Goal: Task Accomplishment & Management: Use online tool/utility

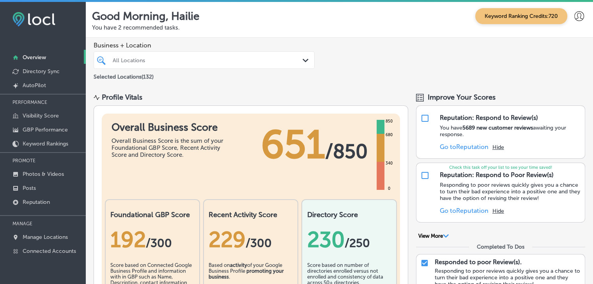
click at [81, 165] on p "PROMOTE" at bounding box center [43, 161] width 86 height 12
click at [77, 170] on link "Photos & Videos" at bounding box center [43, 174] width 86 height 14
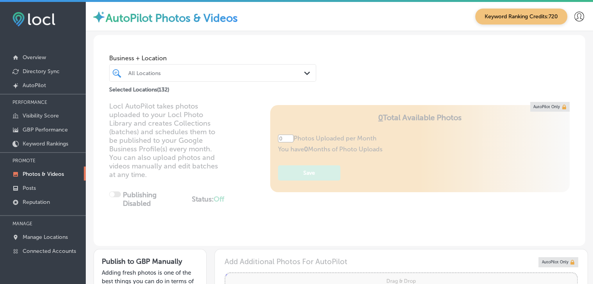
click at [164, 73] on div "All Locations" at bounding box center [216, 73] width 177 height 7
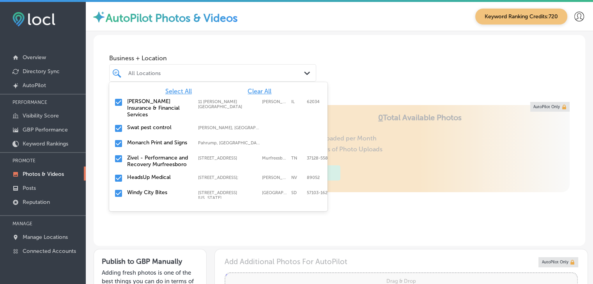
type input "5"
click at [250, 92] on span "Clear All" at bounding box center [259, 91] width 24 height 7
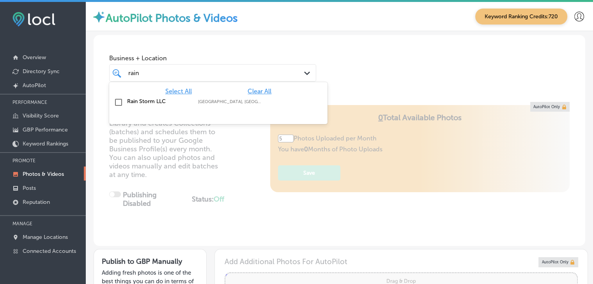
click at [243, 100] on label "[GEOGRAPHIC_DATA], [GEOGRAPHIC_DATA], [GEOGRAPHIC_DATA] | [GEOGRAPHIC_DATA], [G…" at bounding box center [229, 101] width 63 height 5
type input "rain"
click at [249, 49] on div "Business + Location option focused, 2 of 133. 2 results available for search te…" at bounding box center [339, 64] width 491 height 59
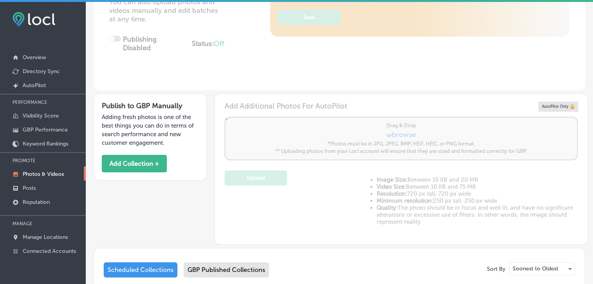
click at [167, 171] on div "Publish to GBP Manually Adding fresh photos is one of the best things you can d…" at bounding box center [150, 137] width 113 height 87
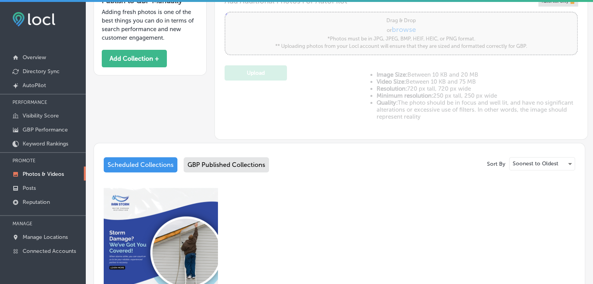
scroll to position [351, 0]
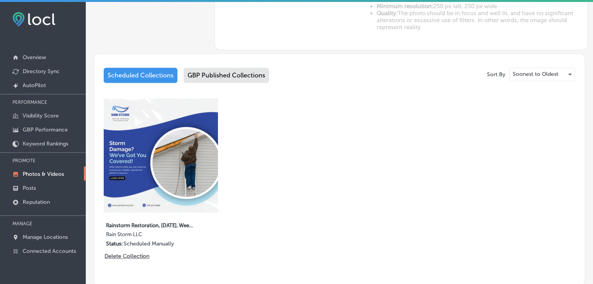
click at [236, 80] on div "GBP Published Collections" at bounding box center [226, 75] width 85 height 15
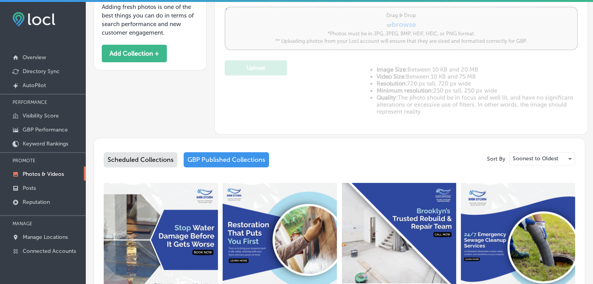
scroll to position [266, 0]
click at [150, 167] on div "Scheduled Collections GBP Published Collections" at bounding box center [339, 162] width 471 height 18
click at [151, 166] on div "Scheduled Collections" at bounding box center [141, 160] width 74 height 15
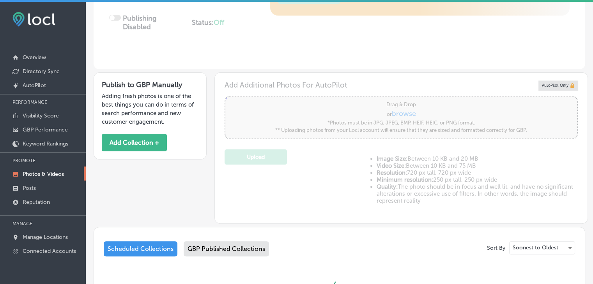
scroll to position [131, 0]
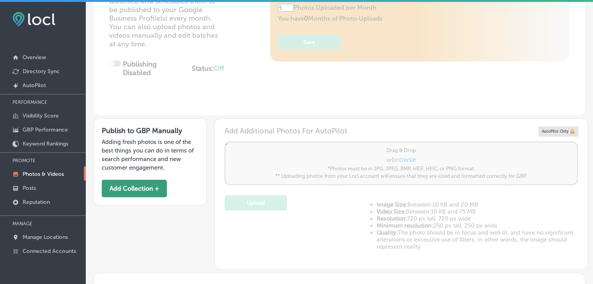
click at [159, 191] on button "Add Collection +" at bounding box center [134, 189] width 65 height 18
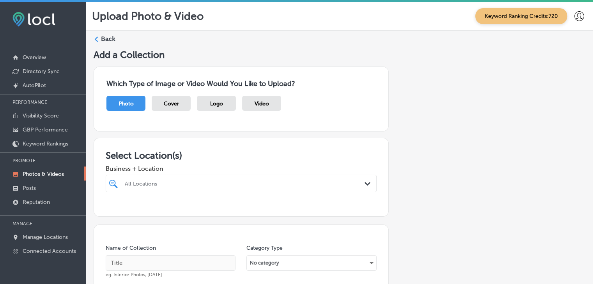
click at [214, 189] on div "All Locations Path Created with Sketch." at bounding box center [241, 184] width 271 height 18
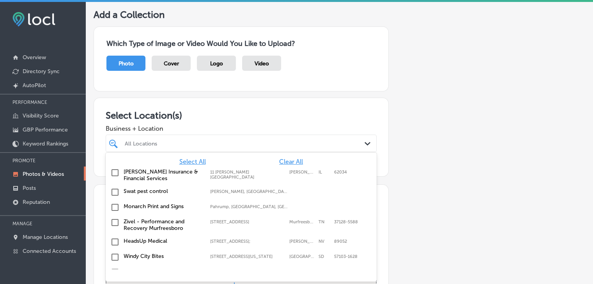
scroll to position [41, 0]
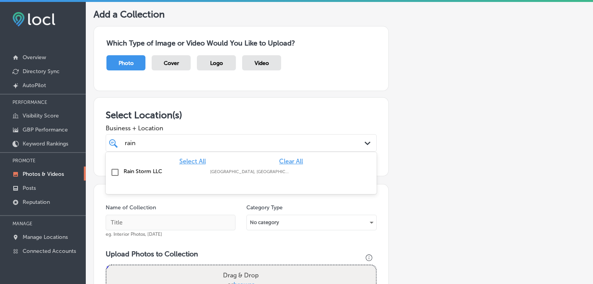
click at [218, 173] on label "[GEOGRAPHIC_DATA], [GEOGRAPHIC_DATA], [GEOGRAPHIC_DATA] | [GEOGRAPHIC_DATA], [G…" at bounding box center [249, 172] width 79 height 5
click at [226, 134] on div "rain rain Path Created with Sketch." at bounding box center [241, 143] width 271 height 18
type input "rain"
click at [167, 223] on input "text" at bounding box center [171, 223] width 130 height 16
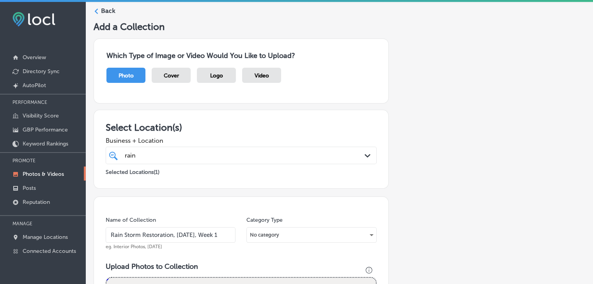
scroll to position [39, 0]
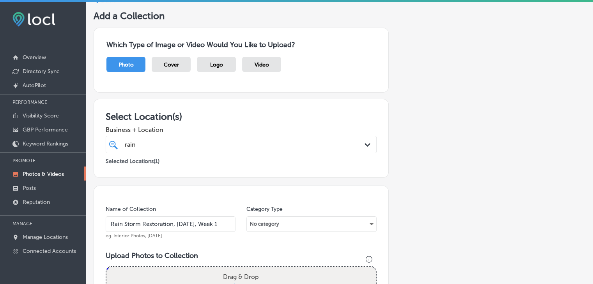
type input "Rain Storm Restoration, [DATE], Week 1"
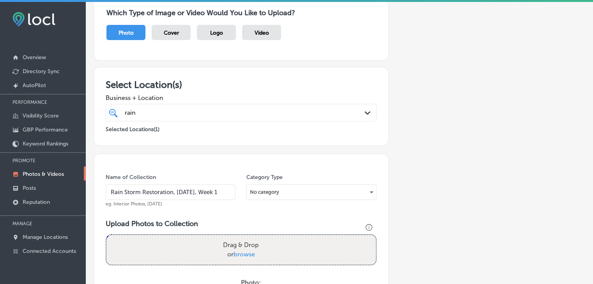
scroll to position [156, 0]
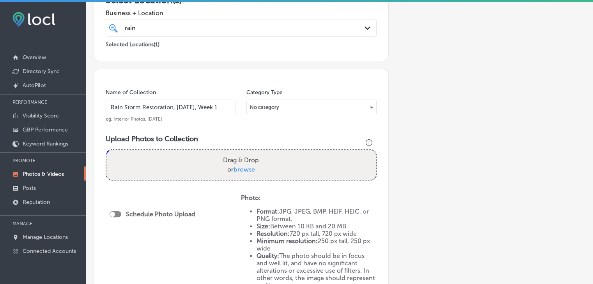
click at [228, 106] on input "Rain Storm Restoration, [DATE], Week 1" at bounding box center [171, 108] width 130 height 16
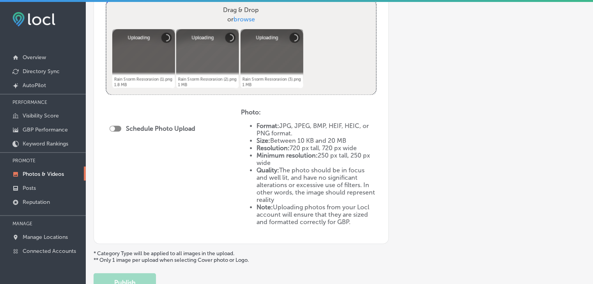
scroll to position [312, 0]
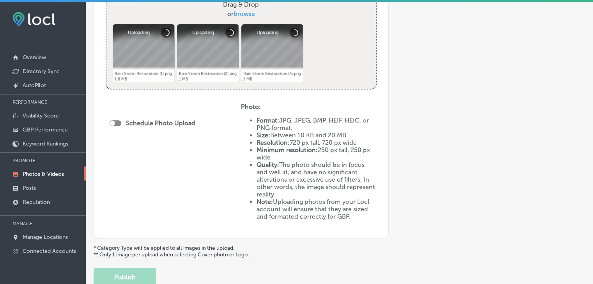
click at [118, 122] on div at bounding box center [115, 123] width 12 height 6
checkbox input "true"
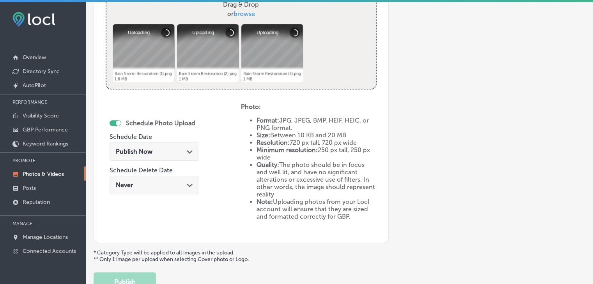
click at [131, 144] on div "Publish Now Path Created with Sketch." at bounding box center [154, 152] width 90 height 18
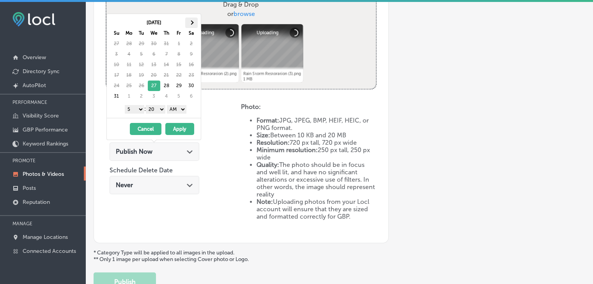
click at [189, 21] on th at bounding box center [191, 23] width 12 height 11
click at [137, 118] on div "[DATE] - [DATE] Cancel Apply" at bounding box center [154, 129] width 94 height 22
click at [136, 109] on select "1 2 3 4 5 6 7 8 9 10 11 12" at bounding box center [134, 109] width 19 height 9
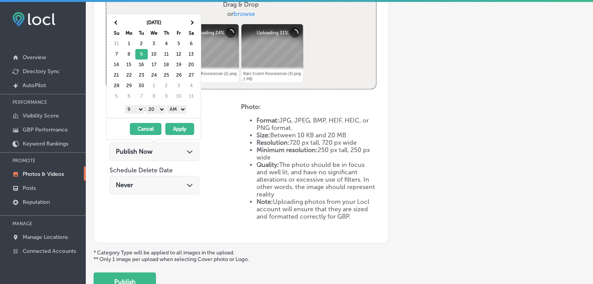
click at [160, 106] on select "00 10 20 30 40 50" at bounding box center [155, 109] width 19 height 9
drag, startPoint x: 171, startPoint y: 113, endPoint x: 175, endPoint y: 111, distance: 4.4
click at [175, 110] on select "AM PM" at bounding box center [176, 109] width 19 height 9
click at [193, 19] on th at bounding box center [191, 23] width 12 height 11
click at [173, 111] on select "AM PM" at bounding box center [176, 109] width 19 height 9
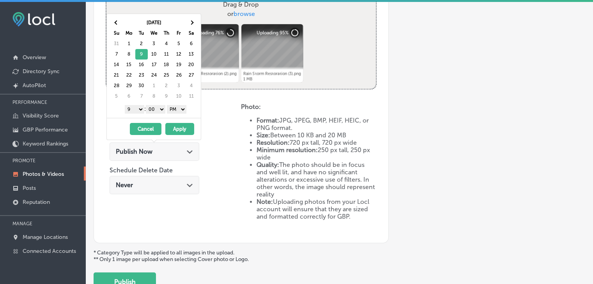
click at [177, 127] on button "Apply" at bounding box center [179, 129] width 29 height 12
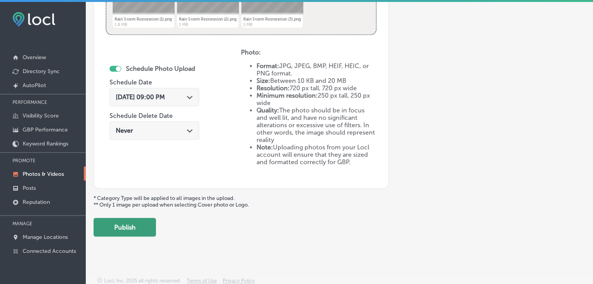
click at [143, 225] on button "Publish" at bounding box center [125, 227] width 62 height 19
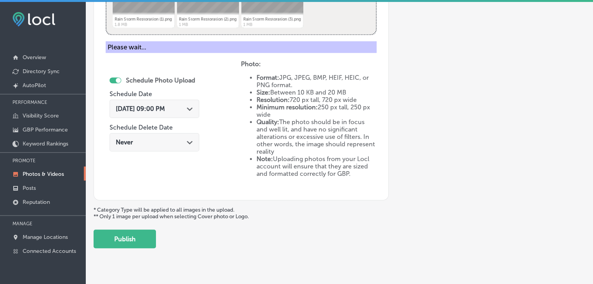
scroll to position [249, 0]
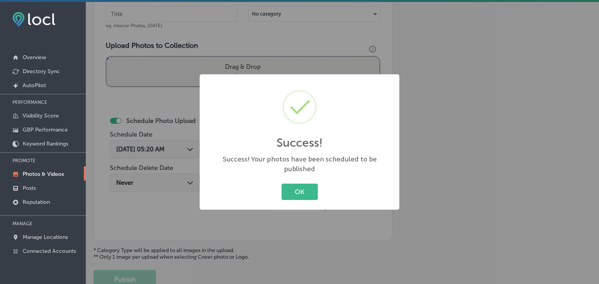
click at [195, 24] on div "Success! × Success! Your photos have been scheduled to be published OK Cancel" at bounding box center [299, 142] width 599 height 284
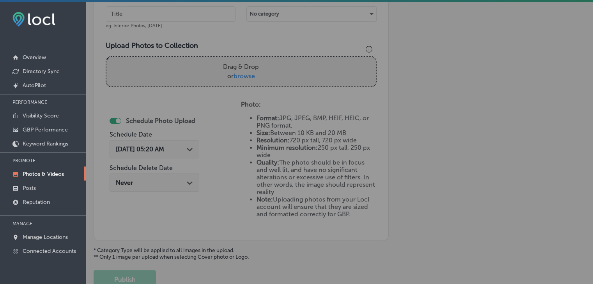
click at [194, 12] on input "text" at bounding box center [171, 14] width 130 height 16
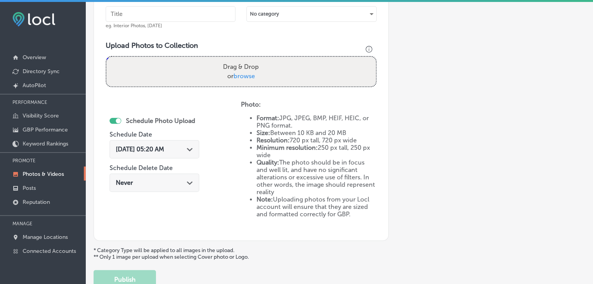
paste input "Rain Storm Restoration, [DATE], Week"
type input "Rain Storm Restoration, [DATE], Week 2"
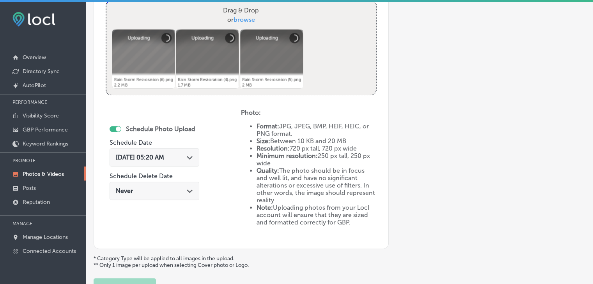
scroll to position [327, 0]
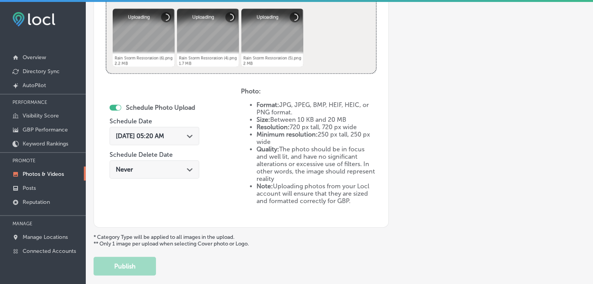
click at [181, 125] on div "[DATE] 05:20 AM Path Created with Sketch." at bounding box center [154, 138] width 90 height 26
click at [190, 143] on div "[DATE] 05:20 AM Path Created with Sketch." at bounding box center [154, 136] width 90 height 18
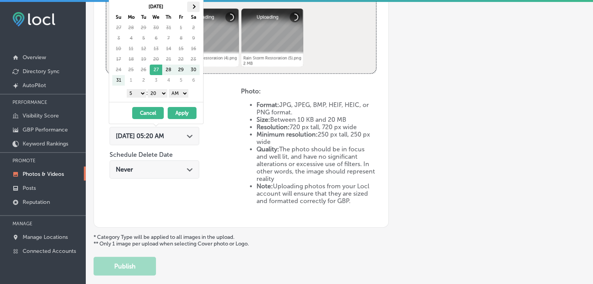
click at [198, 9] on th at bounding box center [193, 7] width 12 height 11
click at [140, 91] on select "1 2 3 4 5 6 7 8 9 10 11 12" at bounding box center [136, 93] width 19 height 9
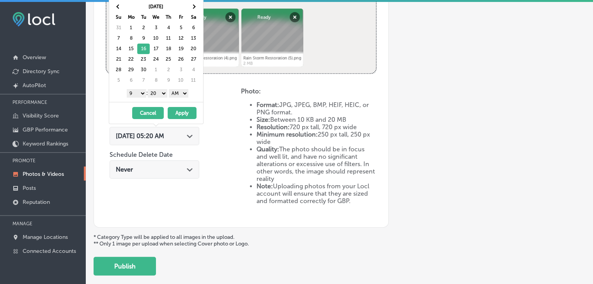
drag, startPoint x: 166, startPoint y: 90, endPoint x: 165, endPoint y: 96, distance: 5.9
click at [166, 90] on select "00 10 20 30 40 50" at bounding box center [157, 93] width 19 height 9
click at [170, 97] on div "1 2 3 4 5 6 7 8 9 10 11 12 : 00 10 20 30 40 50 AM PM" at bounding box center [157, 93] width 91 height 12
click at [180, 96] on select "AM PM" at bounding box center [178, 93] width 19 height 9
click at [180, 108] on button "Apply" at bounding box center [182, 113] width 29 height 12
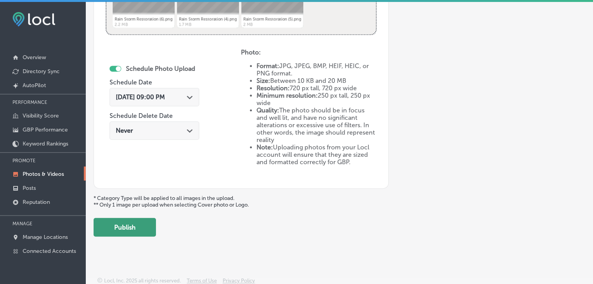
click at [134, 220] on button "Publish" at bounding box center [125, 227] width 62 height 19
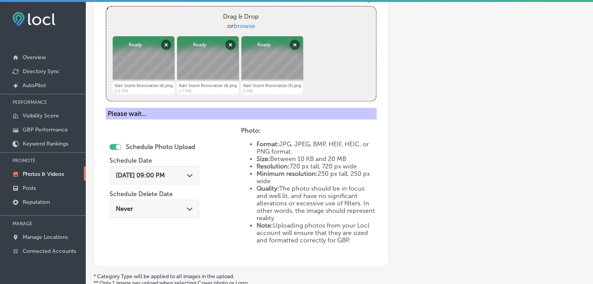
scroll to position [223, 0]
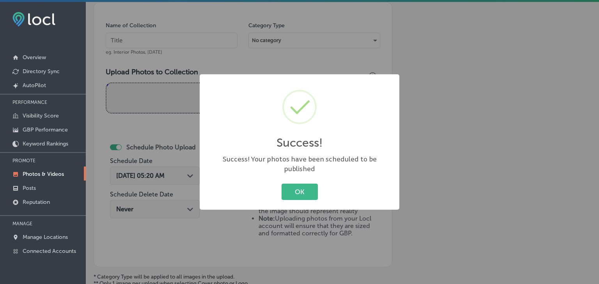
click at [179, 64] on div "Success! × Success! Your photos have been scheduled to be published OK Cancel" at bounding box center [299, 142] width 599 height 284
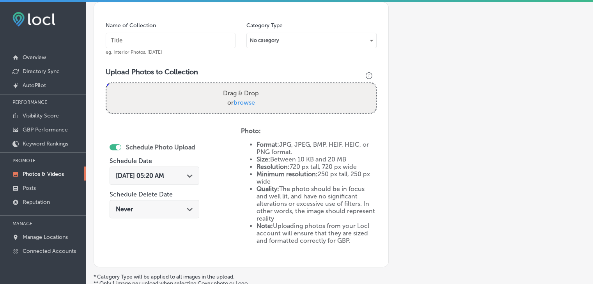
click at [184, 44] on input "text" at bounding box center [171, 41] width 130 height 16
paste input "Rain Storm Restoration, [DATE], Week"
type input "Rain Storm Restoration, [DATE], Week 3"
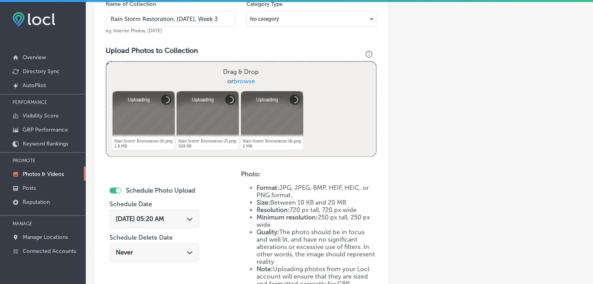
scroll to position [262, 0]
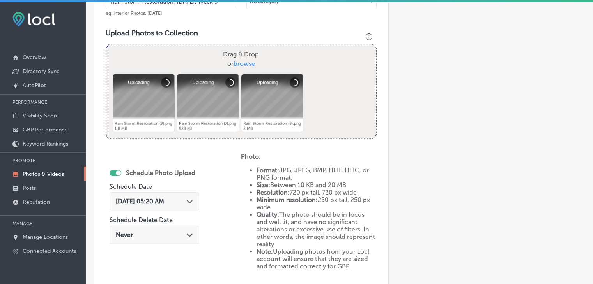
click at [178, 195] on div "[DATE] 05:20 AM Path Created with Sketch." at bounding box center [154, 201] width 90 height 18
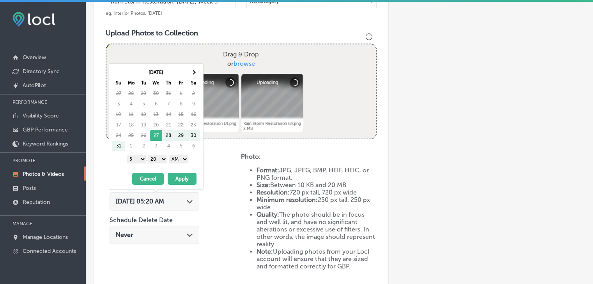
click at [186, 77] on th "[DATE]" at bounding box center [156, 72] width 62 height 11
click at [190, 75] on th at bounding box center [193, 72] width 12 height 11
click at [139, 158] on select "1 2 3 4 5 6 7 8 9 10 11 12" at bounding box center [136, 159] width 19 height 9
click at [154, 160] on select "00 10 20 30 40 50" at bounding box center [157, 159] width 19 height 9
click at [181, 162] on select "AM PM" at bounding box center [178, 159] width 19 height 9
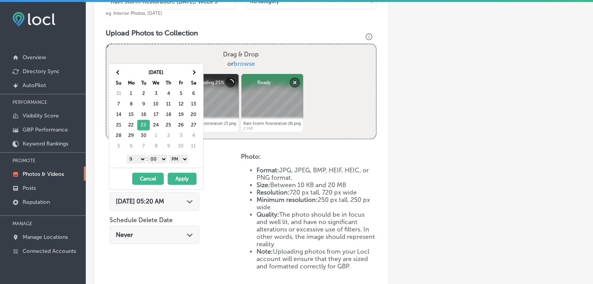
click at [182, 173] on button "Apply" at bounding box center [182, 179] width 29 height 12
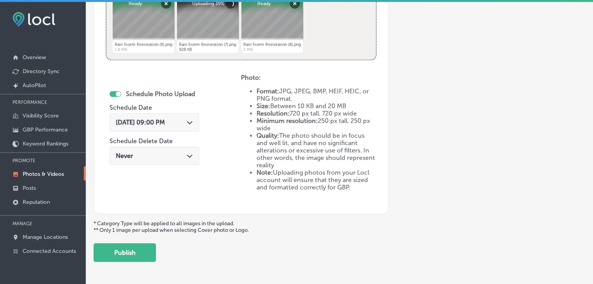
scroll to position [327, 0]
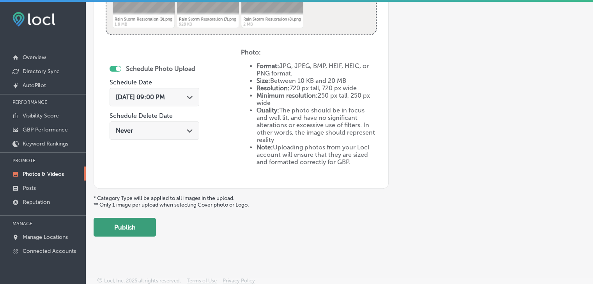
click at [146, 231] on button "Publish" at bounding box center [125, 227] width 62 height 19
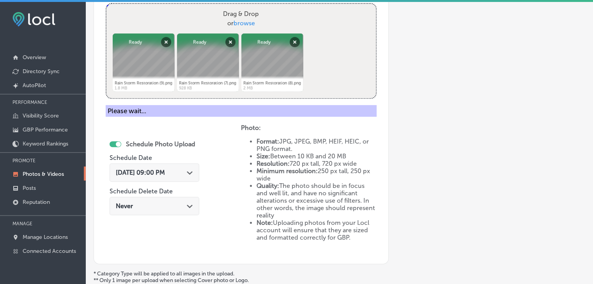
scroll to position [288, 0]
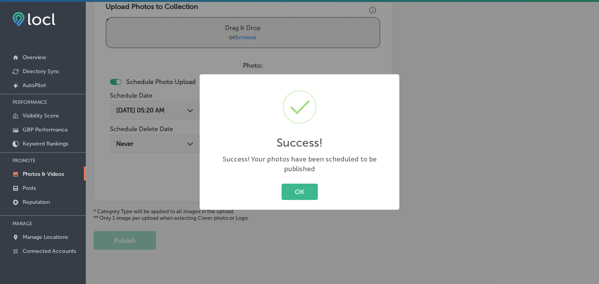
click at [196, 61] on div "Success! × Success! Your photos have been scheduled to be published OK Cancel" at bounding box center [299, 142] width 599 height 284
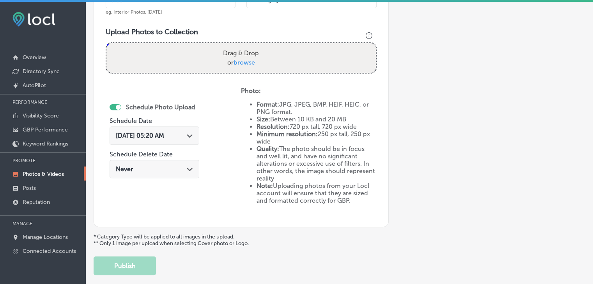
scroll to position [249, 0]
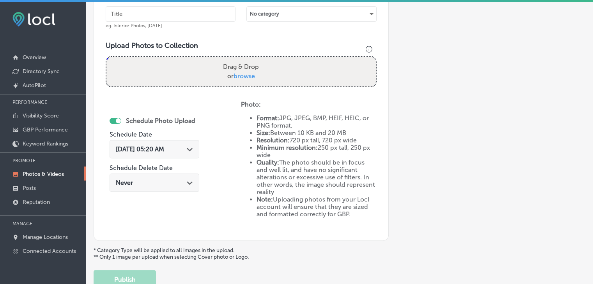
click at [187, 11] on input "text" at bounding box center [171, 14] width 130 height 16
paste input "Rain Storm Restoration, [DATE], Week"
type input "Rain Storm Restoration, [DATE], Week 4"
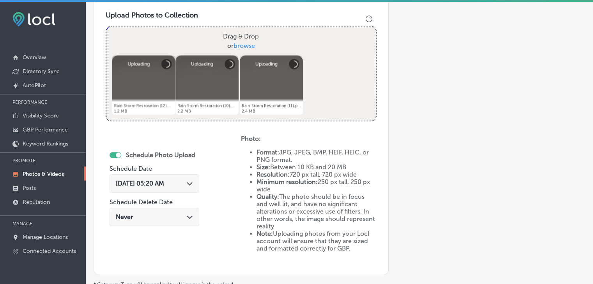
scroll to position [288, 0]
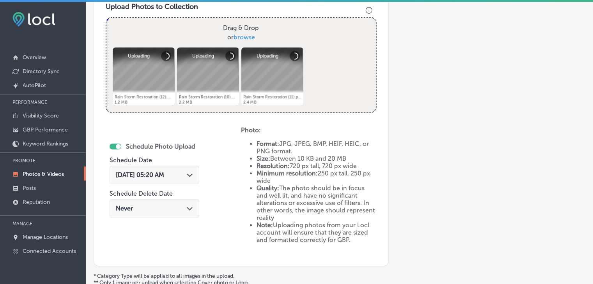
click at [196, 164] on div "[DATE] 05:20 AM Path Created with Sketch." at bounding box center [154, 177] width 90 height 26
click at [196, 166] on div "[DATE] 05:20 AM Path Created with Sketch." at bounding box center [154, 175] width 90 height 18
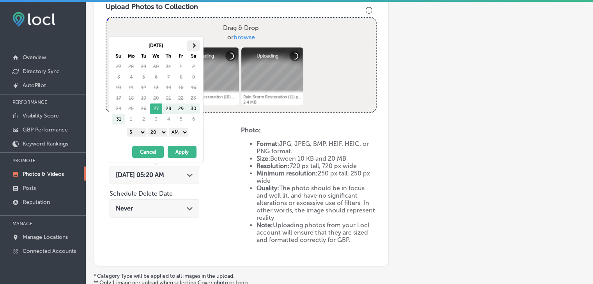
click at [198, 45] on th at bounding box center [193, 46] width 12 height 11
click at [144, 134] on select "1 2 3 4 5 6 7 8 9 10 11 12" at bounding box center [136, 132] width 19 height 9
click at [165, 127] on div "1 2 3 4 5 6 7 8 9 10 11 12 : 00 10 20 30 40 50 AM PM" at bounding box center [157, 132] width 91 height 12
click at [164, 131] on select "00 10 20 30 40 50" at bounding box center [157, 132] width 19 height 9
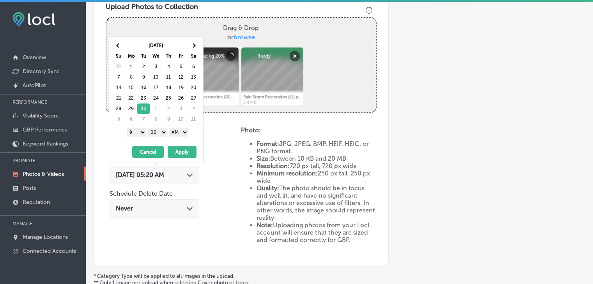
click at [174, 134] on select "AM PM" at bounding box center [178, 132] width 19 height 9
click at [170, 128] on select "AM PM" at bounding box center [178, 132] width 19 height 9
click at [182, 131] on select "AM PM" at bounding box center [178, 132] width 19 height 9
click at [178, 150] on button "Apply" at bounding box center [182, 152] width 29 height 12
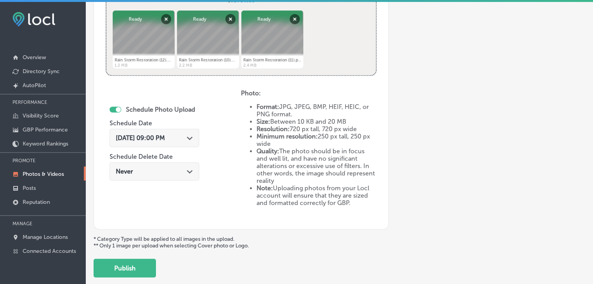
scroll to position [366, 0]
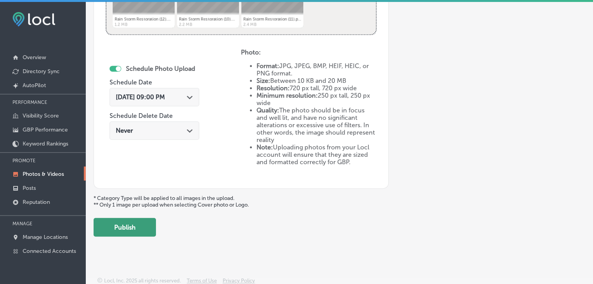
click at [152, 233] on button "Publish" at bounding box center [125, 227] width 62 height 19
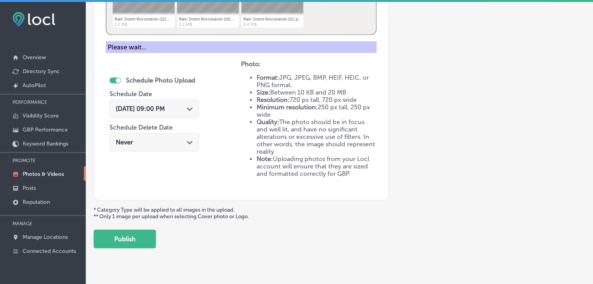
scroll to position [249, 0]
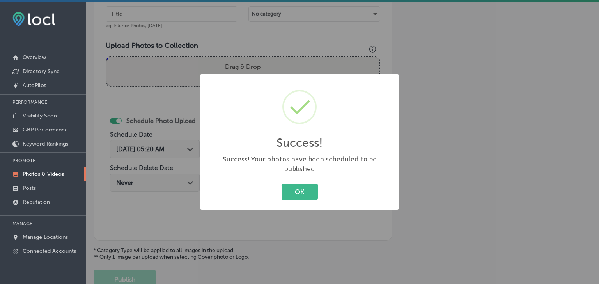
click at [164, 62] on div "Success! × Success! Your photos have been scheduled to be published OK Cancel" at bounding box center [299, 142] width 599 height 284
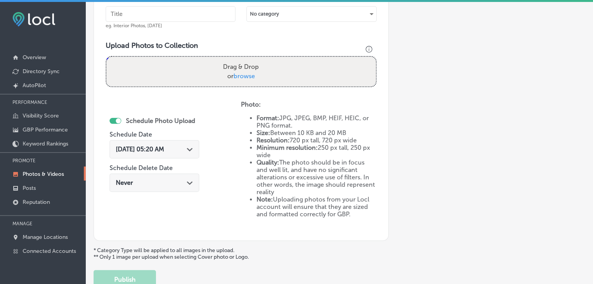
click at [170, 18] on input "text" at bounding box center [171, 14] width 130 height 16
paste input "Rain Storm Restoration, [DATE], Week"
click at [178, 13] on input "Rain Storm Restoration, [DATE], Week" at bounding box center [171, 14] width 130 height 16
type input "Rain Storm Restoration, [DATE], Week 1"
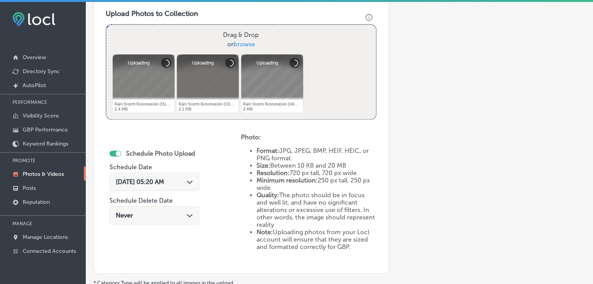
scroll to position [288, 0]
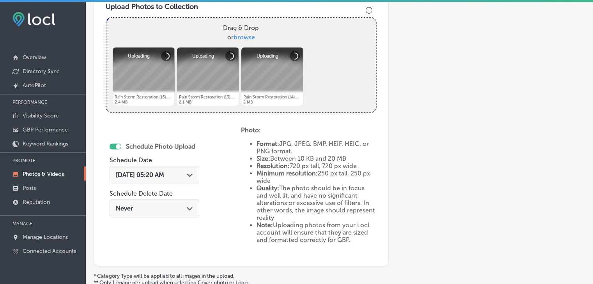
click at [183, 166] on div "[DATE] 05:20 AM Path Created with Sketch." at bounding box center [154, 175] width 90 height 18
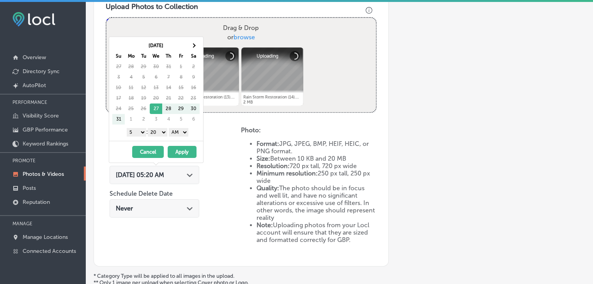
click at [200, 40] on div "[DATE] Su Mo Tu We Th Fr Sa 27 28 29 30 31 1 2 3 4 5 6 7 8 9 10 11 12 13 14 15 …" at bounding box center [157, 82] width 91 height 85
drag, startPoint x: 199, startPoint y: 40, endPoint x: 196, endPoint y: 45, distance: 6.5
click at [198, 41] on table "[DATE] Su Mo Tu We Th Fr Sa 27 28 29 30 31 1 2 3 4 5 6 7 8 9 10 11 12 13 14 15 …" at bounding box center [156, 82] width 88 height 85
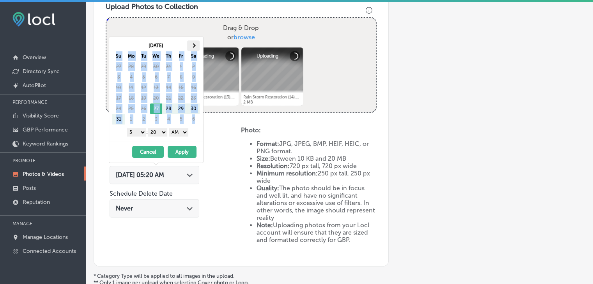
click at [196, 45] on th at bounding box center [193, 46] width 12 height 11
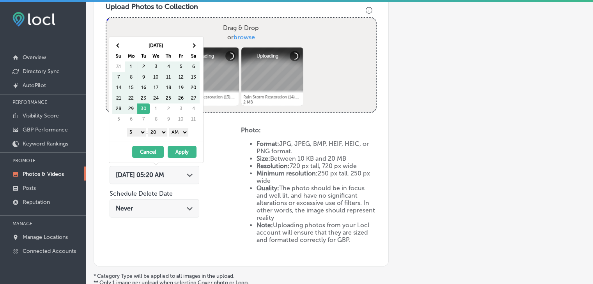
click at [196, 46] on th at bounding box center [193, 46] width 12 height 11
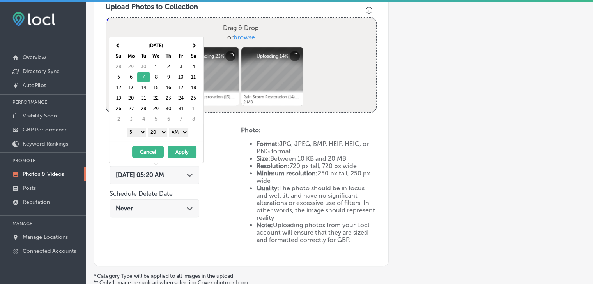
drag, startPoint x: 129, startPoint y: 130, endPoint x: 130, endPoint y: 134, distance: 4.7
click at [129, 130] on select "1 2 3 4 5 6 7 8 9 10 11 12" at bounding box center [136, 132] width 19 height 9
click at [153, 134] on select "00 10 20 30 40 50" at bounding box center [157, 132] width 19 height 9
drag, startPoint x: 170, startPoint y: 133, endPoint x: 174, endPoint y: 134, distance: 4.6
click at [173, 130] on select "AM PM" at bounding box center [178, 132] width 19 height 9
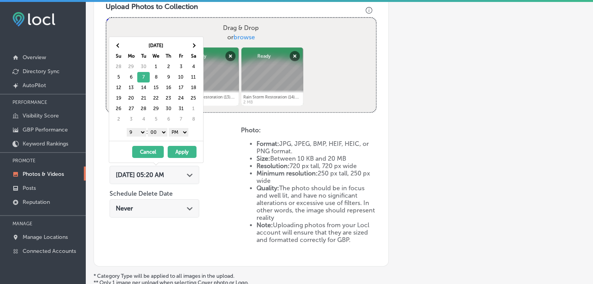
click at [174, 146] on button "Apply" at bounding box center [182, 152] width 29 height 12
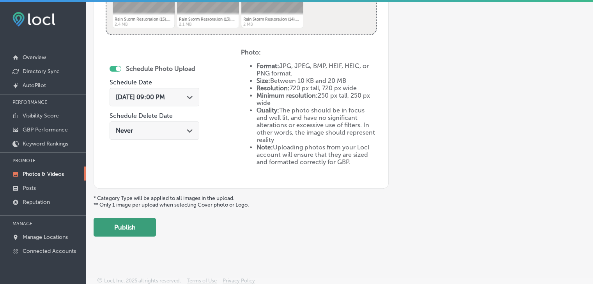
click at [136, 232] on button "Publish" at bounding box center [125, 227] width 62 height 19
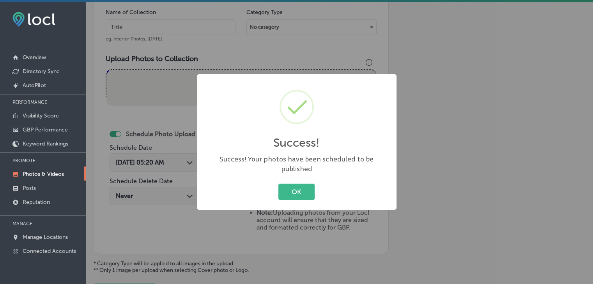
scroll to position [223, 0]
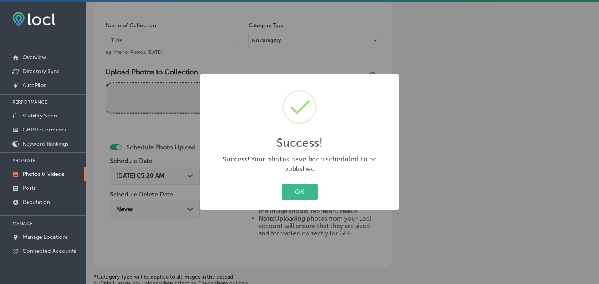
click at [182, 51] on div "Success! × Success! Your photos have been scheduled to be published OK Cancel" at bounding box center [299, 142] width 599 height 284
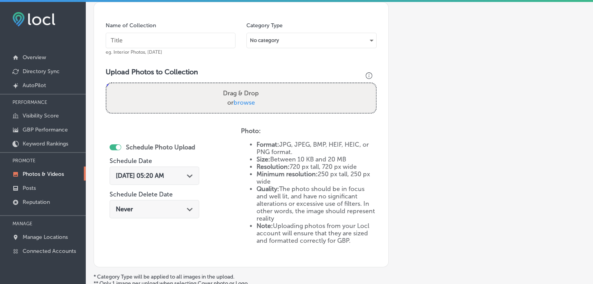
click at [182, 44] on input "text" at bounding box center [171, 41] width 130 height 16
paste input "Rain Storm Restoration, [DATE], Week"
type input "Rain Storm Restoration, [DATE], Week 2"
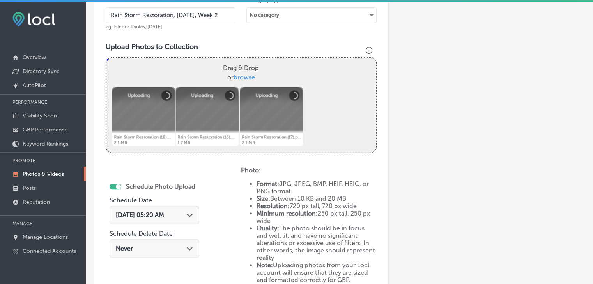
scroll to position [262, 0]
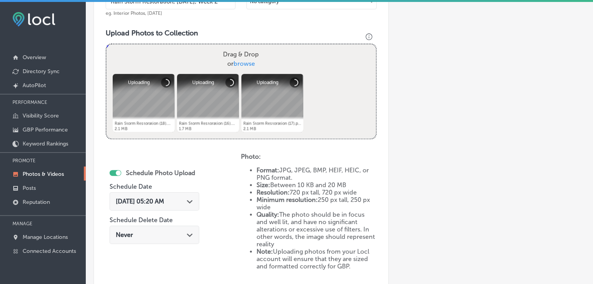
click at [174, 197] on div "[DATE] 05:20 AM Path Created with Sketch." at bounding box center [154, 201] width 90 height 18
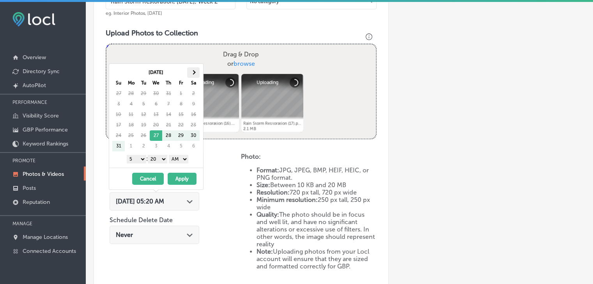
click at [193, 72] on span at bounding box center [193, 72] width 4 height 4
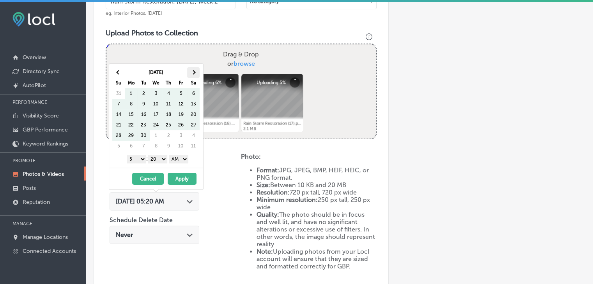
click at [193, 72] on span at bounding box center [193, 72] width 4 height 4
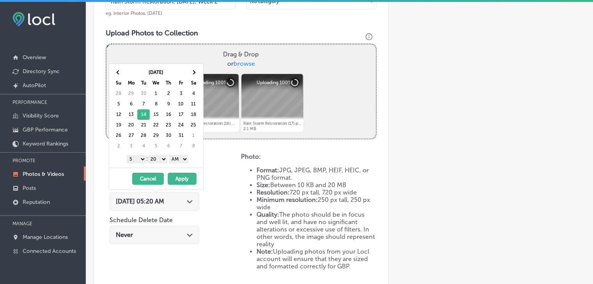
click at [131, 159] on select "1 2 3 4 5 6 7 8 9 10 11 12" at bounding box center [136, 159] width 19 height 9
drag, startPoint x: 158, startPoint y: 164, endPoint x: 159, endPoint y: 161, distance: 4.0
click at [159, 161] on select "00 10 20 30 40 50" at bounding box center [157, 159] width 19 height 9
click at [178, 155] on select "AM PM" at bounding box center [178, 159] width 19 height 9
click at [170, 155] on select "AM PM" at bounding box center [178, 159] width 19 height 9
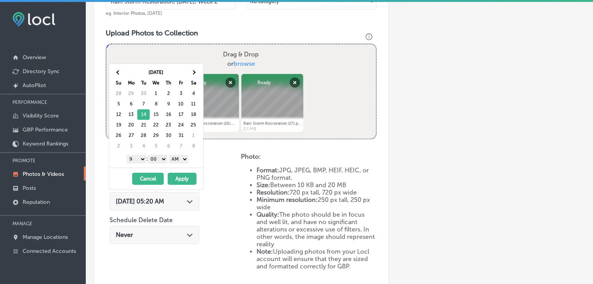
click at [182, 159] on select "AM PM" at bounding box center [178, 159] width 19 height 9
click at [181, 179] on button "Apply" at bounding box center [182, 179] width 29 height 12
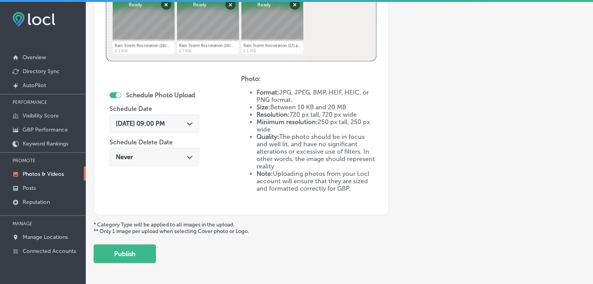
scroll to position [366, 0]
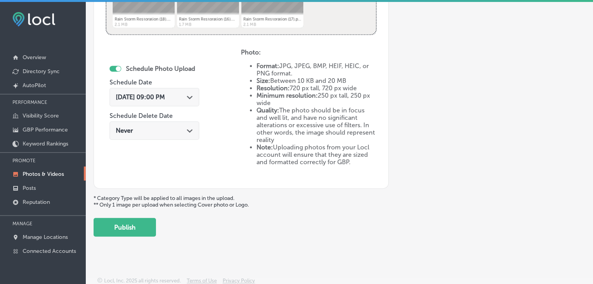
click at [152, 226] on button "Publish" at bounding box center [125, 227] width 62 height 19
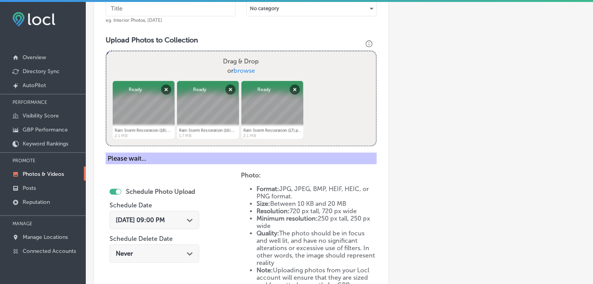
scroll to position [249, 0]
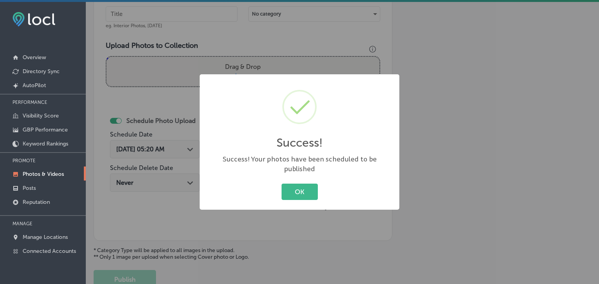
click at [170, 38] on div "Success! × Success! Your photos have been scheduled to be published OK Cancel" at bounding box center [299, 142] width 599 height 284
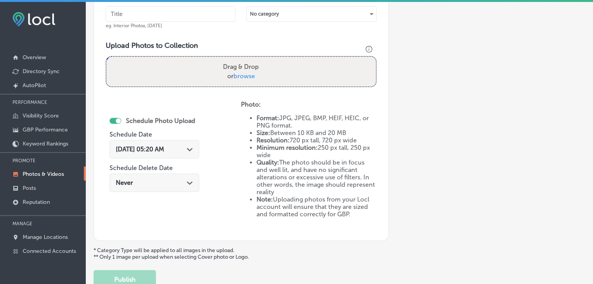
click at [178, 22] on div "Name of Collection eg. Interior Photos, [DATE]" at bounding box center [171, 12] width 130 height 34
click at [183, 13] on input "text" at bounding box center [171, 14] width 130 height 16
paste input "Rain Storm Restoration, [DATE], Week"
type input "Rain Storm Restoration, [DATE], Week 3"
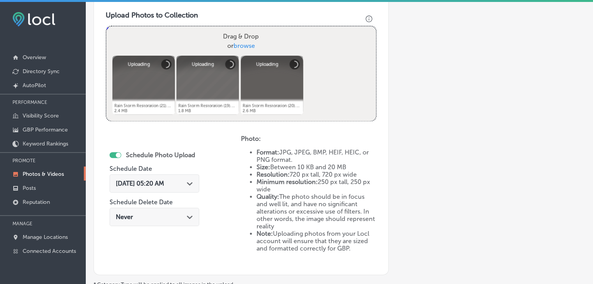
scroll to position [288, 0]
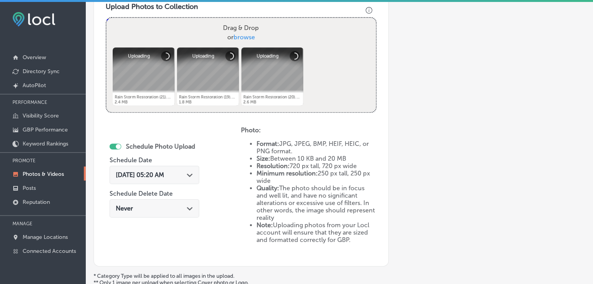
click at [164, 175] on span "[DATE] 05:20 AM" at bounding box center [140, 174] width 48 height 7
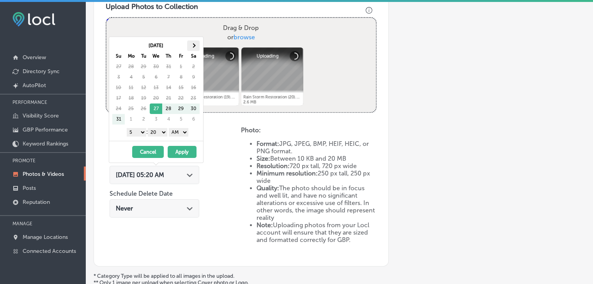
click at [198, 44] on th at bounding box center [193, 46] width 12 height 11
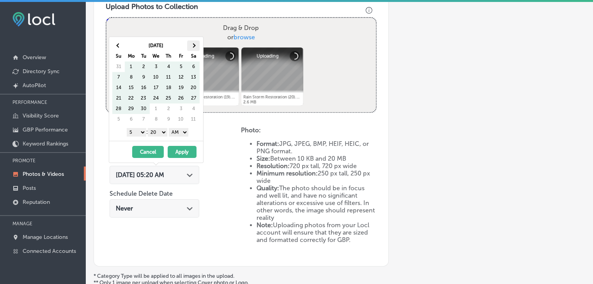
click at [198, 43] on th at bounding box center [193, 46] width 12 height 11
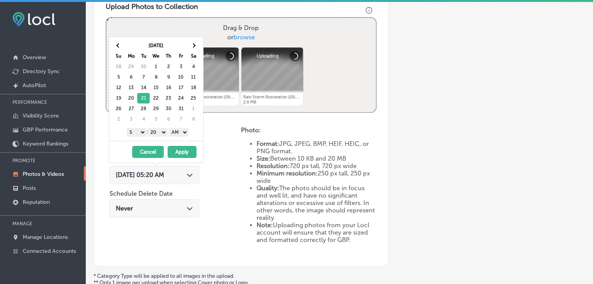
drag, startPoint x: 138, startPoint y: 128, endPoint x: 140, endPoint y: 134, distance: 6.4
click at [138, 128] on select "1 2 3 4 5 6 7 8 9 10 11 12" at bounding box center [136, 132] width 19 height 9
click at [161, 135] on select "00 10 20 30 40 50" at bounding box center [157, 132] width 19 height 9
click at [172, 131] on select "AM PM" at bounding box center [178, 132] width 19 height 9
click at [175, 150] on button "Apply" at bounding box center [182, 152] width 29 height 12
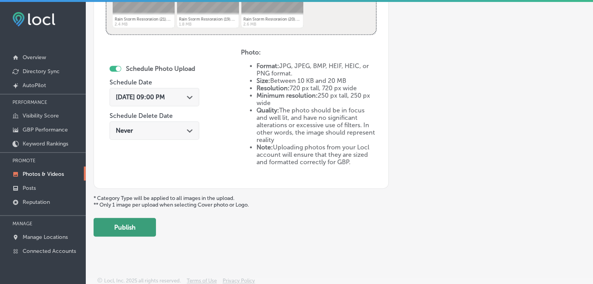
click at [134, 218] on button "Publish" at bounding box center [125, 227] width 62 height 19
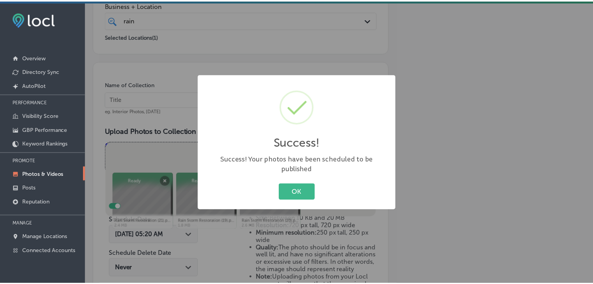
scroll to position [132, 0]
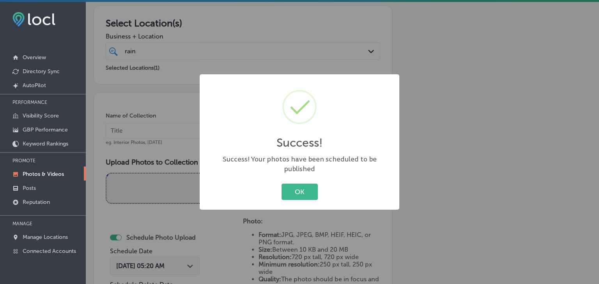
click at [166, 113] on div "Success! × Success! Your photos have been scheduled to be published OK Cancel" at bounding box center [299, 142] width 599 height 284
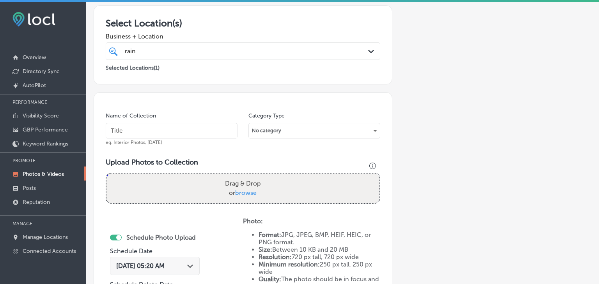
click at [159, 138] on div "Name of Collection eg. Interior Photos, [DATE]" at bounding box center [172, 129] width 132 height 34
click at [166, 128] on input "text" at bounding box center [171, 131] width 130 height 16
paste input "Rain Storm Restoration, [DATE], Week"
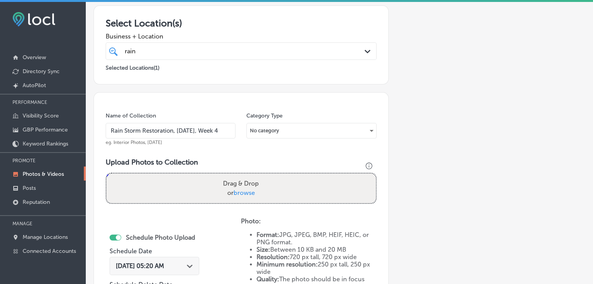
type input "Rain Storm Restoration, [DATE], Week 4"
drag, startPoint x: 313, startPoint y: 174, endPoint x: 274, endPoint y: 159, distance: 41.7
click at [274, 161] on h3 "Upload Photos to Collection" at bounding box center [241, 162] width 271 height 9
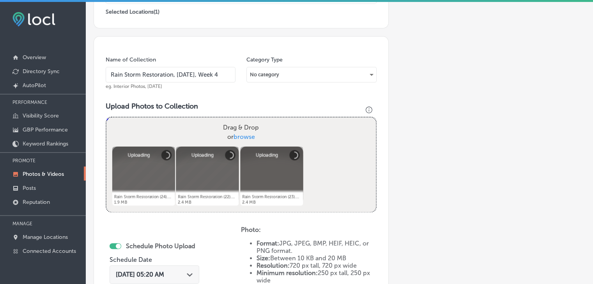
scroll to position [210, 0]
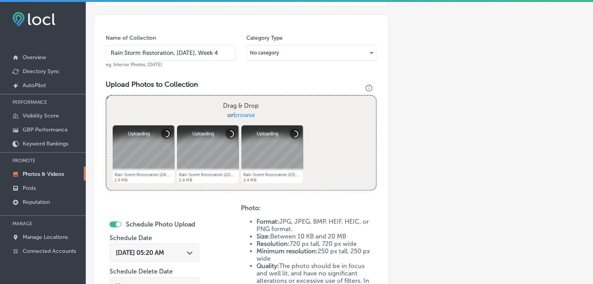
click at [154, 255] on span "[DATE] 05:20 AM" at bounding box center [140, 252] width 48 height 7
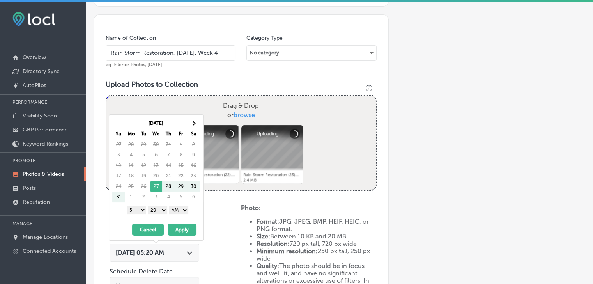
click at [191, 117] on div "[DATE] Su Mo Tu We Th Fr Sa 27 28 29 30 31 1 2 3 4 5 6 7 8 9 10 11 12 13 14 15 …" at bounding box center [156, 167] width 94 height 104
click at [191, 119] on th at bounding box center [193, 123] width 12 height 11
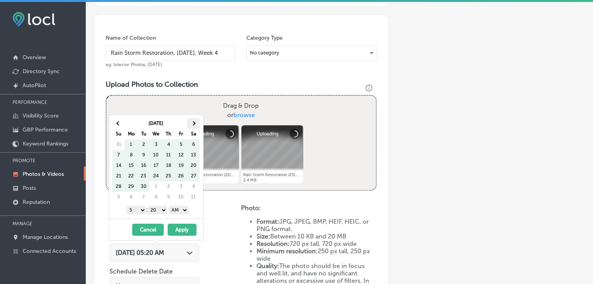
click at [192, 118] on th at bounding box center [193, 123] width 12 height 11
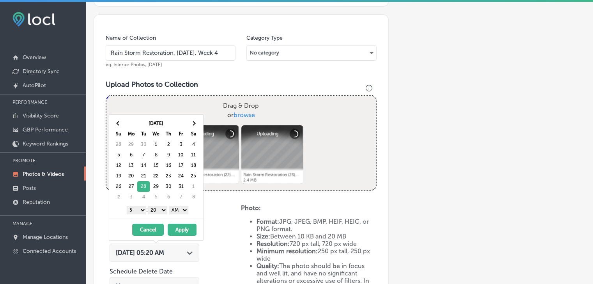
click at [134, 212] on select "1 2 3 4 5 6 7 8 9 10 11 12" at bounding box center [136, 210] width 19 height 9
click at [159, 214] on div "1 2 3 4 5 6 7 8 9 10 11 12 : 00 10 20 30 40 50 AM PM" at bounding box center [157, 210] width 91 height 12
click at [161, 209] on select "00 10 20 30 40 50" at bounding box center [157, 210] width 19 height 9
click at [176, 209] on select "AM PM" at bounding box center [178, 210] width 19 height 9
click at [177, 225] on button "Apply" at bounding box center [182, 230] width 29 height 12
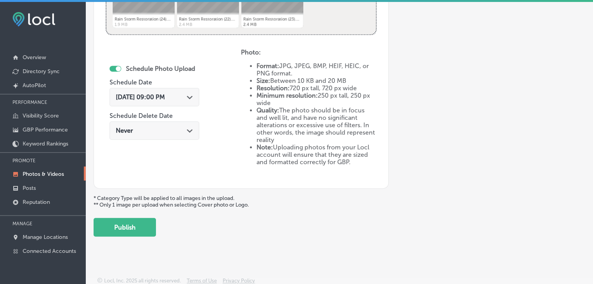
click at [135, 225] on button "Publish" at bounding box center [125, 227] width 62 height 19
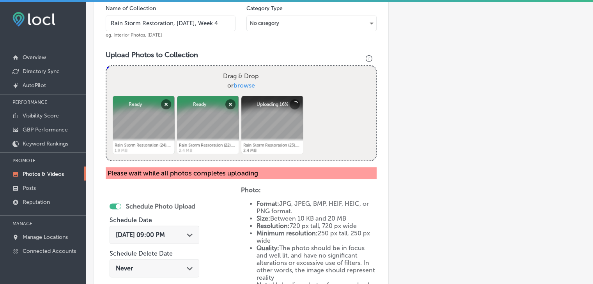
scroll to position [379, 0]
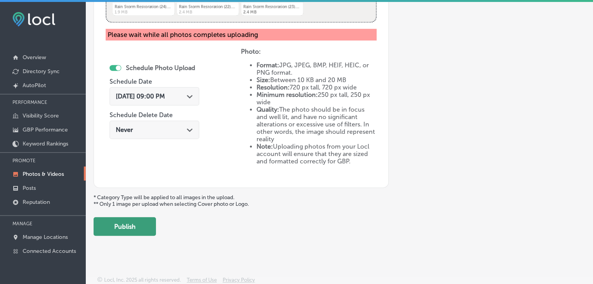
click at [150, 219] on button "Publish" at bounding box center [125, 226] width 62 height 19
click at [154, 225] on button "Publish" at bounding box center [125, 226] width 62 height 19
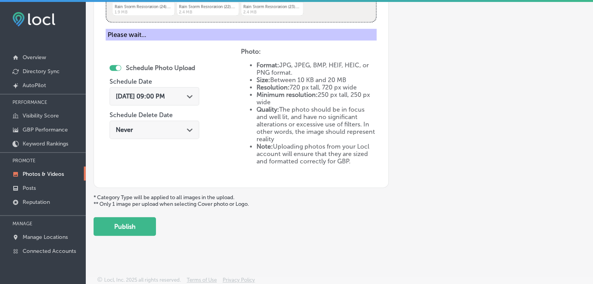
scroll to position [301, 0]
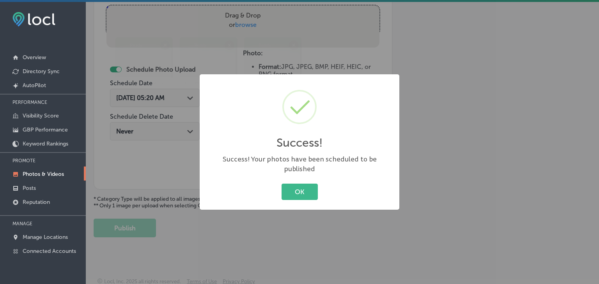
click at [419, 130] on div "Success! × Success! Your photos have been scheduled to be published OK Cancel" at bounding box center [299, 142] width 599 height 284
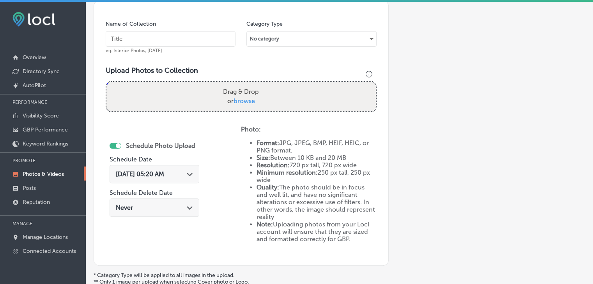
scroll to position [223, 0]
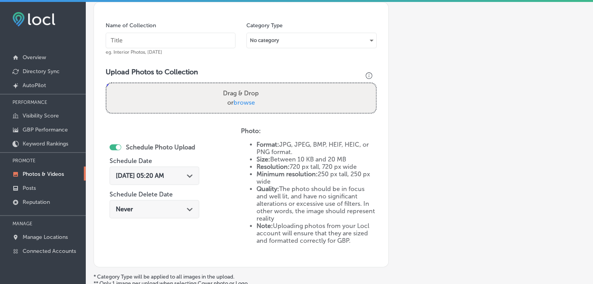
click at [208, 36] on input "text" at bounding box center [171, 41] width 130 height 16
paste input "Rain Storm Restoration, [DATE], Week"
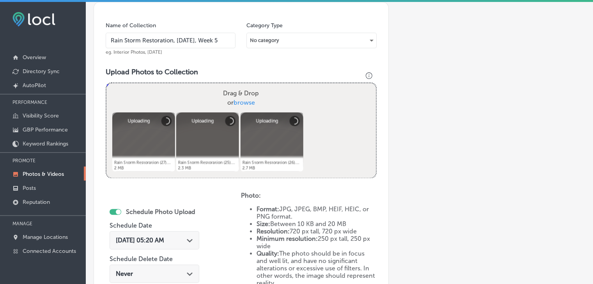
scroll to position [301, 0]
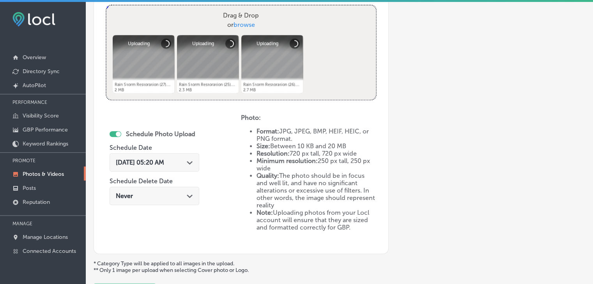
click at [164, 168] on div "[DATE] 05:20 AM Path Created with Sketch." at bounding box center [154, 163] width 90 height 18
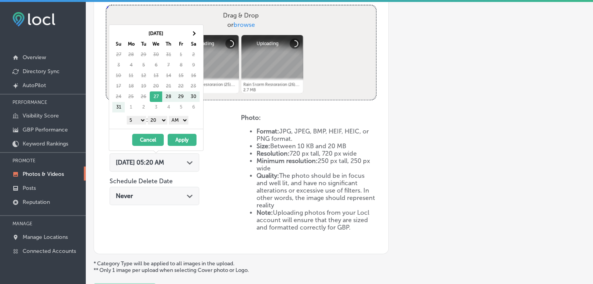
click at [190, 39] on th "Sa" at bounding box center [193, 44] width 12 height 11
click at [191, 39] on th "Sa" at bounding box center [193, 44] width 12 height 11
click at [192, 34] on span at bounding box center [193, 33] width 4 height 4
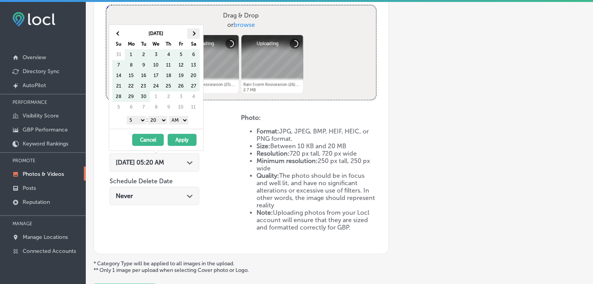
click at [193, 35] on span at bounding box center [193, 33] width 4 height 4
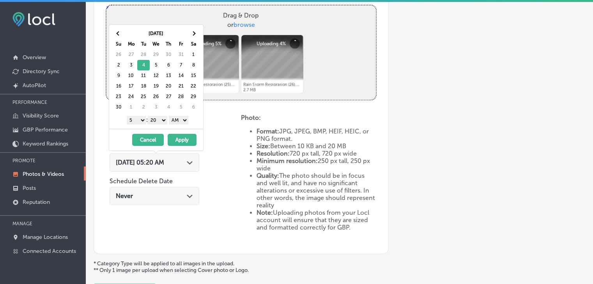
click at [138, 124] on div "1 2 3 4 5 6 7 8 9 10 11 12 : 00 10 20 30 40 50 AM PM" at bounding box center [157, 120] width 91 height 12
click at [137, 124] on select "1 2 3 4 5 6 7 8 9 10 11 12" at bounding box center [136, 120] width 19 height 9
click at [160, 120] on select "00 10 20 30 40 50" at bounding box center [157, 120] width 19 height 9
drag, startPoint x: 180, startPoint y: 119, endPoint x: 182, endPoint y: 123, distance: 4.4
click at [180, 119] on select "AM PM" at bounding box center [178, 120] width 19 height 9
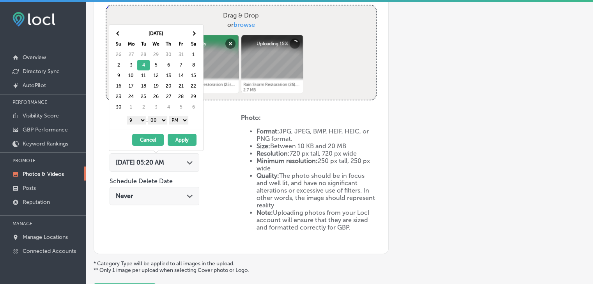
click at [183, 134] on button "Apply" at bounding box center [182, 140] width 29 height 12
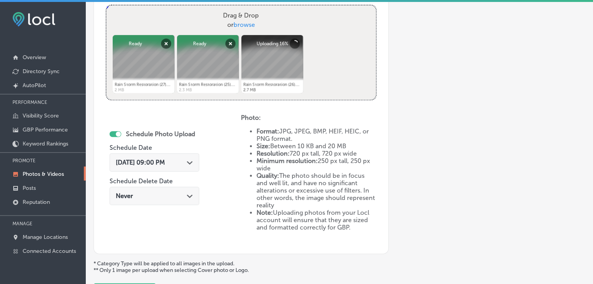
scroll to position [184, 0]
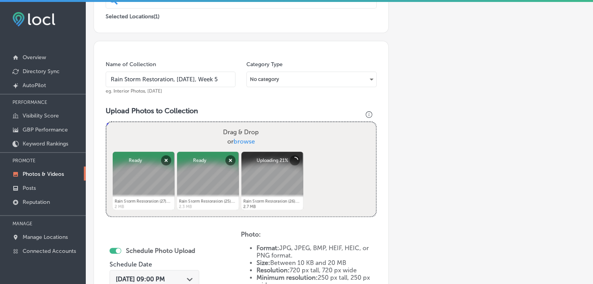
click at [182, 77] on input "Rain Storm Restoration, [DATE], Week 5" at bounding box center [171, 80] width 130 height 16
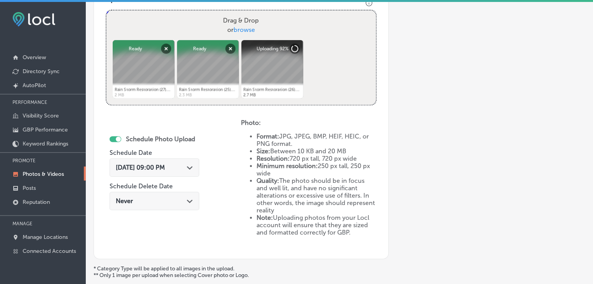
scroll to position [301, 0]
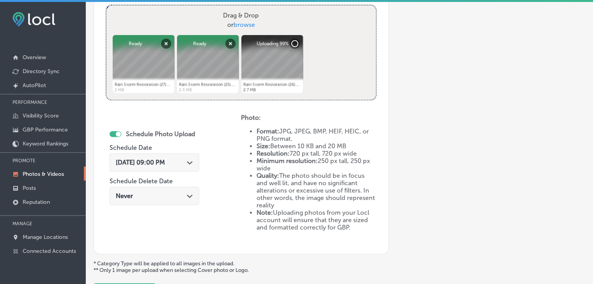
type input "Rain Storm Restoration, [DATE], Week 1"
click at [175, 172] on div "[DATE] 09:00 PM Path Created with Sketch." at bounding box center [154, 165] width 90 height 26
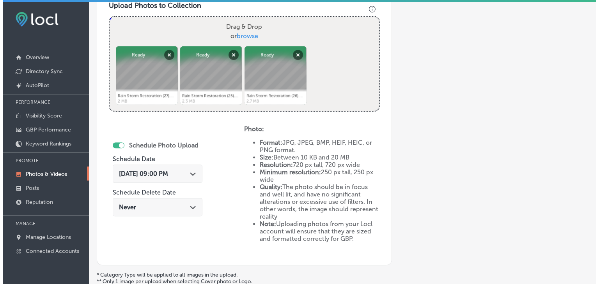
scroll to position [366, 0]
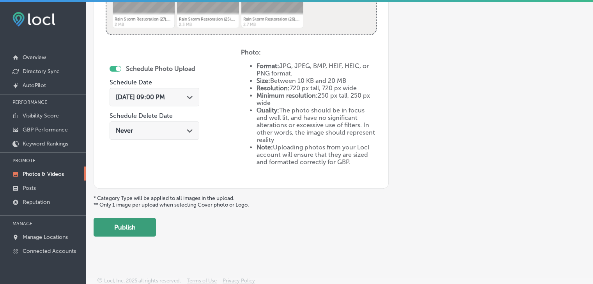
click at [155, 226] on button "Publish" at bounding box center [125, 227] width 62 height 19
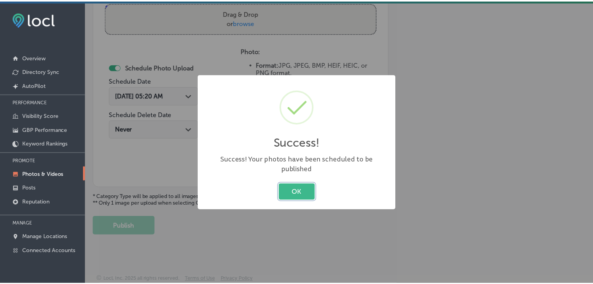
scroll to position [302, 0]
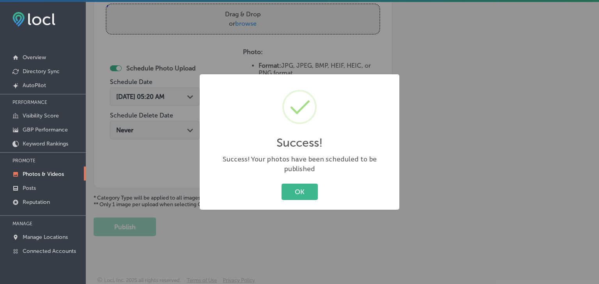
click at [279, 105] on div at bounding box center [285, 120] width 49 height 49
click at [271, 60] on div "Success! × Success! Your photos have been scheduled to be published OK Cancel" at bounding box center [299, 142] width 599 height 284
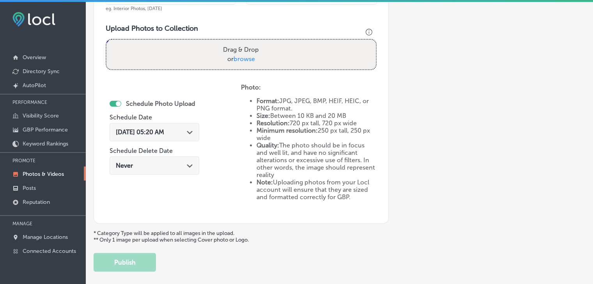
scroll to position [146, 0]
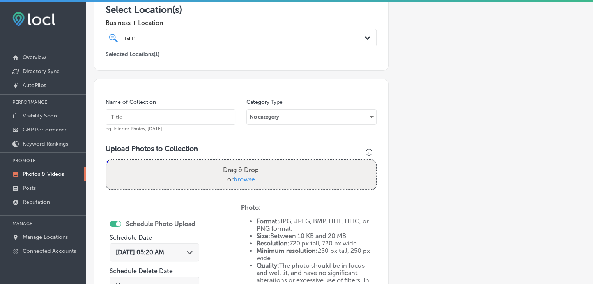
drag, startPoint x: 167, startPoint y: 57, endPoint x: 171, endPoint y: 44, distance: 13.1
click at [167, 57] on div "Selected Locations ( 1 )" at bounding box center [241, 53] width 271 height 10
click at [171, 44] on div "rain rain Path Created with Sketch." at bounding box center [241, 38] width 271 height 18
click at [284, 53] on span "Clear All" at bounding box center [291, 55] width 24 height 7
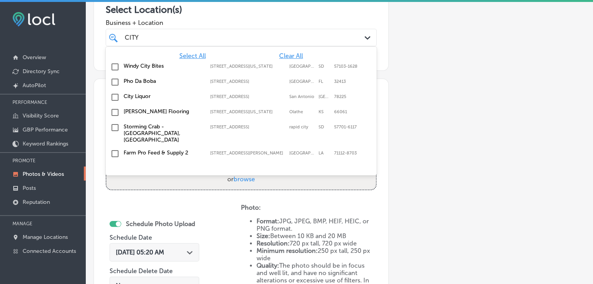
click at [210, 92] on div "City Liquor [STREET_ADDRESS][GEOGRAPHIC_DATA][STREET_ADDRESS]" at bounding box center [241, 98] width 265 height 12
type input "CITY"
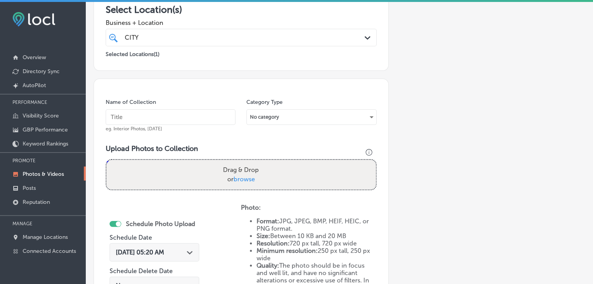
click at [466, 92] on div "Add a Collection Which Type of Image or Video Would You Like to Upload? Photo C…" at bounding box center [339, 147] width 491 height 489
click at [214, 127] on div "Name of Collection eg. Interior Photos, [DATE]" at bounding box center [171, 116] width 130 height 34
click at [187, 117] on input "text" at bounding box center [171, 117] width 130 height 16
click at [131, 104] on label "Name of Collection" at bounding box center [131, 102] width 50 height 7
click at [143, 117] on input "text" at bounding box center [171, 117] width 130 height 16
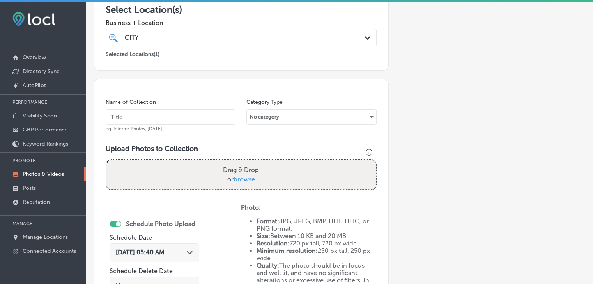
type input "c"
click at [162, 116] on input "City Liquor" at bounding box center [171, 117] width 130 height 16
type input "City Liquor, [DATE], Week 2"
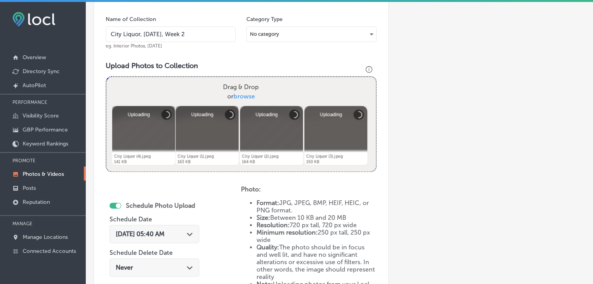
scroll to position [263, 0]
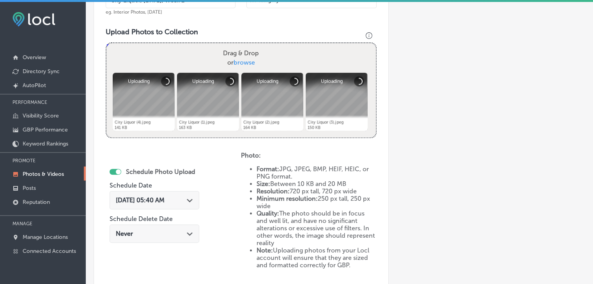
click at [126, 201] on span "[DATE] 05:40 AM" at bounding box center [140, 200] width 49 height 7
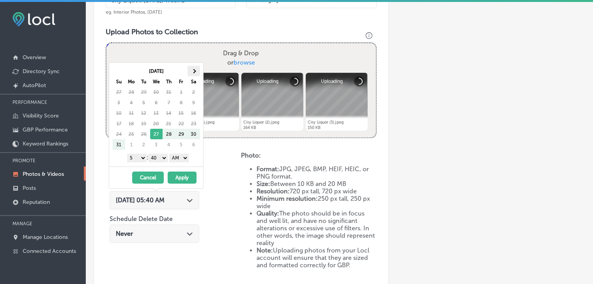
click at [196, 66] on th at bounding box center [193, 71] width 12 height 11
click at [136, 158] on select "1 2 3 4 5 6 7 8 9 10 11 12" at bounding box center [136, 158] width 19 height 9
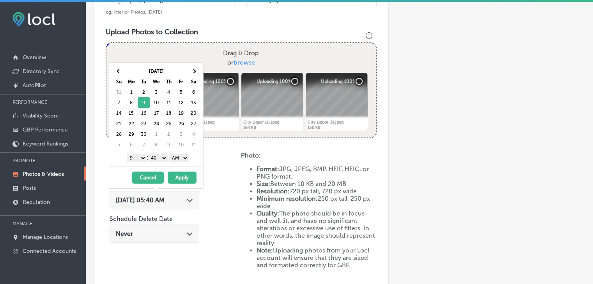
click at [156, 161] on select "00 10 20 30 40 50" at bounding box center [157, 158] width 19 height 9
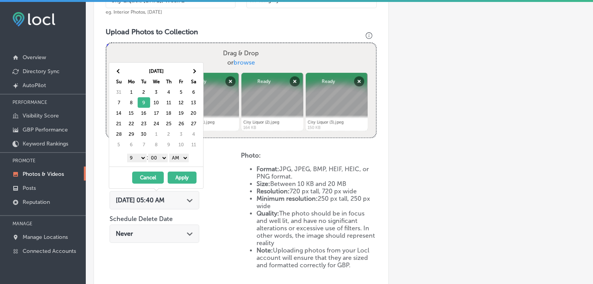
click at [182, 158] on select "AM PM" at bounding box center [178, 158] width 19 height 9
click at [170, 154] on select "AM PM" at bounding box center [178, 158] width 19 height 9
click at [185, 155] on select "AM PM" at bounding box center [178, 158] width 19 height 9
click at [183, 173] on button "Apply" at bounding box center [182, 178] width 29 height 12
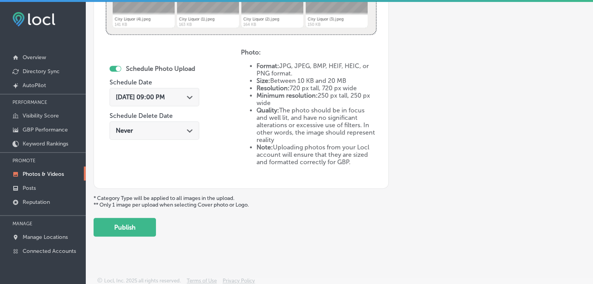
click at [145, 218] on button "Publish" at bounding box center [125, 227] width 62 height 19
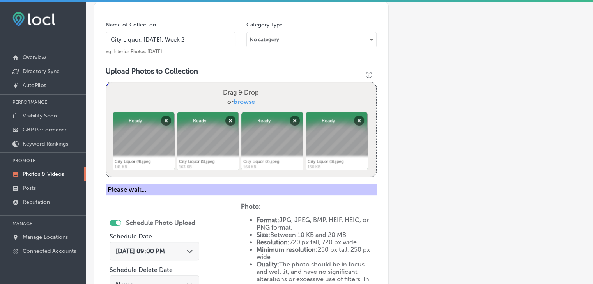
scroll to position [132, 0]
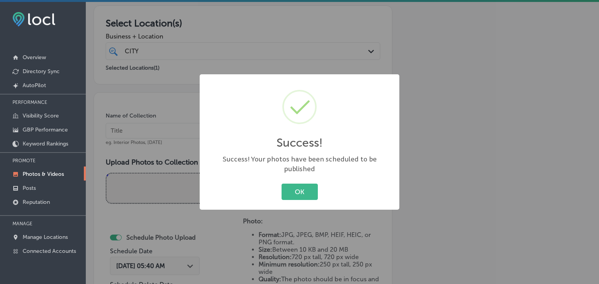
click at [170, 95] on div "Success! × Success! Your photos have been scheduled to be published OK Cancel" at bounding box center [299, 142] width 599 height 284
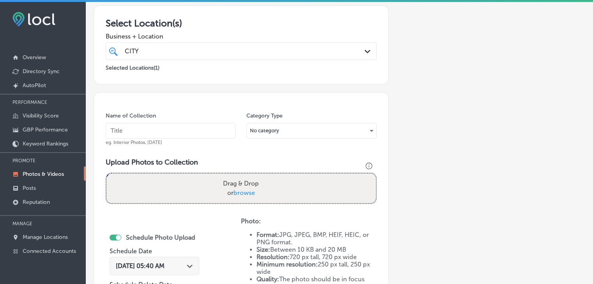
click at [164, 134] on input "text" at bounding box center [171, 131] width 130 height 16
paste input "City Liquor, [DATE], Week"
type input "City Liquor, [DATE], Week 3"
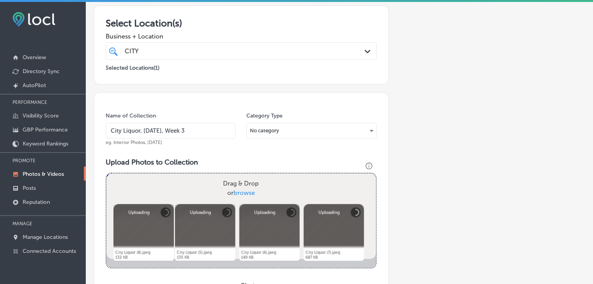
scroll to position [210, 0]
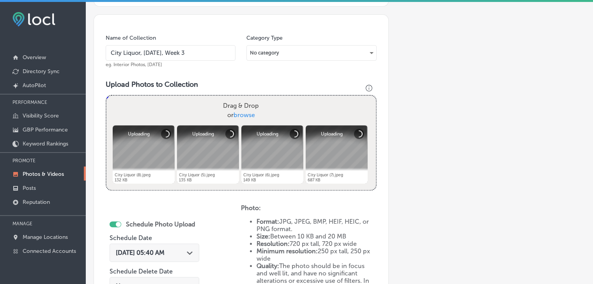
click at [156, 249] on span "[DATE] 05:40 AM" at bounding box center [140, 252] width 49 height 7
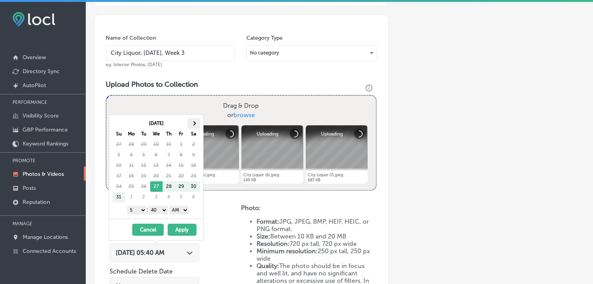
click at [196, 124] on th at bounding box center [193, 123] width 12 height 11
click at [137, 212] on select "1 2 3 4 5 6 7 8 9 10 11 12" at bounding box center [136, 210] width 19 height 9
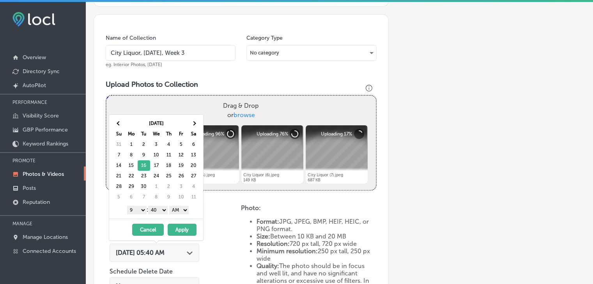
click at [159, 210] on select "00 10 20 30 40 50" at bounding box center [157, 210] width 19 height 9
click at [198, 209] on div "1 2 3 4 5 6 7 8 9 10 11 12 : 00 10 20 30 40 50 AM PM" at bounding box center [157, 210] width 91 height 12
click at [189, 210] on select "AM PM" at bounding box center [178, 210] width 19 height 9
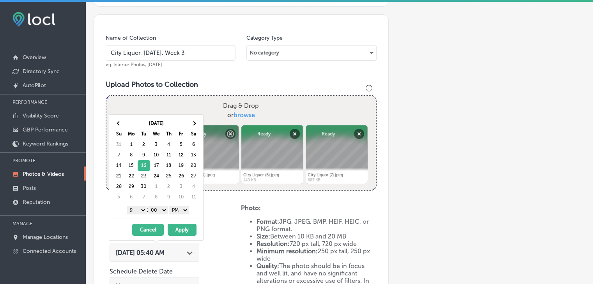
click at [181, 226] on button "Apply" at bounding box center [182, 230] width 29 height 12
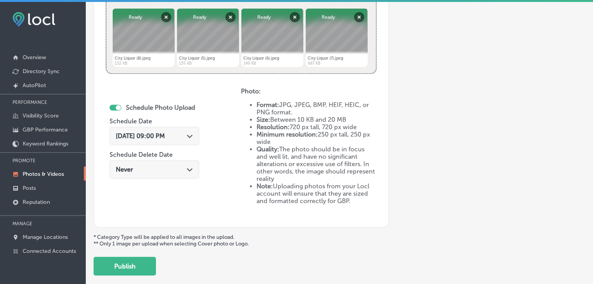
drag, startPoint x: 130, startPoint y: 265, endPoint x: 136, endPoint y: 261, distance: 7.2
click at [130, 266] on button "Publish" at bounding box center [125, 266] width 62 height 19
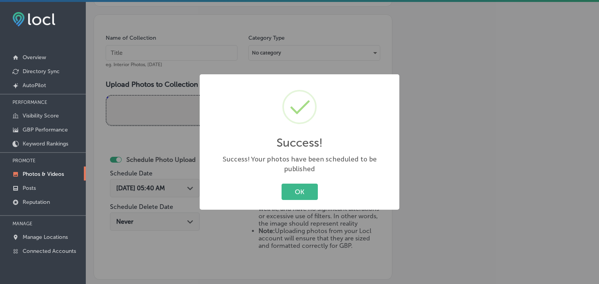
click at [174, 36] on div "Success! × Success! Your photos have been scheduled to be published OK Cancel" at bounding box center [299, 142] width 599 height 284
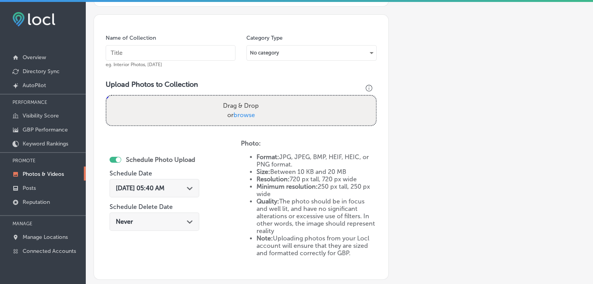
click at [184, 58] on input "text" at bounding box center [171, 53] width 130 height 16
paste input "City Liquor, [DATE], Week"
type input "City Liquor, [DATE], Week 4"
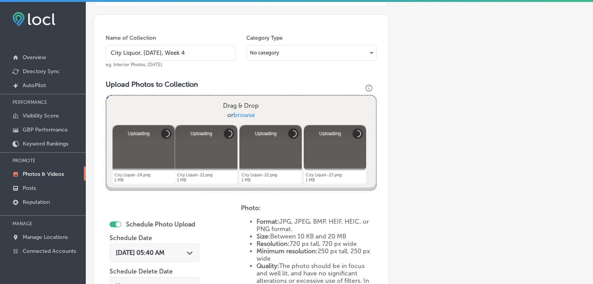
scroll to position [249, 0]
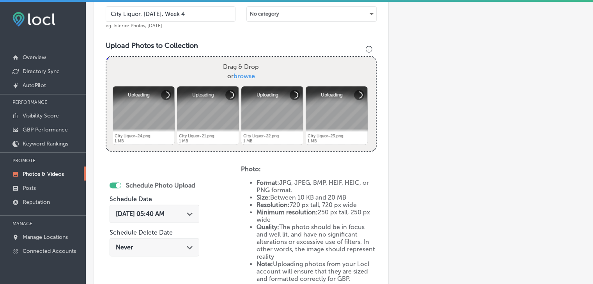
click at [175, 218] on div "[DATE] 05:40 AM Path Created with Sketch." at bounding box center [154, 214] width 90 height 18
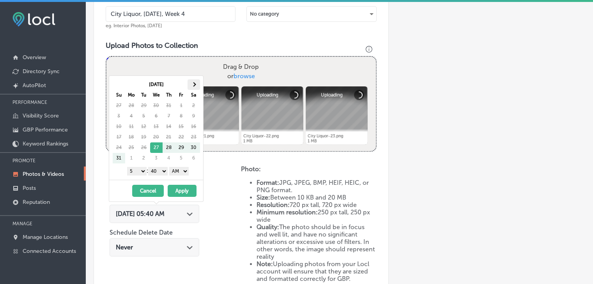
click at [191, 84] on th at bounding box center [193, 84] width 12 height 11
click at [133, 171] on select "1 2 3 4 5 6 7 8 9 10 11 12" at bounding box center [136, 171] width 19 height 9
click at [162, 168] on select "00 10 20 30 40 50" at bounding box center [157, 171] width 19 height 9
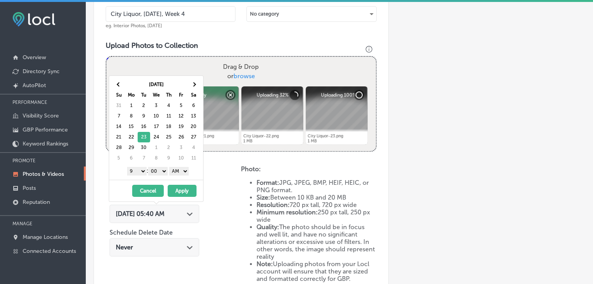
click at [182, 173] on select "AM PM" at bounding box center [178, 171] width 19 height 9
click at [182, 186] on button "Apply" at bounding box center [182, 191] width 29 height 12
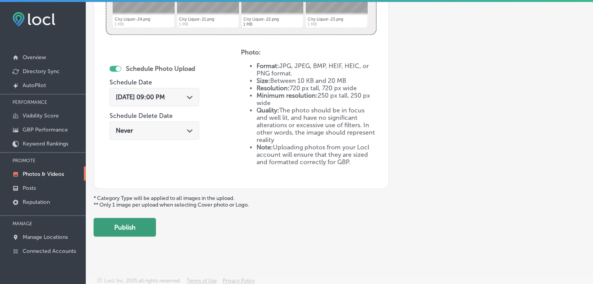
click at [136, 228] on button "Publish" at bounding box center [125, 227] width 62 height 19
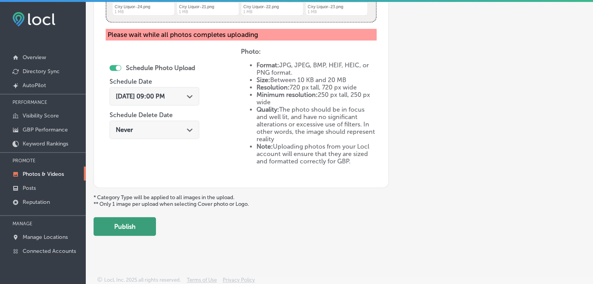
click at [136, 233] on button "Publish" at bounding box center [125, 226] width 62 height 19
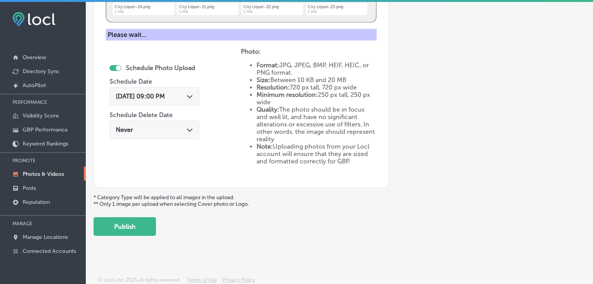
scroll to position [145, 0]
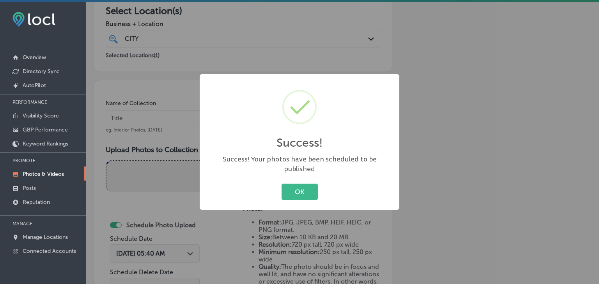
click at [176, 99] on div "Success! × Success! Your photos have been scheduled to be published OK Cancel" at bounding box center [299, 142] width 599 height 284
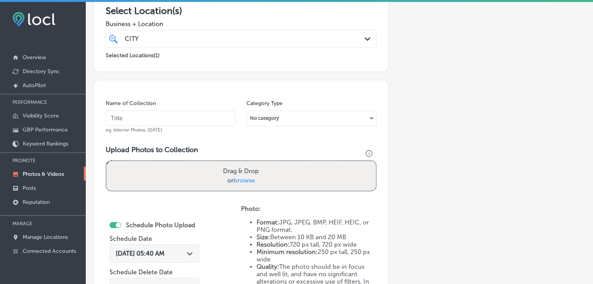
click at [177, 114] on input "text" at bounding box center [171, 119] width 130 height 16
paste input "City Liquor, [DATE], Week"
drag, startPoint x: 177, startPoint y: 250, endPoint x: 176, endPoint y: 220, distance: 30.0
click at [164, 250] on span "[DATE] 05:40 AM" at bounding box center [140, 253] width 49 height 7
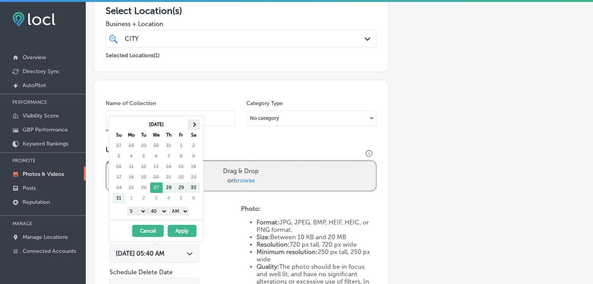
click at [199, 120] on th at bounding box center [193, 125] width 12 height 11
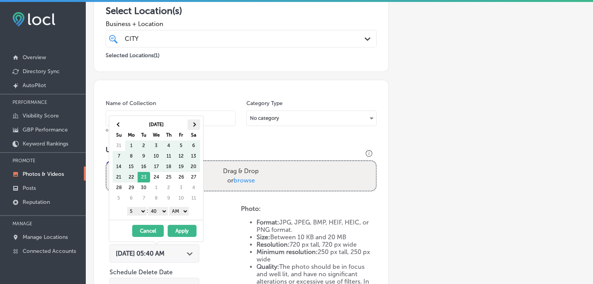
click at [196, 122] on th at bounding box center [193, 125] width 12 height 11
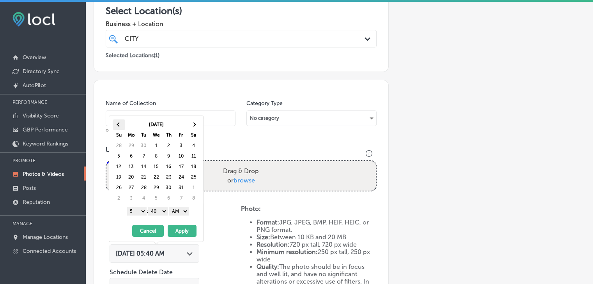
click at [120, 124] on th at bounding box center [119, 125] width 12 height 11
click at [137, 207] on select "1 2 3 4 5 6 7 8 9 10 11 12" at bounding box center [136, 211] width 19 height 9
click at [154, 208] on select "00 10 20 30 40 50" at bounding box center [157, 211] width 19 height 9
click at [184, 214] on select "AM PM" at bounding box center [178, 211] width 19 height 9
click at [170, 207] on select "AM PM" at bounding box center [178, 211] width 19 height 9
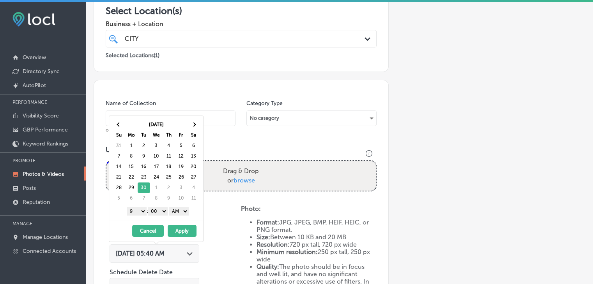
click at [182, 211] on select "AM PM" at bounding box center [178, 211] width 19 height 9
click at [180, 226] on button "Apply" at bounding box center [182, 231] width 29 height 12
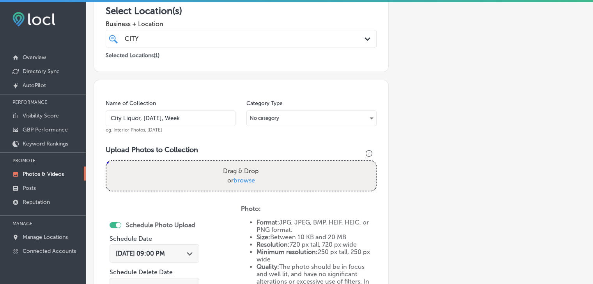
click at [151, 120] on input "City Liquor, [DATE], Week" at bounding box center [171, 119] width 130 height 16
type input "City Liquor, [DATE], Week 1"
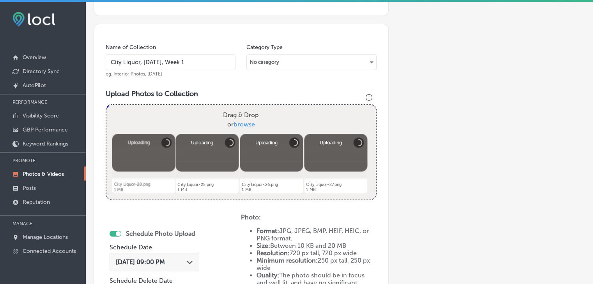
scroll to position [223, 0]
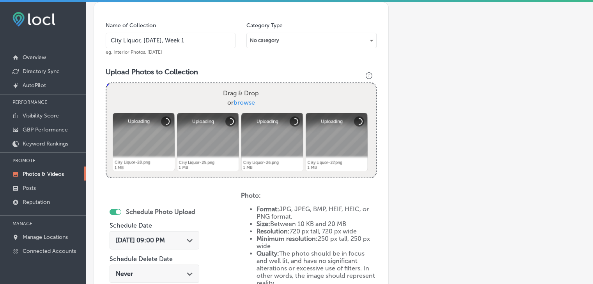
click at [160, 238] on span "[DATE] 09:00 PM" at bounding box center [140, 240] width 49 height 7
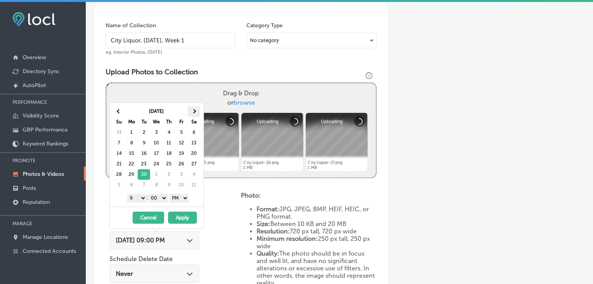
click at [199, 116] on th at bounding box center [193, 111] width 12 height 11
click at [122, 108] on th at bounding box center [119, 111] width 12 height 11
click at [176, 217] on button "Apply" at bounding box center [182, 218] width 29 height 12
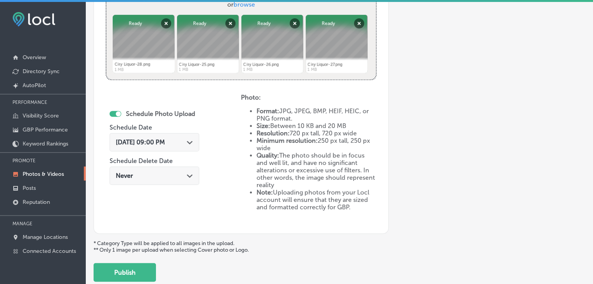
scroll to position [340, 0]
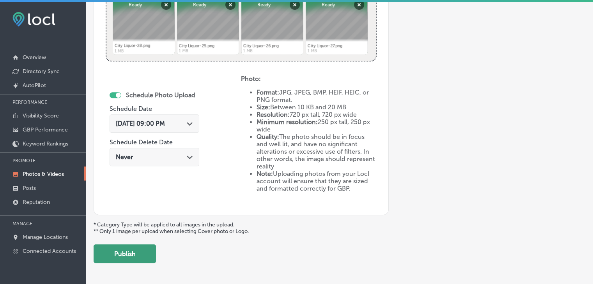
click at [112, 252] on button "Publish" at bounding box center [125, 254] width 62 height 19
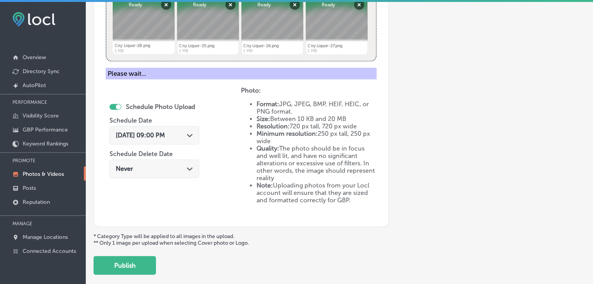
scroll to position [184, 0]
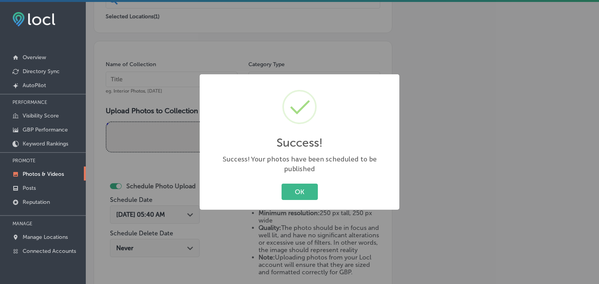
click at [187, 88] on div "Success! × Success! Your photos have been scheduled to be published OK Cancel" at bounding box center [299, 142] width 599 height 284
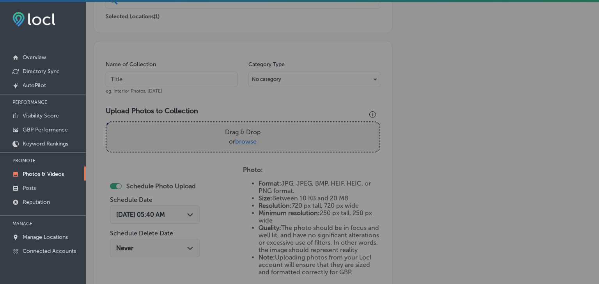
click at [184, 83] on input "text" at bounding box center [172, 80] width 132 height 16
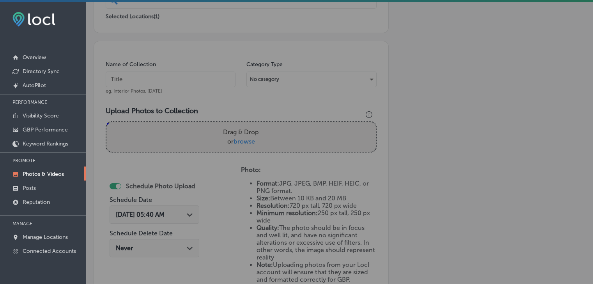
paste input "City Liquor, [DATE], Week"
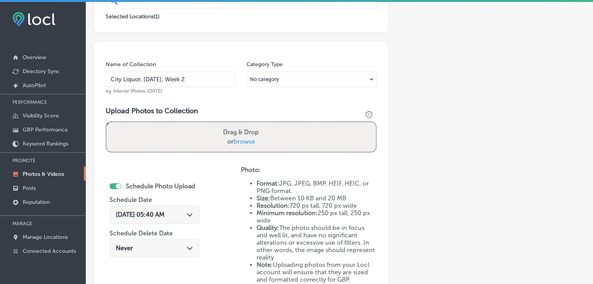
type input "City Liquor, [DATE], Week 2"
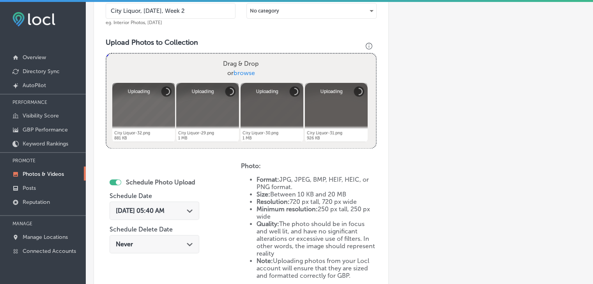
scroll to position [262, 0]
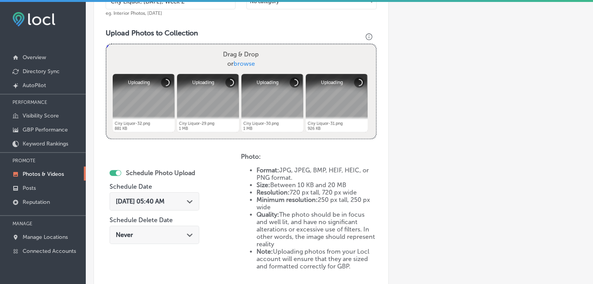
click at [164, 199] on span "[DATE] 05:40 AM" at bounding box center [140, 201] width 49 height 7
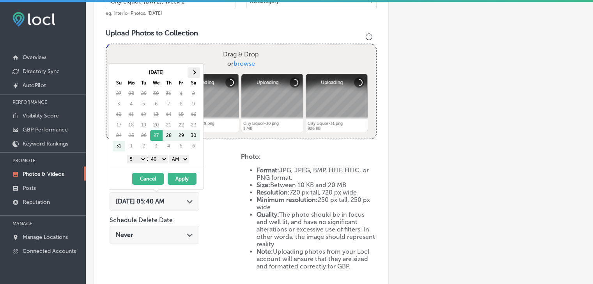
click at [192, 71] on th at bounding box center [193, 72] width 12 height 11
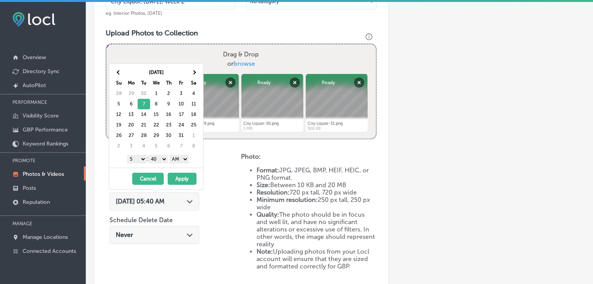
click at [133, 161] on select "1 2 3 4 5 6 7 8 9 10 11 12" at bounding box center [136, 159] width 19 height 9
click at [156, 158] on select "00 10 20 30 40 50" at bounding box center [157, 159] width 19 height 9
click at [186, 155] on select "AM PM" at bounding box center [178, 159] width 19 height 9
click at [173, 178] on button "Apply" at bounding box center [182, 179] width 29 height 12
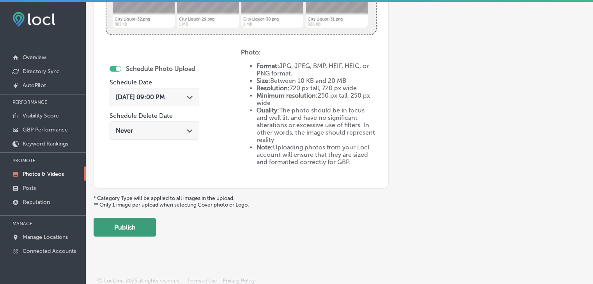
click at [140, 225] on button "Publish" at bounding box center [125, 227] width 62 height 19
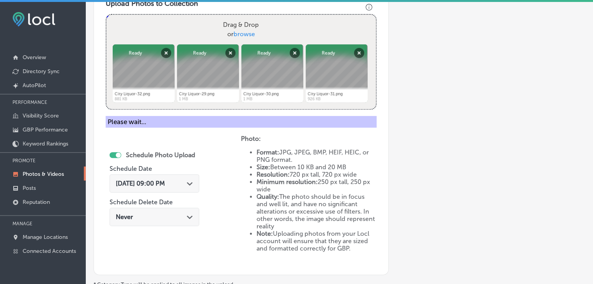
scroll to position [171, 0]
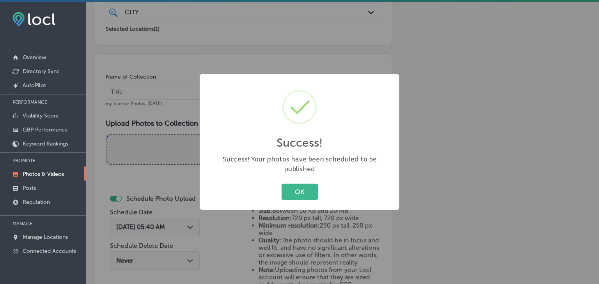
click at [160, 122] on div "Success! × Success! Your photos have been scheduled to be published OK Cancel" at bounding box center [299, 142] width 599 height 284
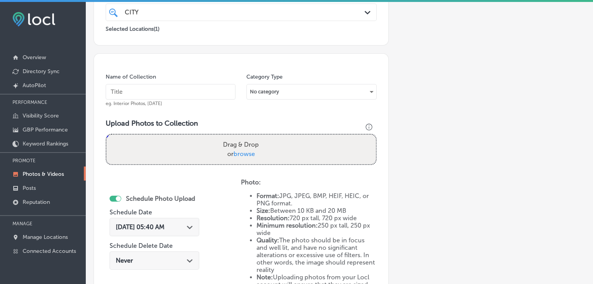
click at [166, 82] on div "Name of Collection eg. Interior Photos, [DATE]" at bounding box center [171, 90] width 130 height 34
click at [171, 87] on input "text" at bounding box center [171, 92] width 130 height 16
paste input "City Liquor, [DATE], Week"
type input "City Liquor, [DATE], Week 3"
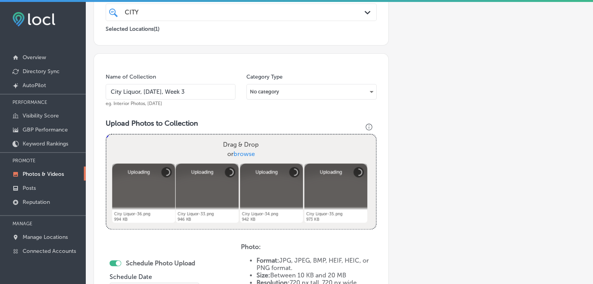
scroll to position [249, 0]
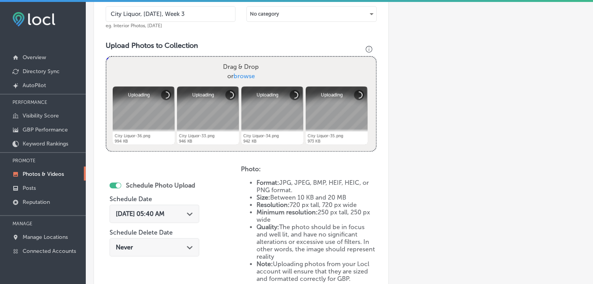
click at [169, 208] on div "[DATE] 05:40 AM Path Created with Sketch." at bounding box center [154, 214] width 90 height 18
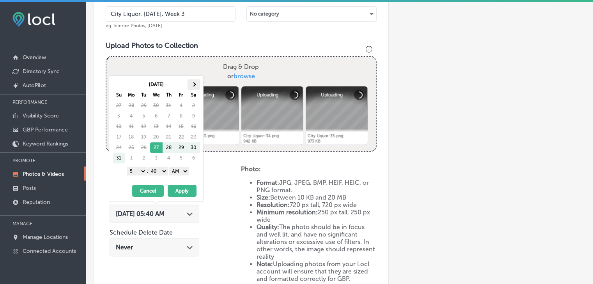
click at [188, 87] on th at bounding box center [193, 84] width 12 height 11
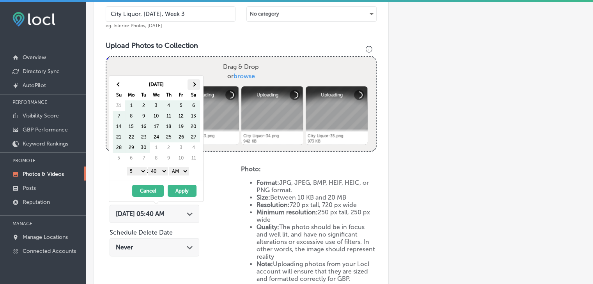
click at [189, 86] on th at bounding box center [193, 84] width 12 height 11
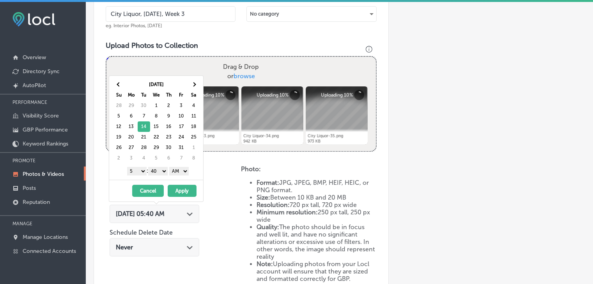
drag, startPoint x: 136, startPoint y: 171, endPoint x: 136, endPoint y: 180, distance: 9.0
click at [136, 171] on select "1 2 3 4 5 6 7 8 9 10 11 12" at bounding box center [136, 171] width 19 height 9
click at [164, 176] on div "[DATE] Su Mo Tu We Th Fr Sa 28 29 30 1 2 3 4 5 6 7 8 9 10 11 12 13 14 15 16 17 …" at bounding box center [156, 128] width 94 height 104
click at [162, 173] on select "00 10 20 30 40 50" at bounding box center [157, 171] width 19 height 9
click at [182, 170] on select "AM PM" at bounding box center [178, 171] width 19 height 9
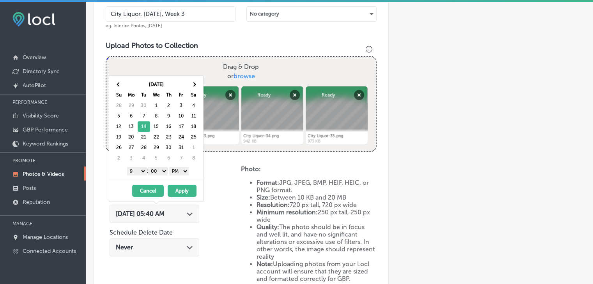
click at [178, 189] on button "Apply" at bounding box center [182, 191] width 29 height 12
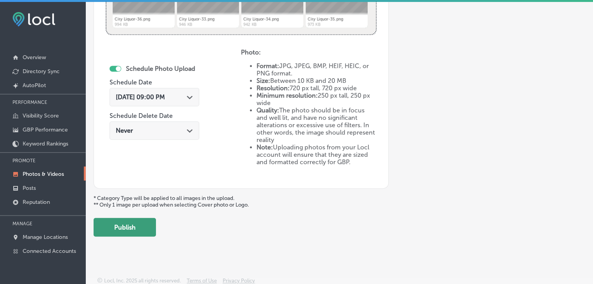
click at [143, 230] on button "Publish" at bounding box center [125, 227] width 62 height 19
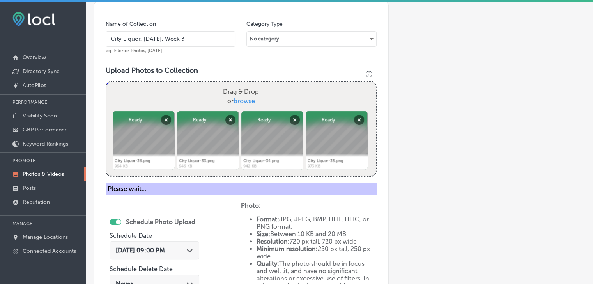
scroll to position [210, 0]
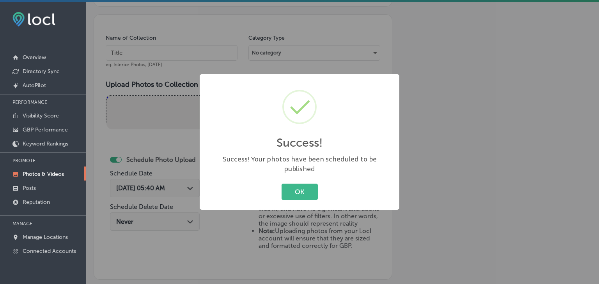
click at [172, 47] on div "Success! × Success! Your photos have been scheduled to be published OK Cancel" at bounding box center [299, 142] width 599 height 284
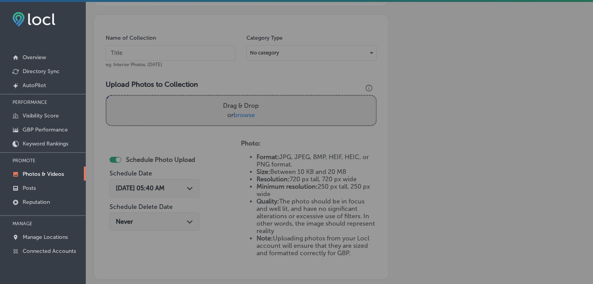
click at [172, 50] on input "text" at bounding box center [171, 53] width 130 height 16
paste input "City Liquor, [DATE], Week"
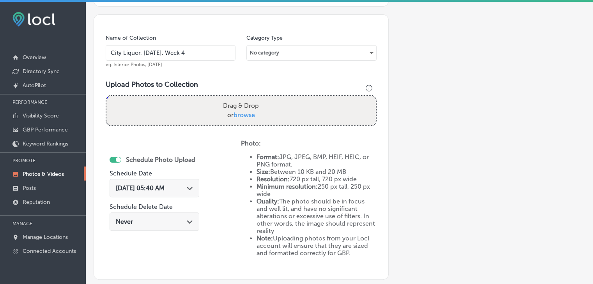
type input "City Liquor, [DATE], Week 4"
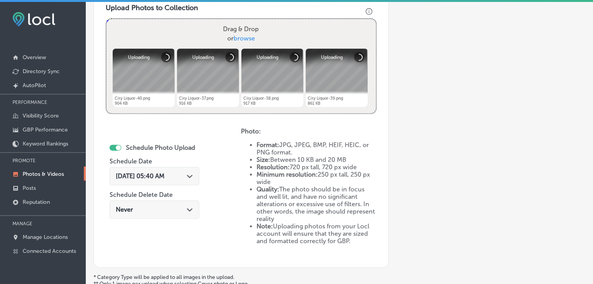
scroll to position [288, 0]
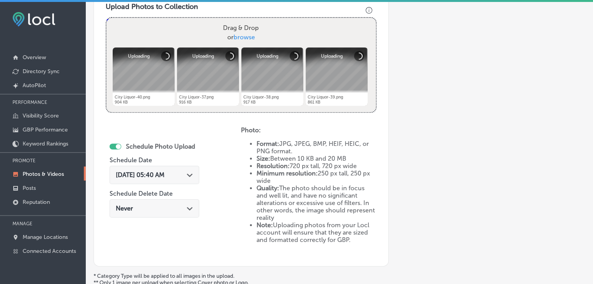
click at [166, 180] on div "[DATE] 05:40 AM Path Created with Sketch." at bounding box center [154, 175] width 90 height 18
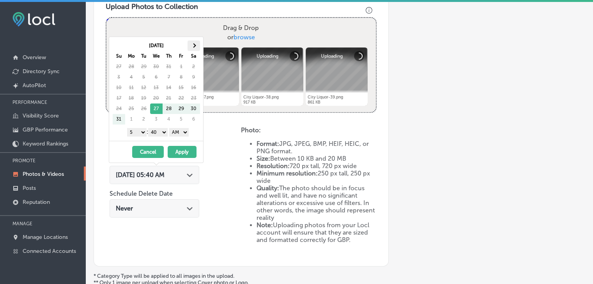
click at [191, 47] on th at bounding box center [193, 46] width 12 height 11
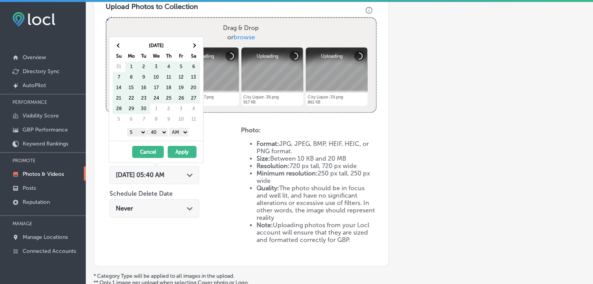
click at [191, 47] on th at bounding box center [193, 46] width 12 height 11
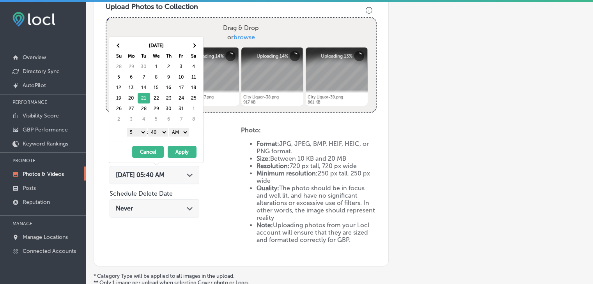
click at [128, 134] on select "1 2 3 4 5 6 7 8 9 10 11 12" at bounding box center [136, 132] width 19 height 9
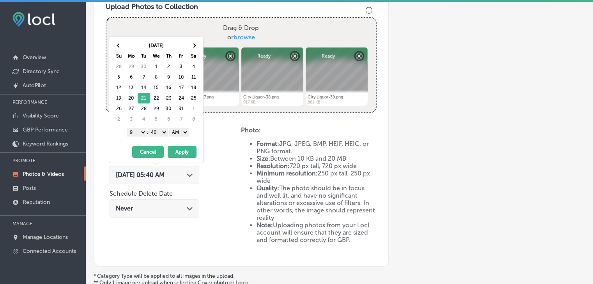
click at [161, 133] on select "00 10 20 30 40 50" at bounding box center [157, 132] width 19 height 9
click at [172, 133] on select "AM PM" at bounding box center [178, 132] width 19 height 9
click at [176, 150] on button "Apply" at bounding box center [182, 152] width 29 height 12
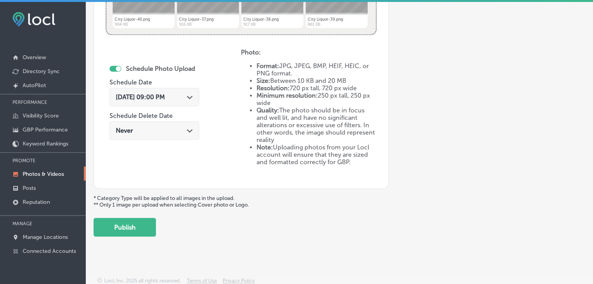
click at [136, 203] on p "* Category Type will be applied to all images in the upload. ** Only 1 image pe…" at bounding box center [339, 201] width 491 height 13
click at [136, 226] on button "Publish" at bounding box center [125, 227] width 62 height 19
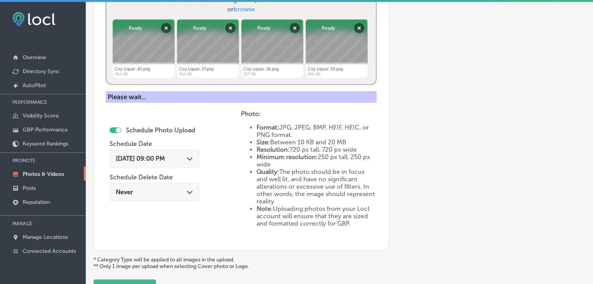
scroll to position [223, 0]
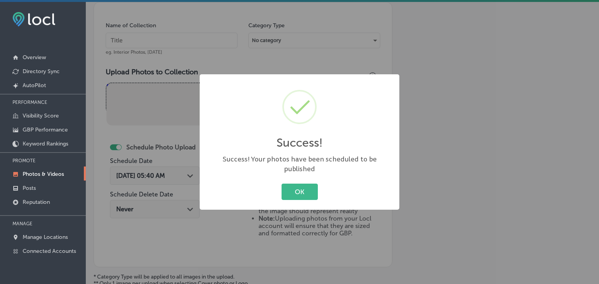
click at [197, 33] on div "Success! × Success! Your photos have been scheduled to be published OK Cancel" at bounding box center [299, 142] width 599 height 284
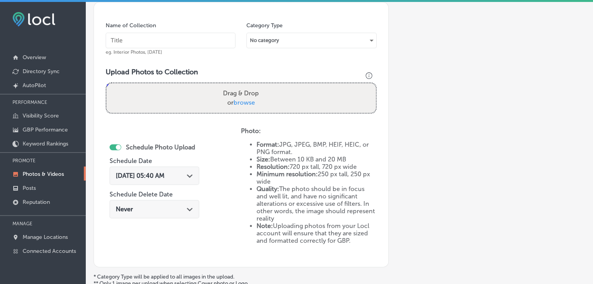
click at [198, 35] on input "text" at bounding box center [171, 41] width 130 height 16
paste input "City Liquor, [DATE], Week"
type input "City Liquor, [DATE], Week 5"
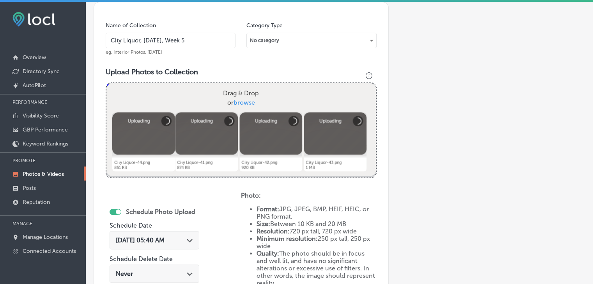
scroll to position [262, 0]
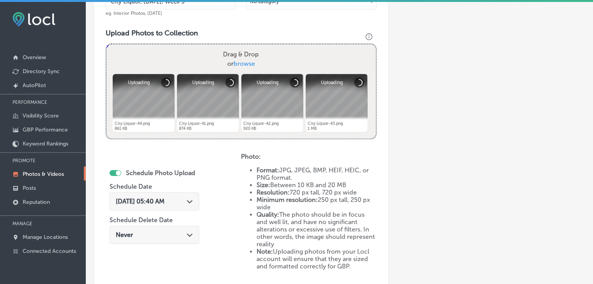
click at [164, 202] on span "[DATE] 05:40 AM" at bounding box center [140, 201] width 49 height 7
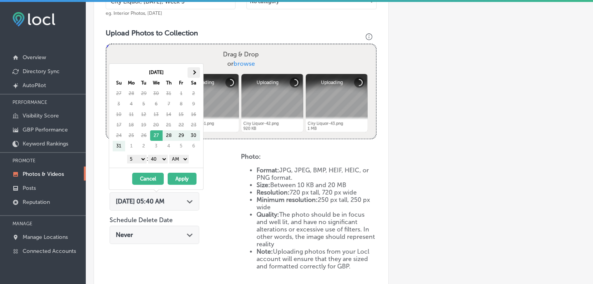
click at [191, 68] on th at bounding box center [193, 72] width 12 height 11
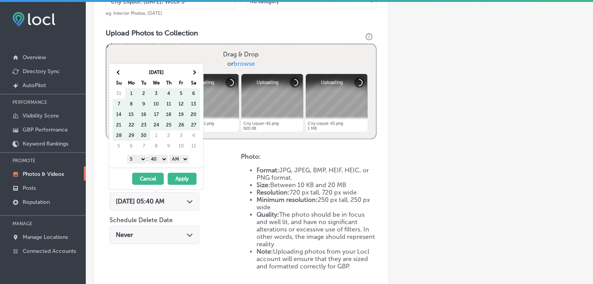
click at [191, 68] on th at bounding box center [193, 72] width 12 height 11
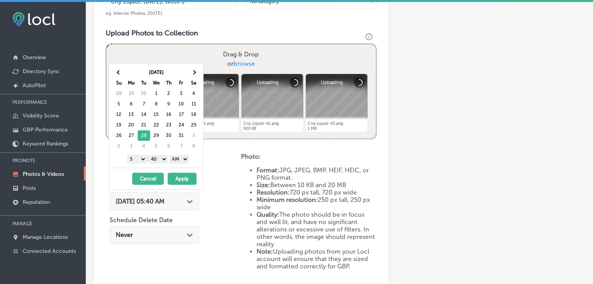
click at [139, 159] on select "1 2 3 4 5 6 7 8 9 10 11 12" at bounding box center [136, 159] width 19 height 9
click at [157, 160] on select "00 10 20 30 40 50" at bounding box center [157, 159] width 19 height 9
click at [177, 159] on select "AM PM" at bounding box center [178, 159] width 19 height 9
click at [170, 155] on select "AM PM" at bounding box center [178, 159] width 19 height 9
click at [181, 155] on select "AM PM" at bounding box center [178, 159] width 19 height 9
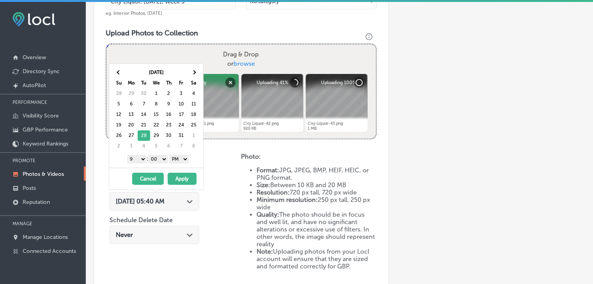
click at [178, 177] on button "Apply" at bounding box center [182, 179] width 29 height 12
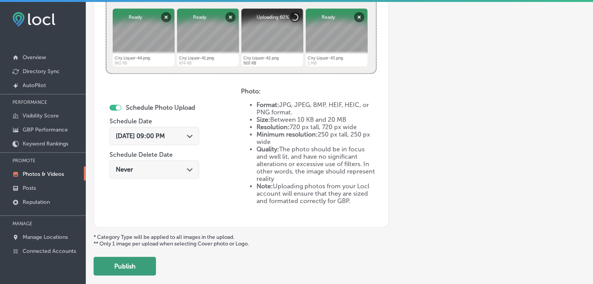
scroll to position [366, 0]
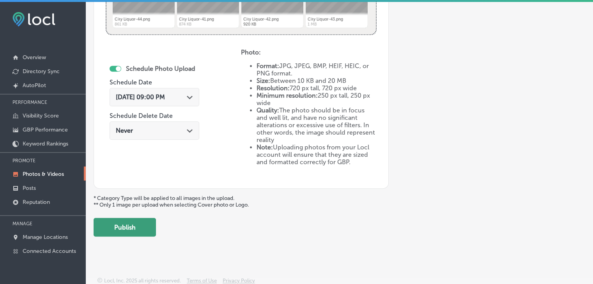
click at [142, 227] on button "Publish" at bounding box center [125, 227] width 62 height 19
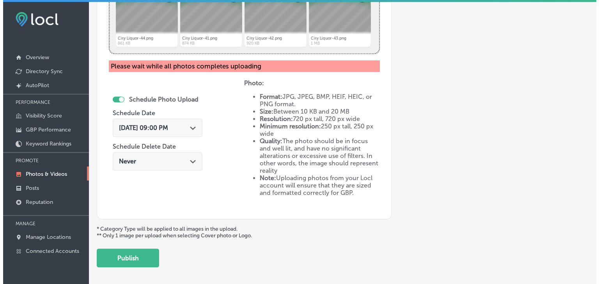
scroll to position [379, 0]
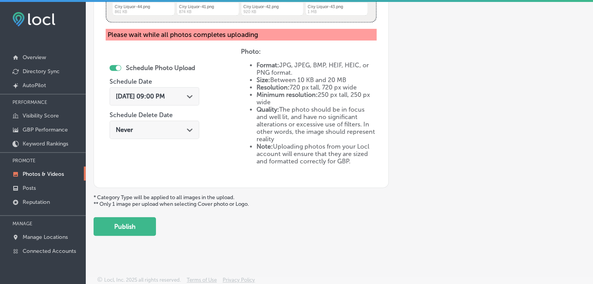
click at [122, 235] on button "Publish" at bounding box center [125, 226] width 62 height 19
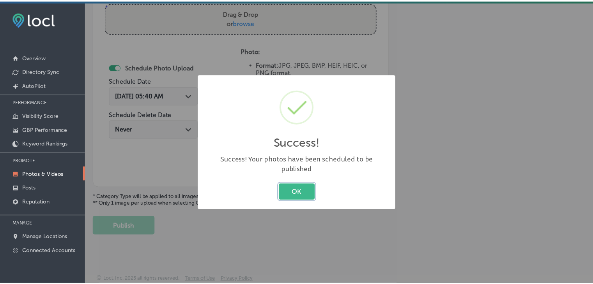
scroll to position [302, 0]
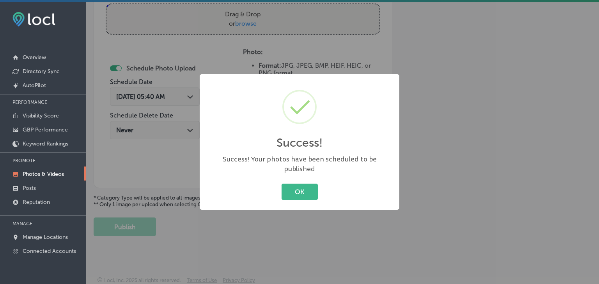
click at [60, 169] on link "Photos & Videos" at bounding box center [43, 174] width 86 height 14
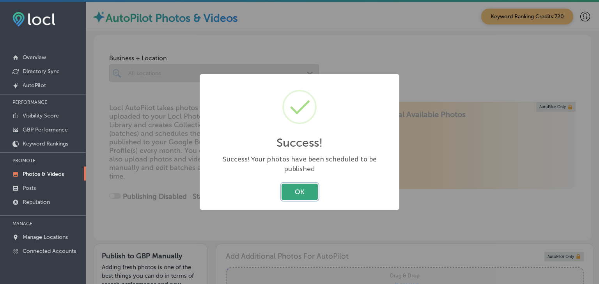
click at [294, 184] on button "OK" at bounding box center [299, 192] width 36 height 16
type input "5"
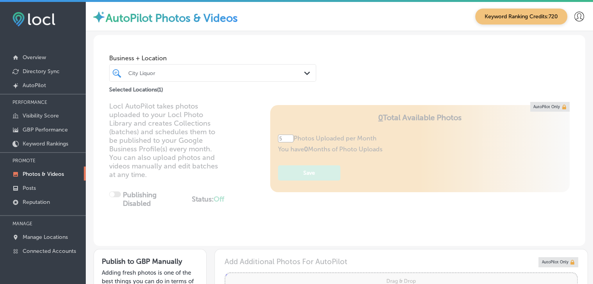
click at [249, 74] on div "City Liquor" at bounding box center [216, 73] width 177 height 7
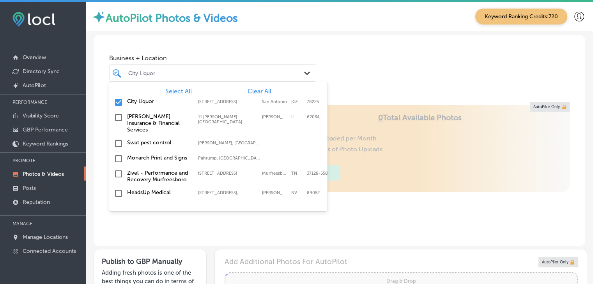
click at [261, 87] on div "Select All Clear All City Liquor [STREET_ADDRESS] [STREET_ADDRESS] [PERSON_NAME…" at bounding box center [218, 140] width 218 height 117
click at [253, 95] on div "City Liquor [STREET_ADDRESS][GEOGRAPHIC_DATA][STREET_ADDRESS]" at bounding box center [218, 102] width 218 height 15
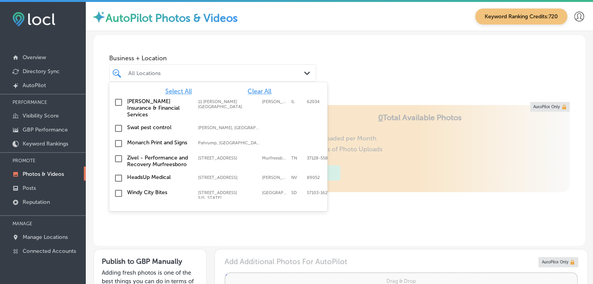
click at [253, 92] on span "Clear All" at bounding box center [259, 91] width 24 height 7
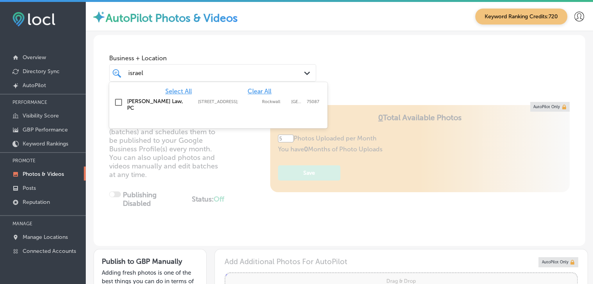
click at [235, 106] on div "[PERSON_NAME] Law, PC [STREET_ADDRESS] [STREET_ADDRESS]" at bounding box center [218, 105] width 212 height 16
type input "israel"
click at [244, 62] on div "Business + Location option [STREET_ADDRESS]. option 722, East Interstate 30; fo…" at bounding box center [212, 66] width 207 height 31
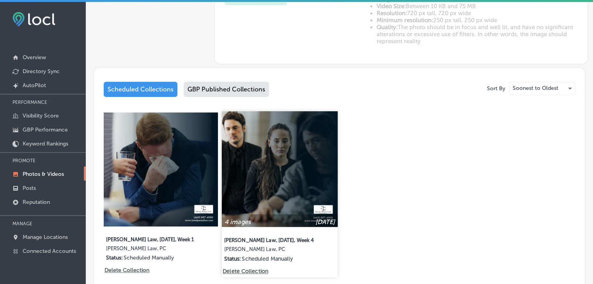
scroll to position [351, 0]
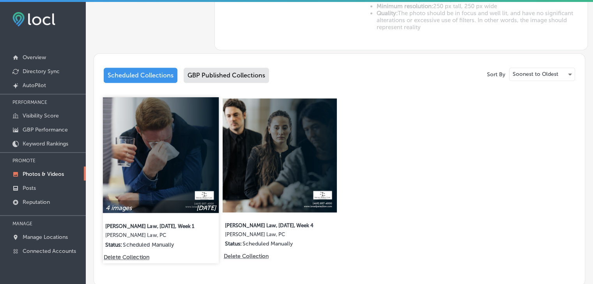
click at [164, 156] on img at bounding box center [161, 155] width 116 height 116
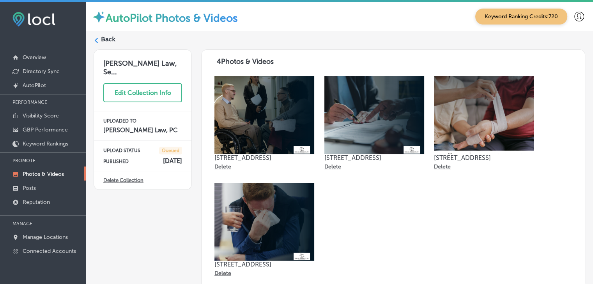
click at [479, 128] on img at bounding box center [484, 115] width 100 height 78
click at [370, 129] on img at bounding box center [374, 115] width 100 height 78
click at [147, 188] on div "[PERSON_NAME] Law, Se... Edit Collection Info UPLOADED TO [PERSON_NAME] Law, PC…" at bounding box center [143, 169] width 98 height 240
click at [38, 169] on link "Photos & Videos" at bounding box center [43, 174] width 86 height 14
click at [108, 42] on label "Back" at bounding box center [108, 39] width 14 height 9
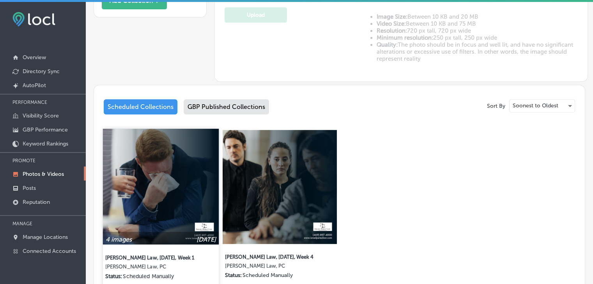
scroll to position [351, 0]
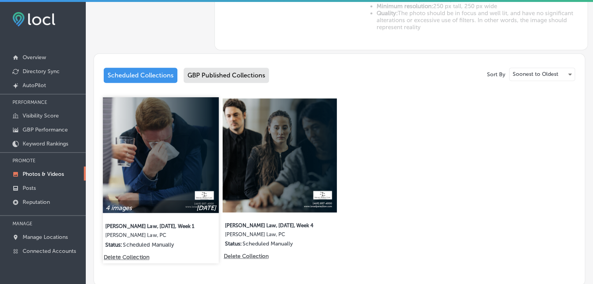
type input "5"
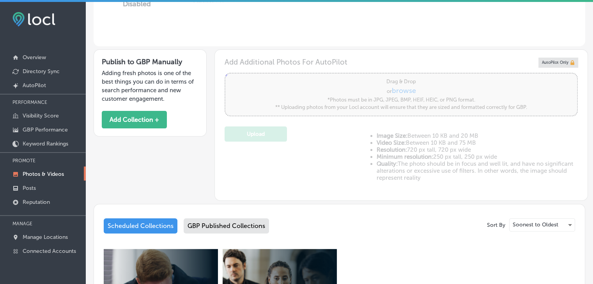
scroll to position [195, 0]
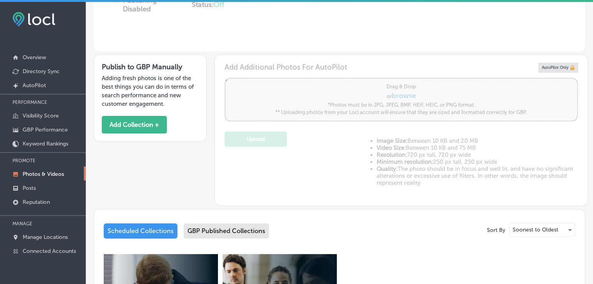
click at [166, 122] on div "Publish to GBP Manually Adding fresh photos is one of the best things you can d…" at bounding box center [150, 98] width 113 height 87
click at [161, 125] on button "Add Collection +" at bounding box center [134, 125] width 65 height 18
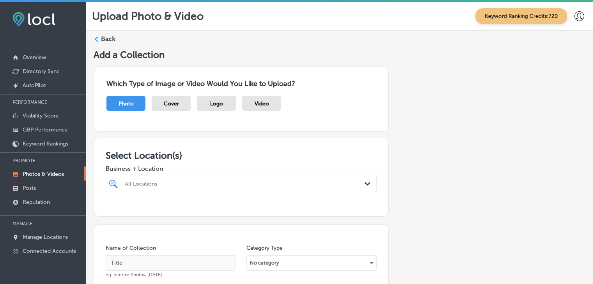
click at [167, 183] on div "All Locations Path Created with Sketch." at bounding box center [241, 184] width 271 height 18
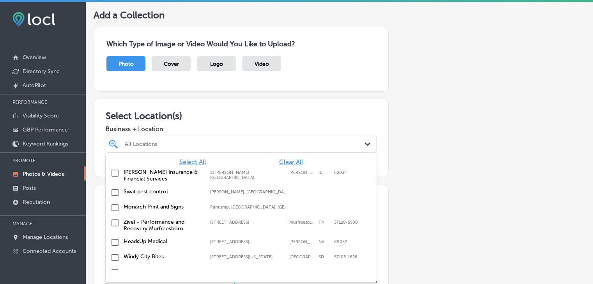
scroll to position [41, 0]
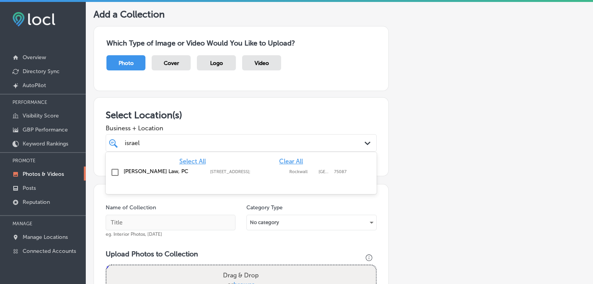
click at [158, 167] on div "[PERSON_NAME] Law, PC [STREET_ADDRESS] [STREET_ADDRESS]" at bounding box center [241, 173] width 265 height 12
type input "israel"
click at [185, 116] on h3 "Select Location(s)" at bounding box center [241, 114] width 271 height 11
click at [159, 224] on input "text" at bounding box center [171, 223] width 130 height 16
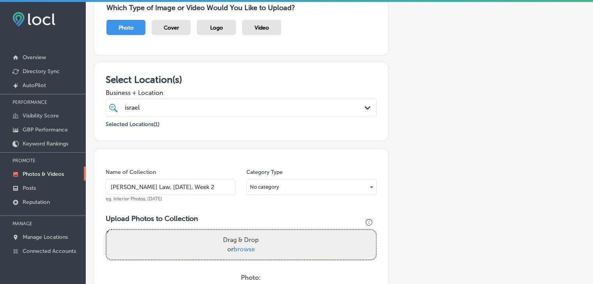
scroll to position [157, 0]
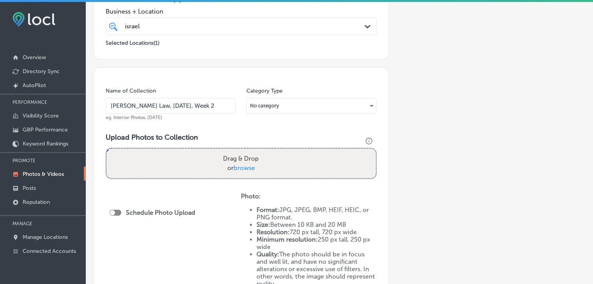
type input "[PERSON_NAME] Law, [DATE], Week 2"
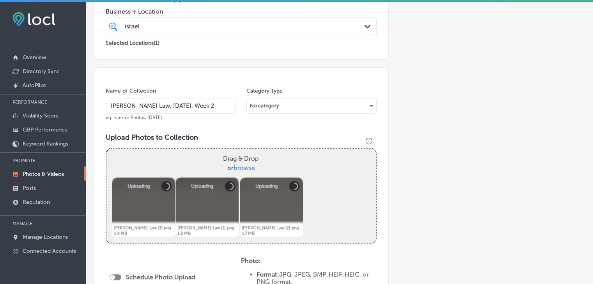
scroll to position [274, 0]
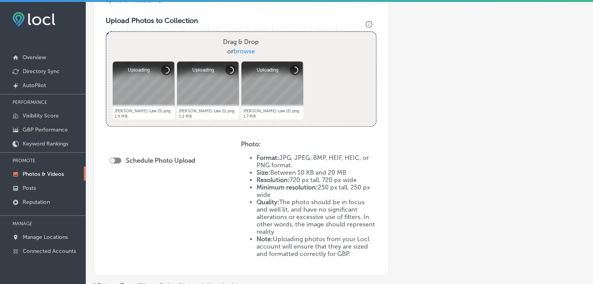
click at [115, 157] on div "Schedule Photo Upload" at bounding box center [154, 160] width 90 height 7
click at [116, 159] on div at bounding box center [115, 161] width 12 height 6
checkbox input "true"
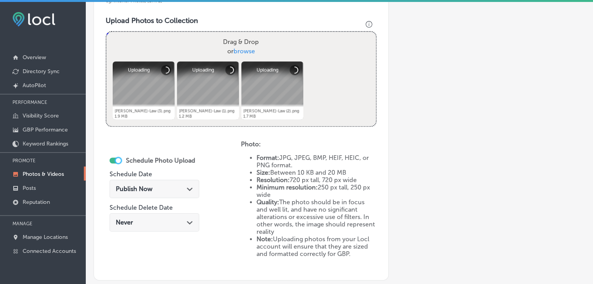
click at [182, 180] on div "Publish Now Path Created with Sketch." at bounding box center [154, 189] width 90 height 18
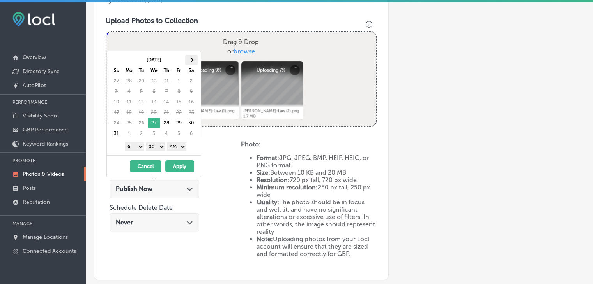
click at [190, 56] on th at bounding box center [191, 60] width 12 height 11
click at [133, 145] on select "1 2 3 4 5 6 7 8 9 10 11 12" at bounding box center [134, 147] width 19 height 9
click at [188, 60] on th at bounding box center [191, 60] width 12 height 11
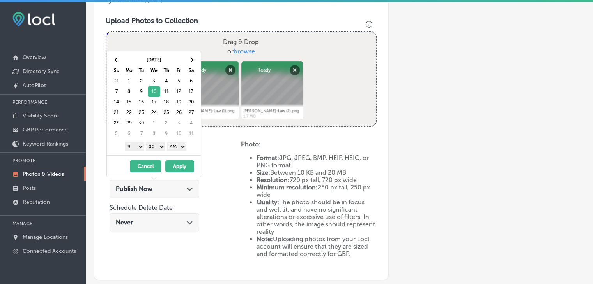
click at [175, 147] on select "AM PM" at bounding box center [176, 147] width 19 height 9
click at [180, 165] on button "Apply" at bounding box center [179, 167] width 29 height 12
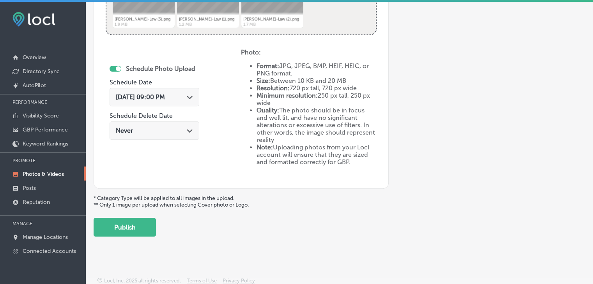
click at [140, 227] on button "Publish" at bounding box center [125, 227] width 62 height 19
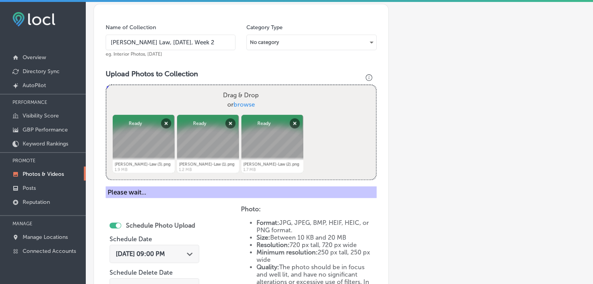
scroll to position [210, 0]
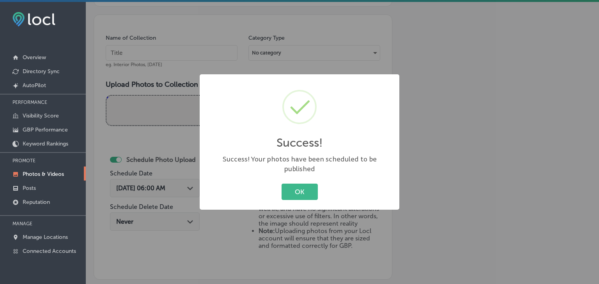
click at [189, 58] on div "Success! × Success! Your photos have been scheduled to be published OK Cancel" at bounding box center [299, 142] width 599 height 284
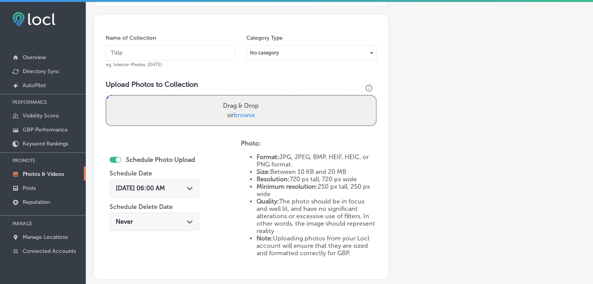
click at [208, 48] on input "text" at bounding box center [171, 53] width 130 height 16
paste input "[PERSON_NAME] Law, [DATE], Week"
type input "[PERSON_NAME] Law, [DATE], Week 3"
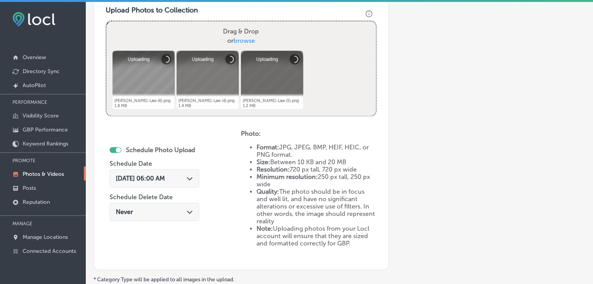
scroll to position [288, 0]
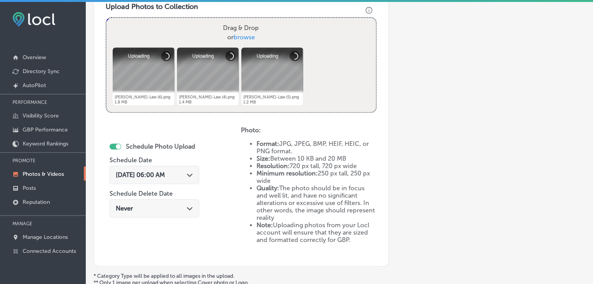
click at [164, 169] on div "[DATE] 06:00 AM Path Created with Sketch." at bounding box center [154, 175] width 90 height 18
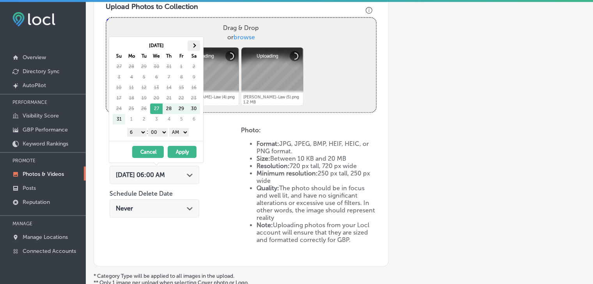
click at [187, 47] on th at bounding box center [193, 46] width 12 height 11
click at [136, 132] on select "1 2 3 4 5 6 7 8 9 10 11 12" at bounding box center [136, 132] width 19 height 9
drag, startPoint x: 173, startPoint y: 129, endPoint x: 173, endPoint y: 133, distance: 4.3
click at [173, 129] on select "AM PM" at bounding box center [178, 132] width 19 height 9
click at [170, 128] on select "AM PM" at bounding box center [178, 132] width 19 height 9
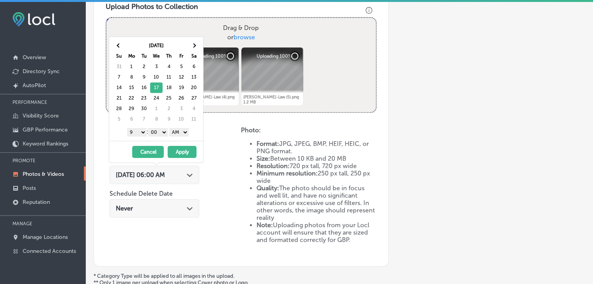
drag, startPoint x: 186, startPoint y: 131, endPoint x: 186, endPoint y: 135, distance: 4.3
click at [186, 131] on select "AM PM" at bounding box center [178, 132] width 19 height 9
click at [184, 148] on button "Apply" at bounding box center [182, 152] width 29 height 12
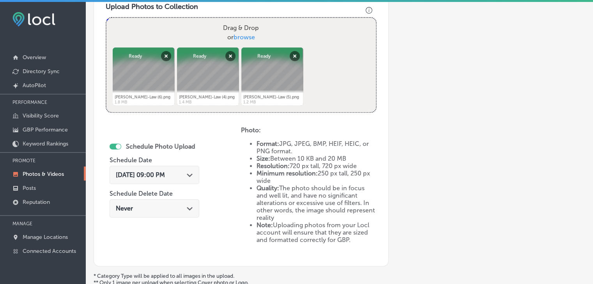
click at [187, 161] on div "Schedule Photo Upload Schedule Date [DATE] 09:00 PM Path Created with Sketch. S…" at bounding box center [154, 181] width 90 height 85
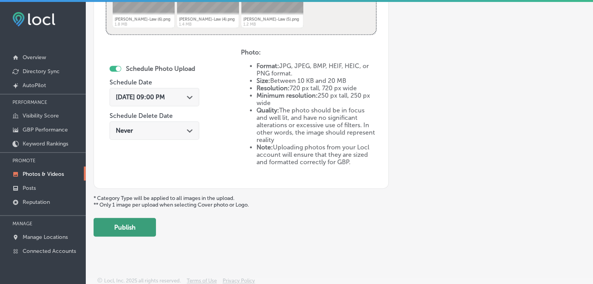
click at [139, 223] on button "Publish" at bounding box center [125, 227] width 62 height 19
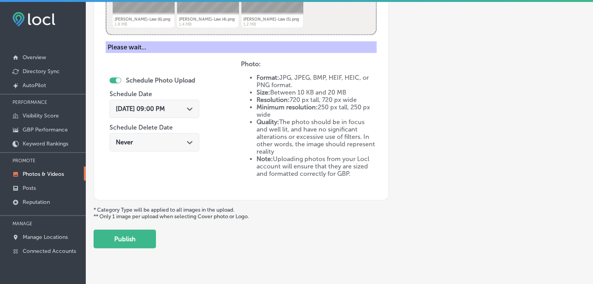
scroll to position [171, 0]
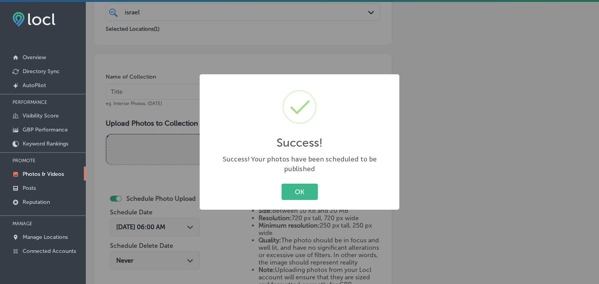
click at [178, 88] on div "Success! × Success! Your photos have been scheduled to be published OK Cancel" at bounding box center [299, 142] width 599 height 284
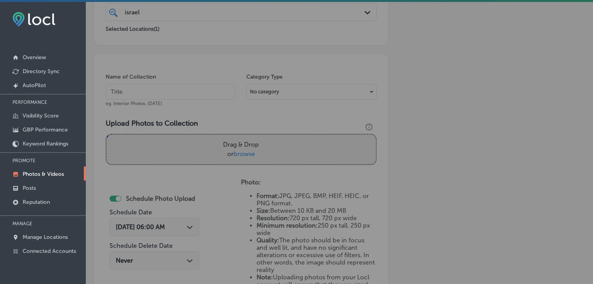
drag, startPoint x: 170, startPoint y: 133, endPoint x: 178, endPoint y: 88, distance: 46.0
click at [178, 88] on input "text" at bounding box center [171, 92] width 130 height 16
paste input "[PERSON_NAME] Law, [DATE], Week"
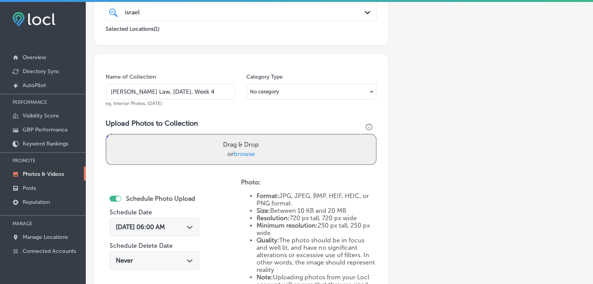
type input "[PERSON_NAME] Law, [DATE], Week 4"
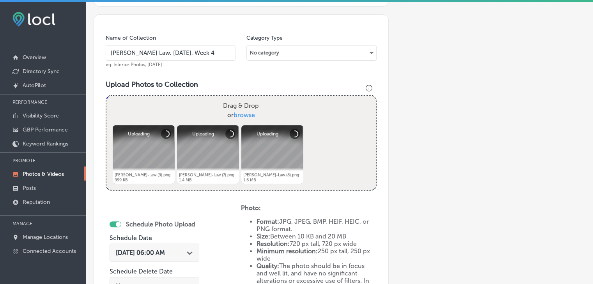
scroll to position [210, 0]
click at [161, 256] on div "[DATE] 06:00 AM Path Created with Sketch." at bounding box center [154, 253] width 90 height 18
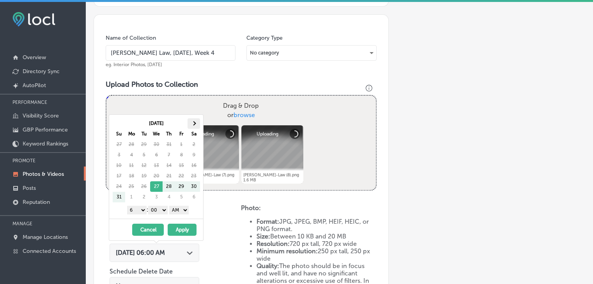
click at [196, 124] on th at bounding box center [193, 123] width 12 height 11
click at [139, 210] on select "1 2 3 4 5 6 7 8 9 10 11 12" at bounding box center [136, 210] width 19 height 9
drag, startPoint x: 175, startPoint y: 205, endPoint x: 176, endPoint y: 212, distance: 7.2
click at [175, 206] on select "AM PM" at bounding box center [178, 210] width 19 height 9
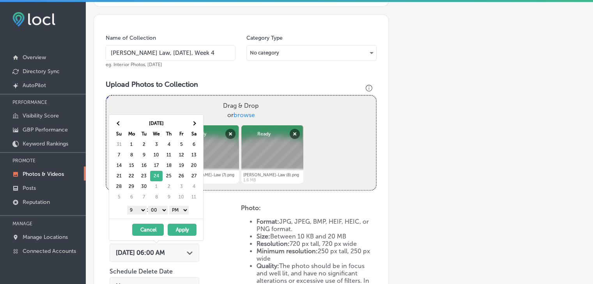
click at [178, 225] on button "Apply" at bounding box center [182, 230] width 29 height 12
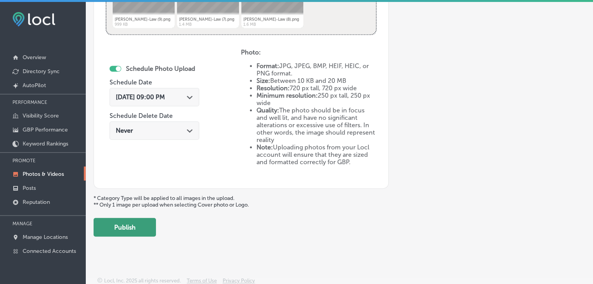
click at [134, 228] on button "Publish" at bounding box center [125, 227] width 62 height 19
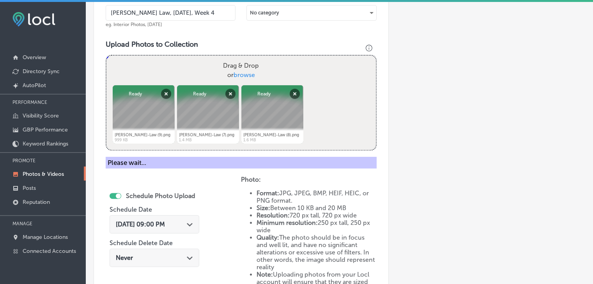
scroll to position [249, 0]
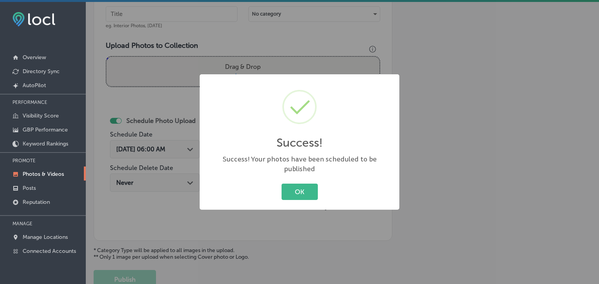
click at [173, 35] on div "Success! × Success! Your photos have been scheduled to be published OK Cancel" at bounding box center [299, 142] width 599 height 284
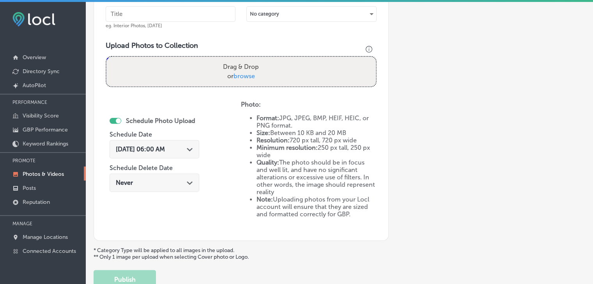
drag, startPoint x: 173, startPoint y: 19, endPoint x: 173, endPoint y: 16, distance: 4.0
click at [173, 19] on input "text" at bounding box center [171, 14] width 130 height 16
paste input "[PERSON_NAME] Law, [DATE], Week"
click at [160, 11] on input "[PERSON_NAME] Law, [DATE], Week" at bounding box center [171, 14] width 130 height 16
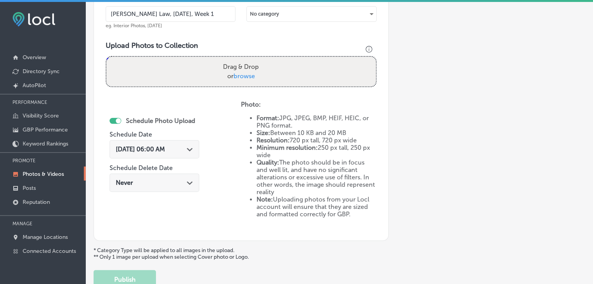
type input "[PERSON_NAME] Law, [DATE], Week 1"
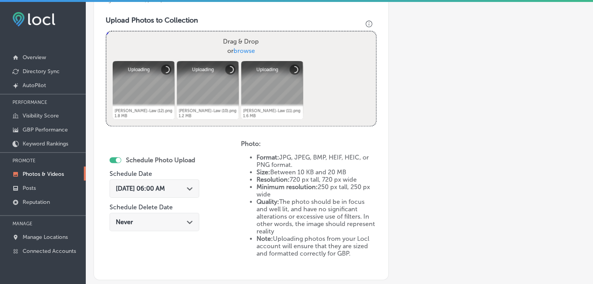
scroll to position [288, 0]
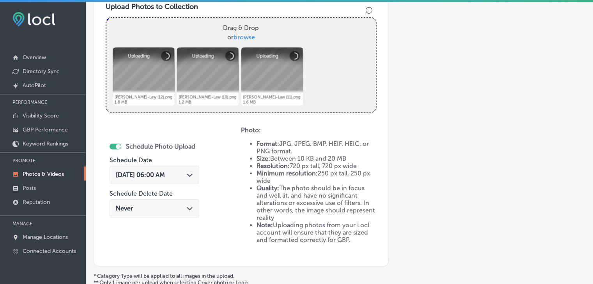
click at [145, 173] on span "[DATE] 06:00 AM" at bounding box center [140, 174] width 49 height 7
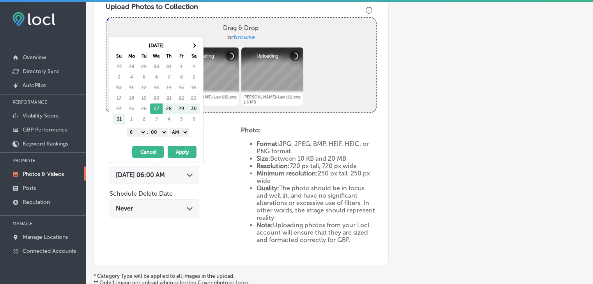
click at [191, 56] on th "Sa" at bounding box center [193, 56] width 12 height 11
click at [194, 47] on span at bounding box center [193, 46] width 4 height 4
click at [140, 132] on select "1 2 3 4 5 6 7 8 9 10 11 12" at bounding box center [136, 132] width 19 height 9
click at [174, 132] on select "AM PM" at bounding box center [178, 132] width 19 height 9
click at [178, 151] on button "Apply" at bounding box center [182, 152] width 29 height 12
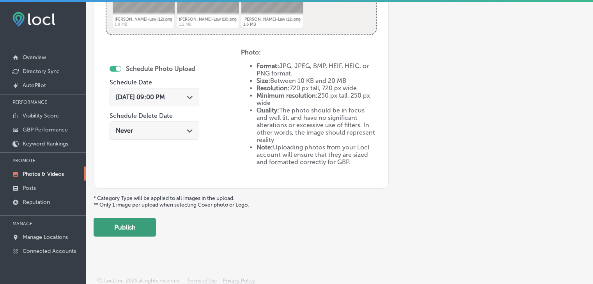
click at [144, 226] on button "Publish" at bounding box center [125, 227] width 62 height 19
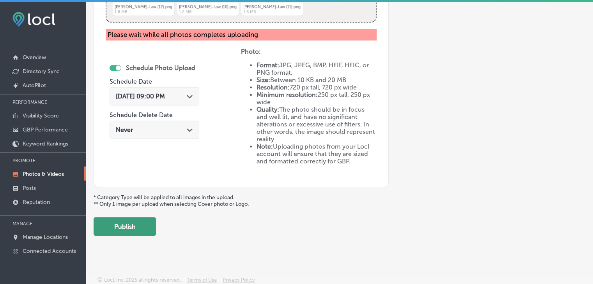
click at [144, 223] on button "Publish" at bounding box center [125, 226] width 62 height 19
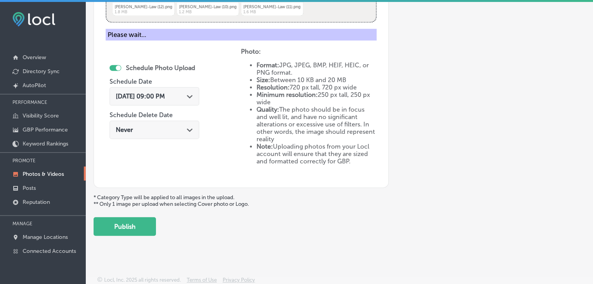
scroll to position [223, 0]
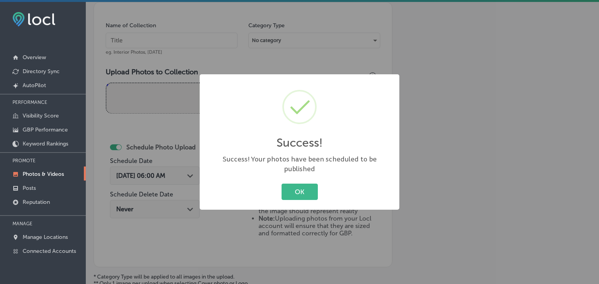
click at [183, 34] on div "Success! × Success! Your photos have been scheduled to be published OK Cancel" at bounding box center [299, 142] width 599 height 284
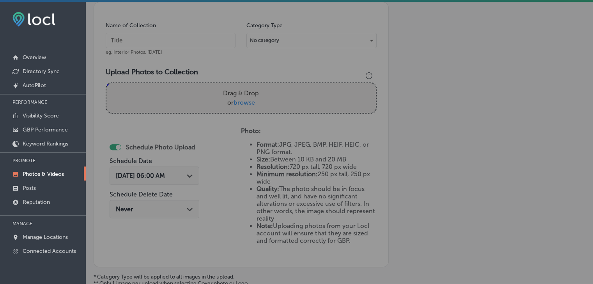
click at [183, 38] on input "text" at bounding box center [171, 41] width 130 height 16
paste input "[PERSON_NAME] Law, [DATE], Week"
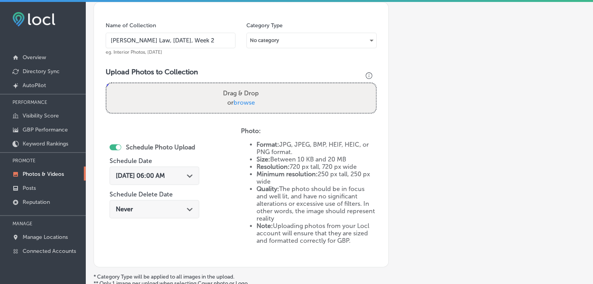
type input "[PERSON_NAME] Law, [DATE], Week 2"
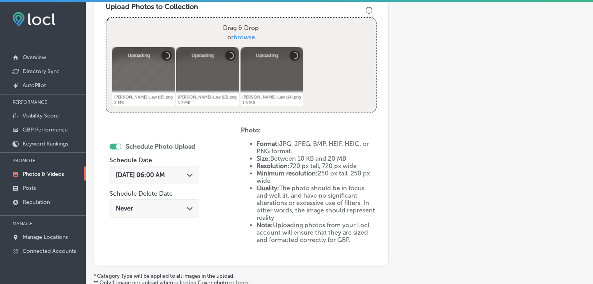
scroll to position [301, 0]
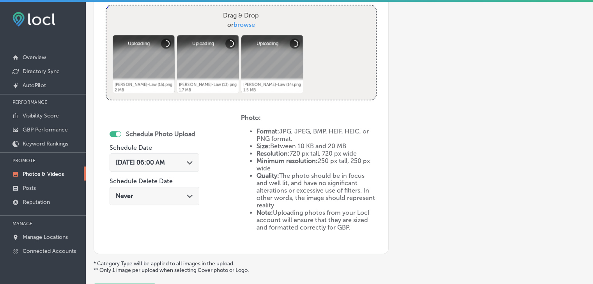
click at [175, 170] on div "[DATE] 06:00 AM Path Created with Sketch." at bounding box center [154, 163] width 90 height 18
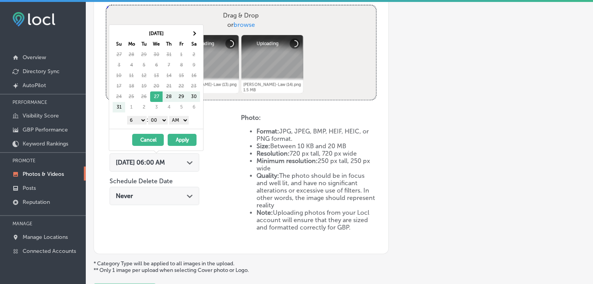
click at [187, 32] on th "[DATE]" at bounding box center [156, 33] width 62 height 11
click at [191, 32] on th at bounding box center [193, 33] width 12 height 11
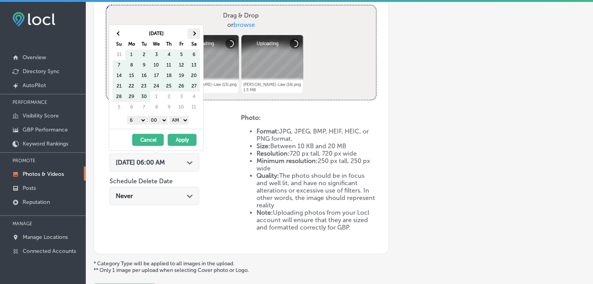
click at [191, 32] on th at bounding box center [193, 33] width 12 height 11
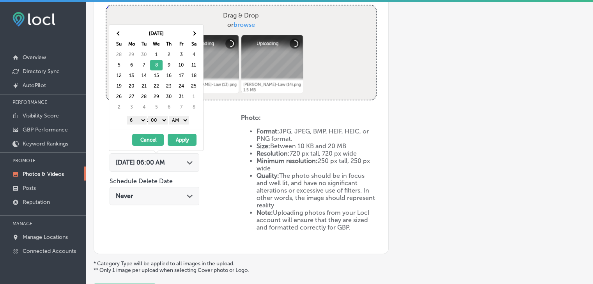
click at [143, 117] on select "1 2 3 4 5 6 7 8 9 10 11 12" at bounding box center [136, 120] width 19 height 9
click at [180, 122] on select "AM PM" at bounding box center [178, 120] width 19 height 9
click at [182, 136] on button "Apply" at bounding box center [182, 140] width 29 height 12
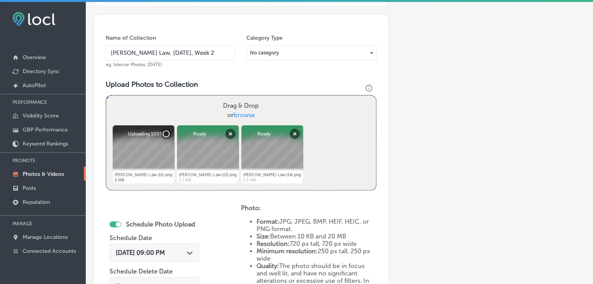
scroll to position [366, 0]
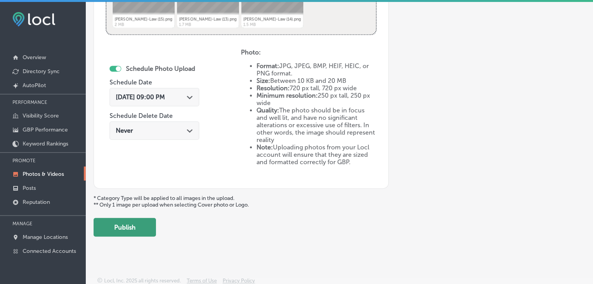
click at [123, 231] on button "Publish" at bounding box center [125, 227] width 62 height 19
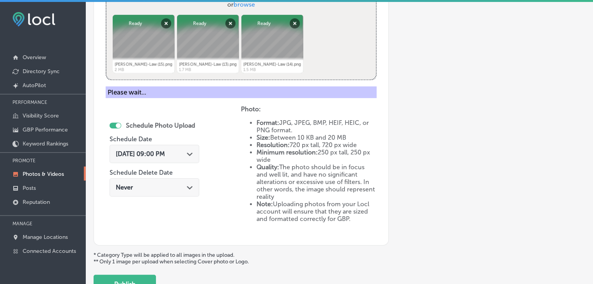
scroll to position [249, 0]
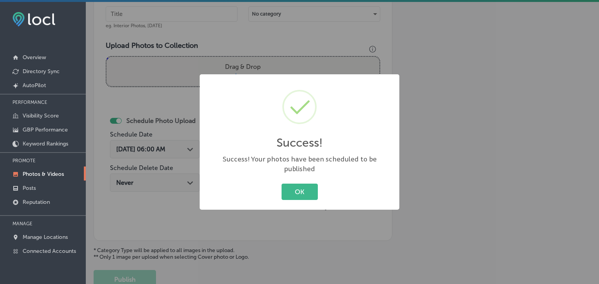
click at [158, 42] on div "Success! × Success! Your photos have been scheduled to be published OK Cancel" at bounding box center [299, 142] width 599 height 284
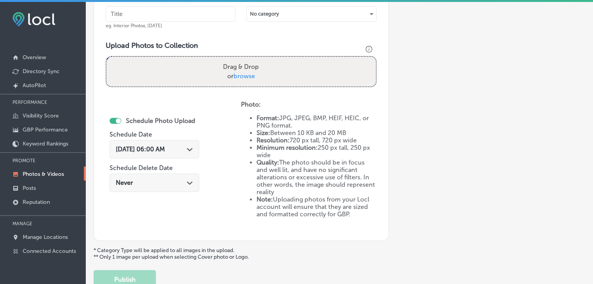
click at [166, 15] on input "text" at bounding box center [171, 14] width 130 height 16
paste input "[PERSON_NAME] Law, [DATE], Week"
type input "[PERSON_NAME] Law, [DATE], Week 3"
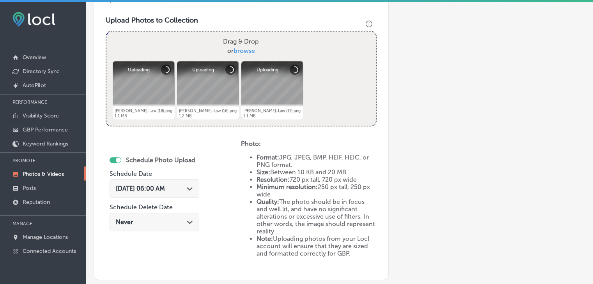
scroll to position [288, 0]
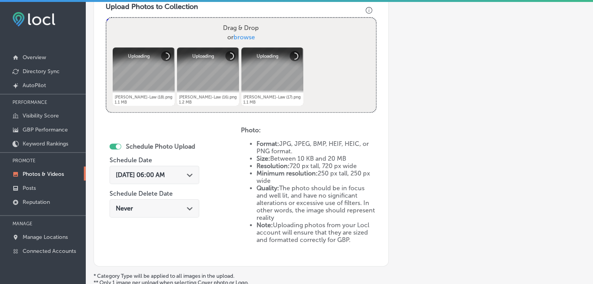
click at [180, 169] on div "[DATE] 06:00 AM Path Created with Sketch." at bounding box center [154, 175] width 90 height 18
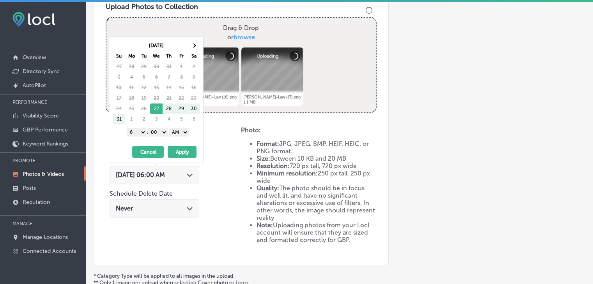
click at [195, 52] on th "Sa" at bounding box center [193, 56] width 12 height 11
click at [195, 41] on th at bounding box center [193, 46] width 12 height 11
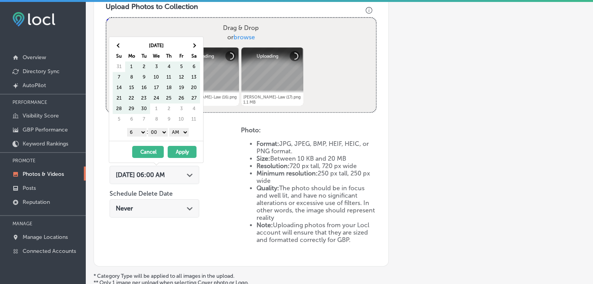
click at [195, 41] on th at bounding box center [193, 46] width 12 height 11
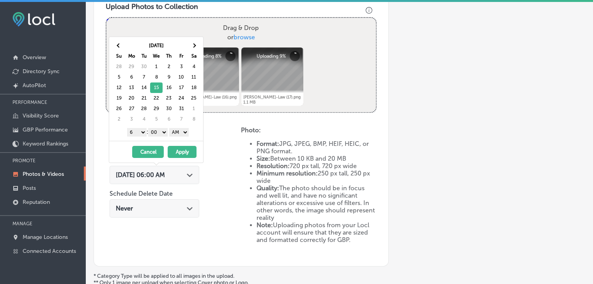
click at [136, 133] on select "1 2 3 4 5 6 7 8 9 10 11 12" at bounding box center [136, 132] width 19 height 9
click at [180, 130] on select "AM PM" at bounding box center [178, 132] width 19 height 9
click at [178, 150] on button "Apply" at bounding box center [182, 152] width 29 height 12
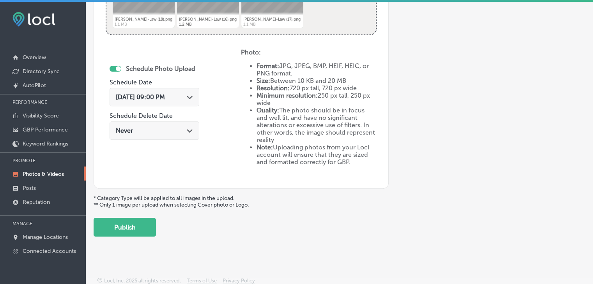
click at [136, 247] on div "Upload Photo & Video Keyword Ranking Credits: 720 Back Add a Collection Which T…" at bounding box center [339, 144] width 507 height 284
click at [141, 221] on button "Publish" at bounding box center [125, 227] width 62 height 19
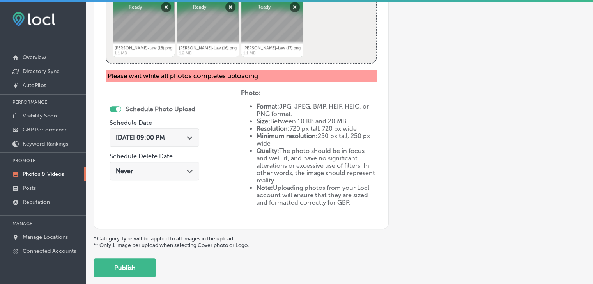
scroll to position [340, 0]
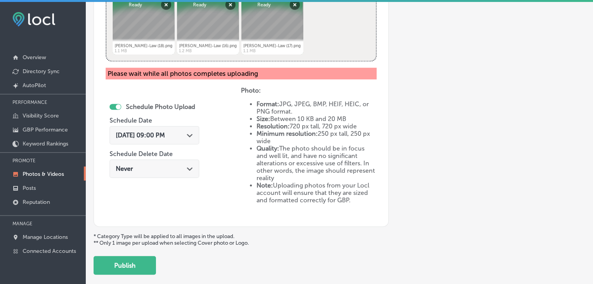
click at [144, 257] on button "Publish" at bounding box center [125, 265] width 62 height 19
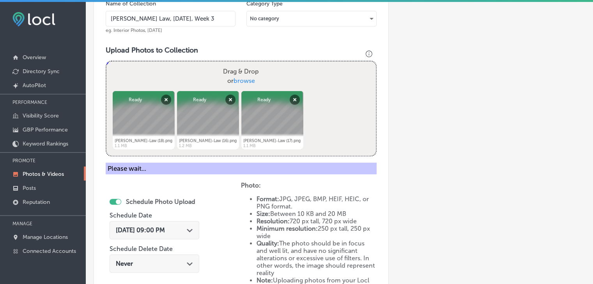
scroll to position [223, 0]
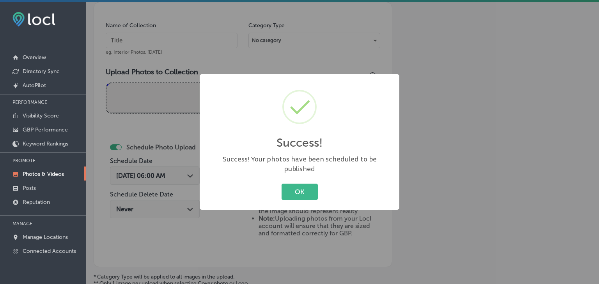
click at [178, 43] on div "Success! × Success! Your photos have been scheduled to be published OK Cancel" at bounding box center [299, 142] width 599 height 284
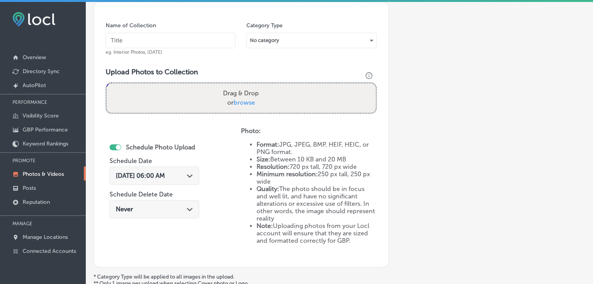
click at [180, 38] on input "text" at bounding box center [171, 41] width 130 height 16
paste input "[PERSON_NAME] Law, [DATE], Week"
type input "[PERSON_NAME] Law, [DATE], Week 4"
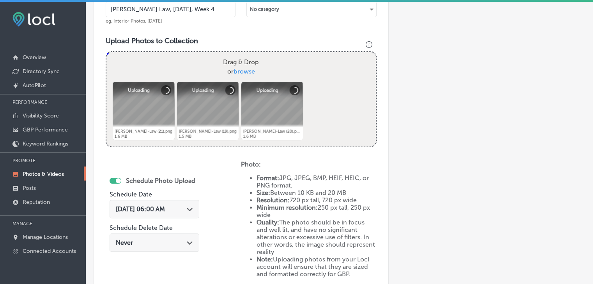
scroll to position [262, 0]
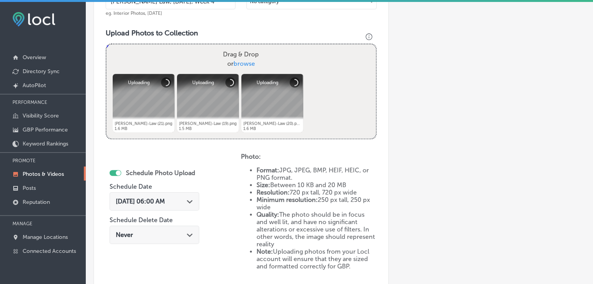
click at [171, 209] on div "[DATE] 06:00 AM Path Created with Sketch." at bounding box center [154, 201] width 90 height 18
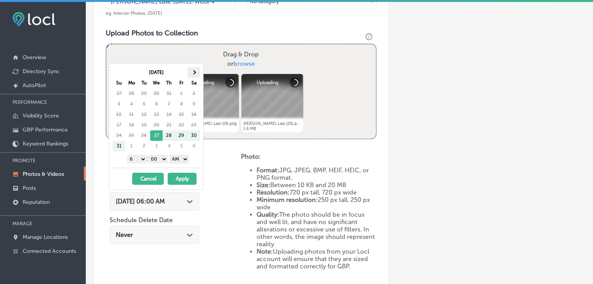
click at [193, 76] on th at bounding box center [193, 72] width 12 height 11
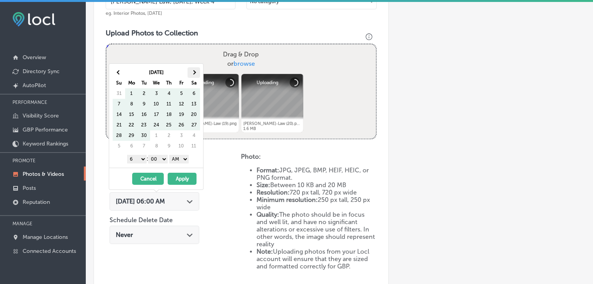
click at [190, 76] on th at bounding box center [193, 72] width 12 height 11
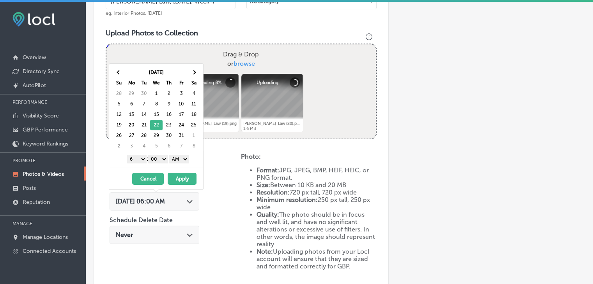
click at [138, 153] on div "[DATE] Su Mo Tu We Th Fr Sa 28 29 30 1 2 3 4 5 6 7 8 9 10 11 12 13 14 15 16 17 …" at bounding box center [156, 116] width 94 height 104
drag, startPoint x: 138, startPoint y: 155, endPoint x: 138, endPoint y: 161, distance: 5.8
click at [138, 155] on select "1 2 3 4 5 6 7 8 9 10 11 12" at bounding box center [136, 159] width 19 height 9
click at [174, 160] on select "AM PM" at bounding box center [178, 159] width 19 height 9
click at [176, 177] on button "Apply" at bounding box center [182, 179] width 29 height 12
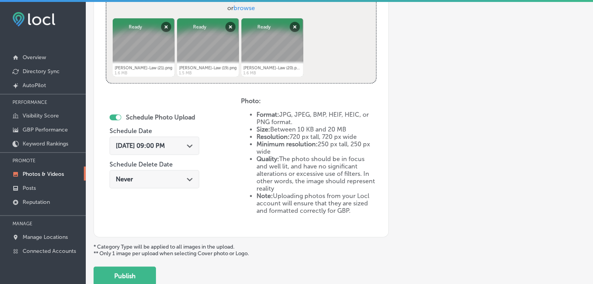
scroll to position [366, 0]
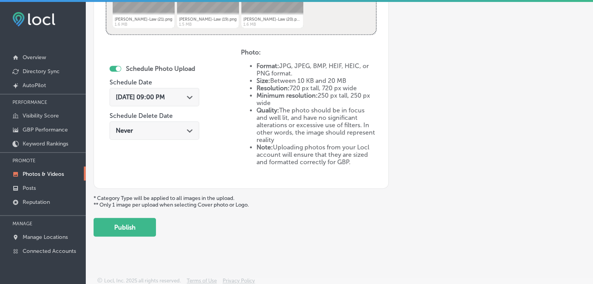
click at [145, 218] on button "Publish" at bounding box center [125, 227] width 62 height 19
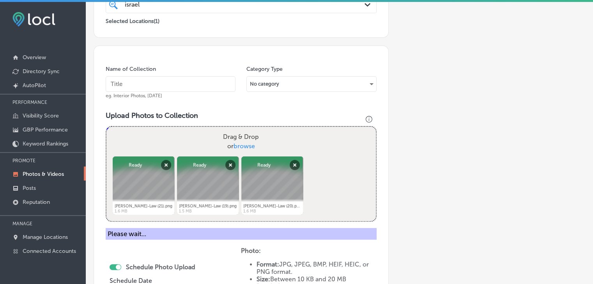
scroll to position [171, 0]
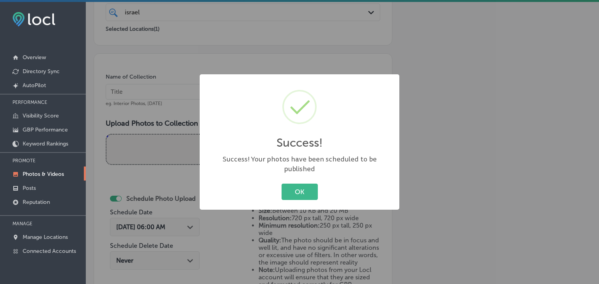
click at [236, 55] on div "Success! × Success! Your photos have been scheduled to be published OK Cancel" at bounding box center [299, 142] width 599 height 284
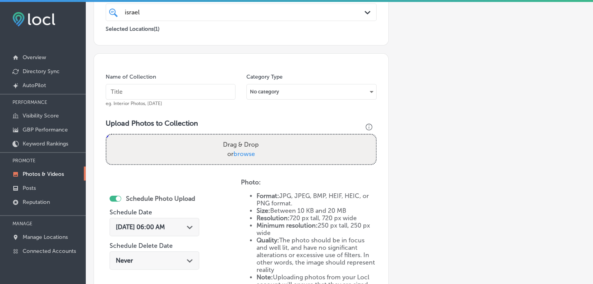
click at [204, 84] on input "text" at bounding box center [171, 92] width 130 height 16
paste input "[PERSON_NAME] Law, [DATE], Week"
type input "[PERSON_NAME] Law, [DATE], Week 5"
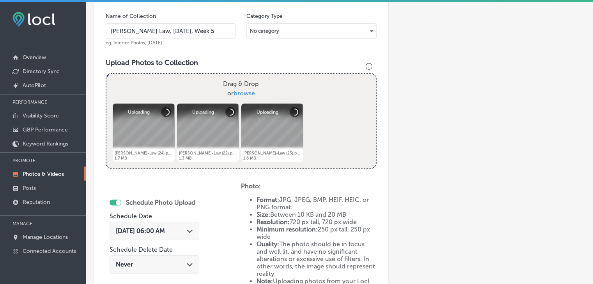
scroll to position [249, 0]
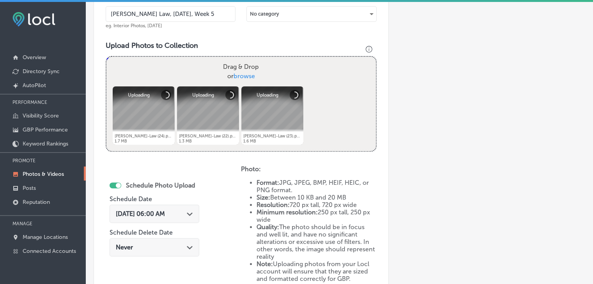
click at [175, 203] on div "[DATE] 06:00 AM Path Created with Sketch." at bounding box center [154, 216] width 90 height 26
click at [189, 214] on div "[DATE] 06:00 AM Path Created with Sketch." at bounding box center [154, 213] width 77 height 7
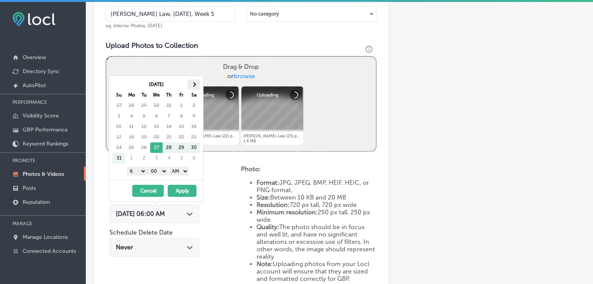
click at [191, 84] on span at bounding box center [193, 85] width 4 height 4
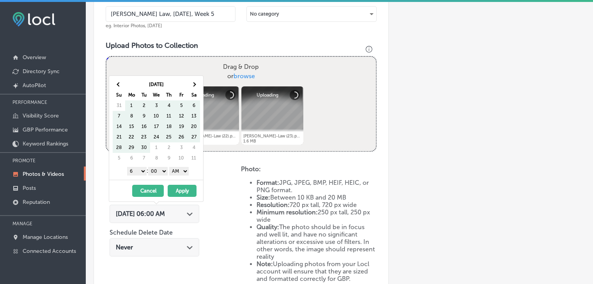
click at [191, 84] on span at bounding box center [193, 85] width 4 height 4
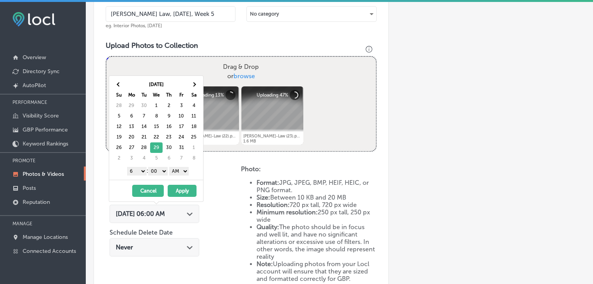
click at [142, 172] on select "1 2 3 4 5 6 7 8 9 10 11 12" at bounding box center [136, 171] width 19 height 9
click at [188, 172] on select "AM PM" at bounding box center [178, 171] width 19 height 9
click at [173, 196] on button "Apply" at bounding box center [182, 191] width 29 height 12
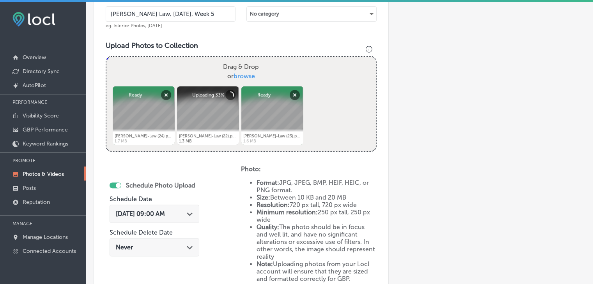
click at [176, 221] on div "[DATE] 09:00 AM Path Created with Sketch." at bounding box center [154, 214] width 90 height 18
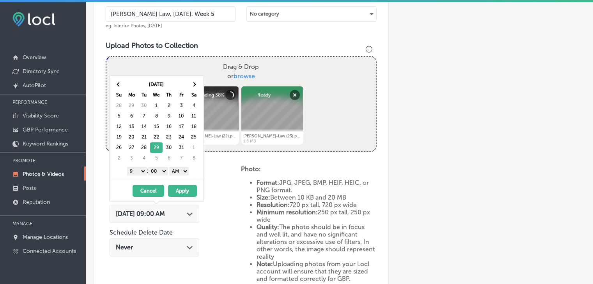
drag, startPoint x: 185, startPoint y: 168, endPoint x: 184, endPoint y: 173, distance: 4.9
click at [185, 168] on select "AM PM" at bounding box center [178, 171] width 19 height 9
click at [187, 185] on button "Apply" at bounding box center [182, 191] width 29 height 12
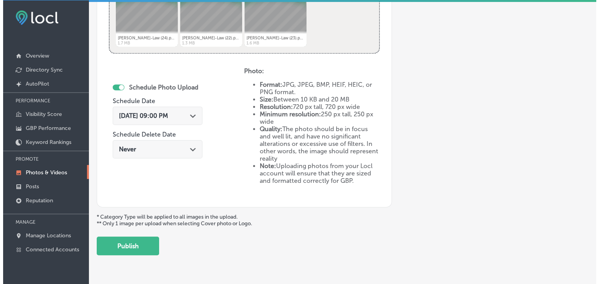
scroll to position [366, 0]
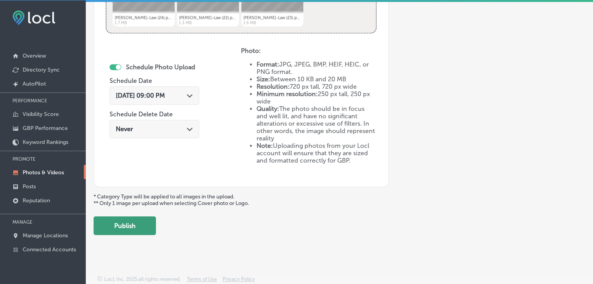
click at [137, 223] on button "Publish" at bounding box center [125, 226] width 62 height 19
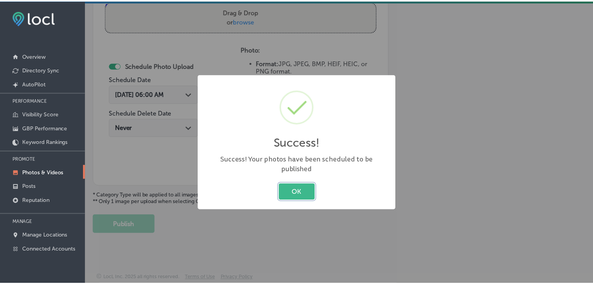
scroll to position [302, 0]
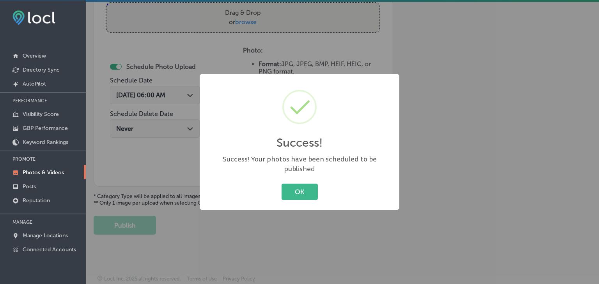
click at [260, 42] on div "Success! × Success! Your photos have been scheduled to be published OK Cancel" at bounding box center [299, 142] width 599 height 284
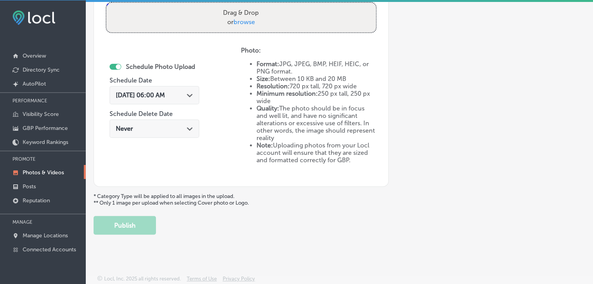
click at [75, 172] on link "Photos & Videos" at bounding box center [43, 172] width 86 height 14
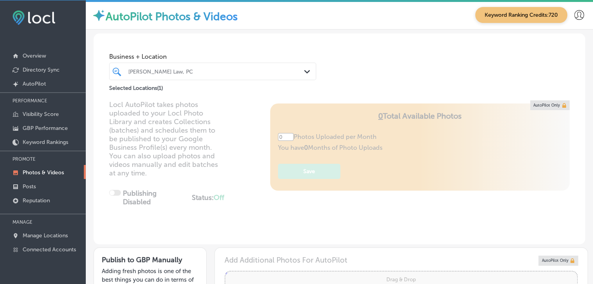
type input "5"
click at [187, 78] on div "[PERSON_NAME] Law, PC Path Created with Sketch." at bounding box center [212, 72] width 207 height 18
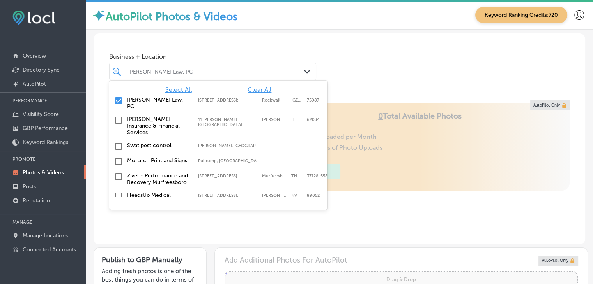
click at [253, 87] on span "Clear All" at bounding box center [259, 89] width 24 height 7
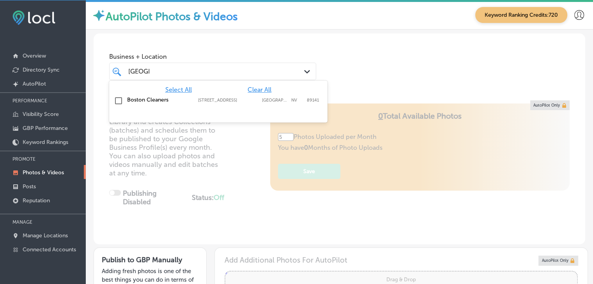
click at [253, 100] on label "[STREET_ADDRESS]" at bounding box center [228, 100] width 60 height 5
click at [267, 68] on div "boston [GEOGRAPHIC_DATA]" at bounding box center [204, 71] width 154 height 11
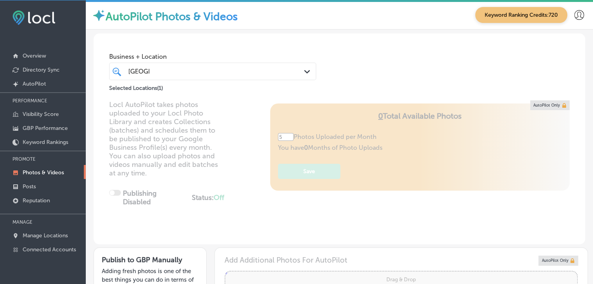
type input "[GEOGRAPHIC_DATA]"
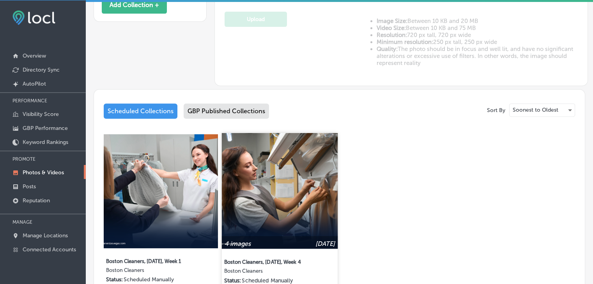
scroll to position [351, 0]
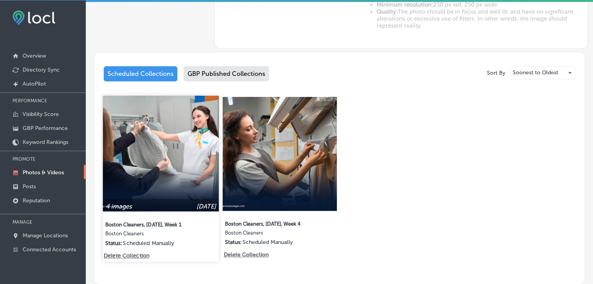
click at [182, 174] on img at bounding box center [161, 154] width 116 height 116
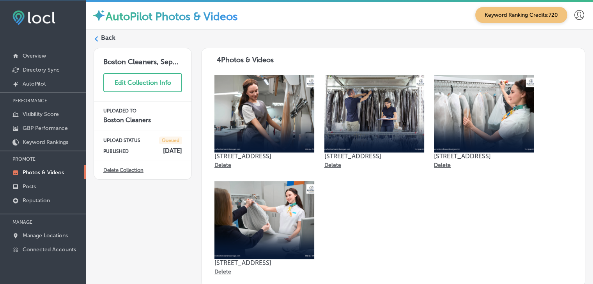
click at [108, 44] on div "Back" at bounding box center [339, 41] width 491 height 14
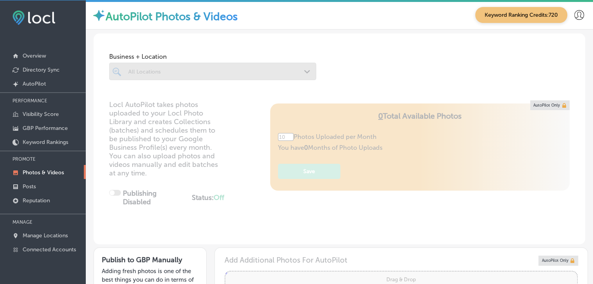
type input "5"
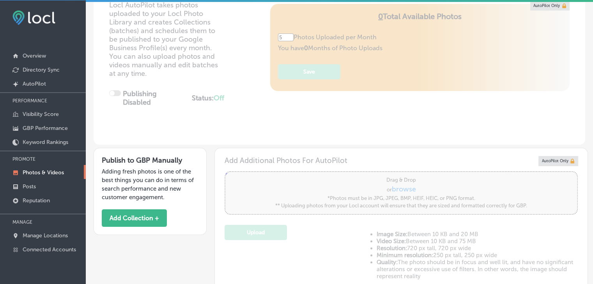
scroll to position [117, 0]
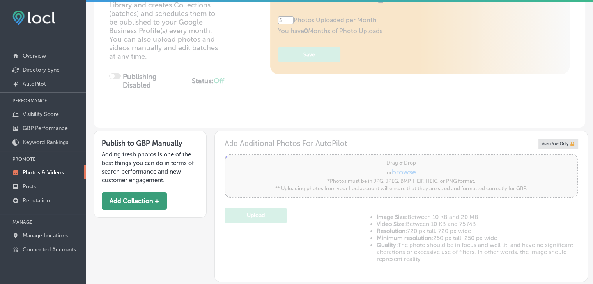
click at [136, 205] on button "Add Collection +" at bounding box center [134, 201] width 65 height 18
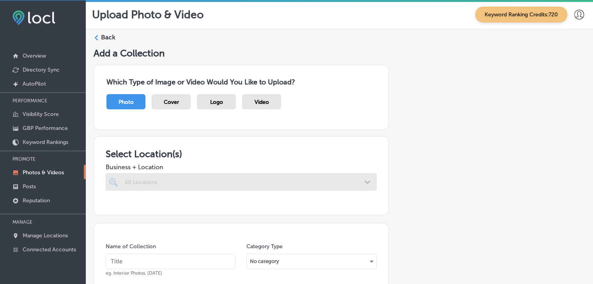
click at [245, 180] on div at bounding box center [241, 182] width 271 height 18
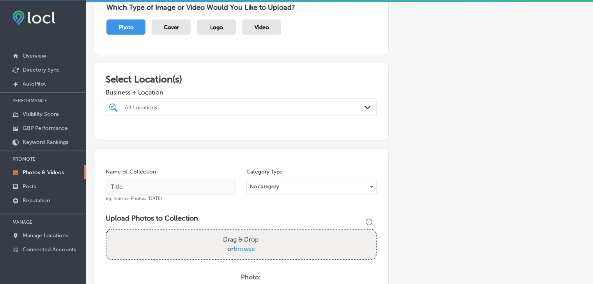
scroll to position [78, 0]
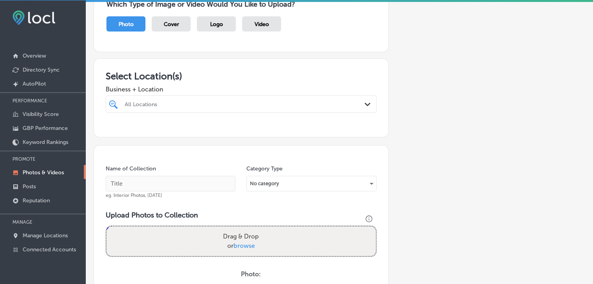
click at [215, 86] on span "Business + Location" at bounding box center [241, 89] width 271 height 7
click at [231, 103] on div "All Locations" at bounding box center [245, 104] width 240 height 7
click at [243, 133] on label "[STREET_ADDRESS]" at bounding box center [247, 133] width 75 height 5
type input "[GEOGRAPHIC_DATA]"
click at [243, 75] on h3 "Select Location(s)" at bounding box center [241, 76] width 271 height 11
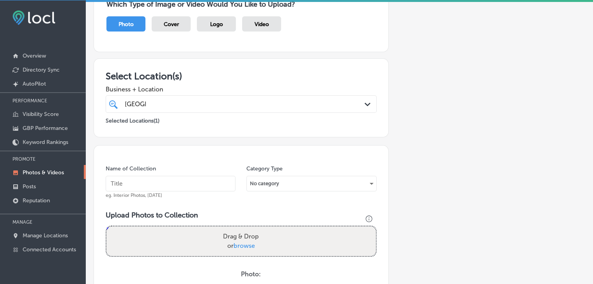
click at [179, 187] on input "text" at bounding box center [171, 184] width 130 height 16
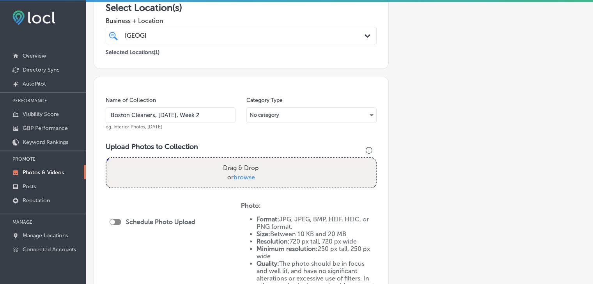
type input "Boston Cleaners, [DATE], Week 2"
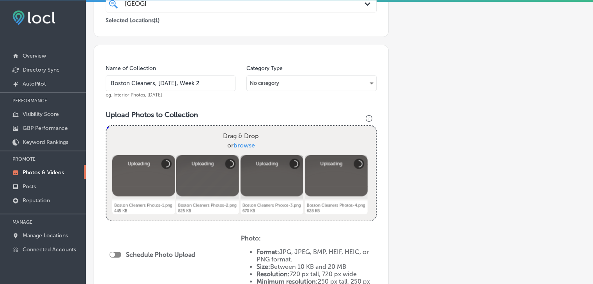
scroll to position [273, 0]
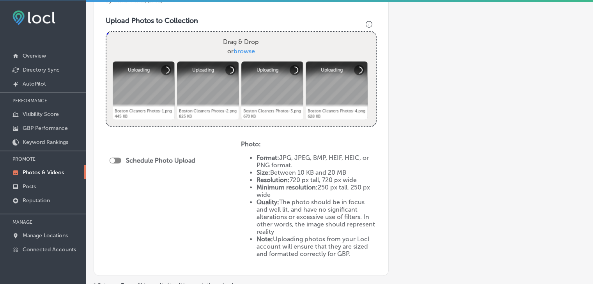
click at [120, 164] on div "Schedule Photo Upload" at bounding box center [154, 162] width 90 height 18
click at [119, 158] on div at bounding box center [115, 161] width 12 height 6
checkbox input "true"
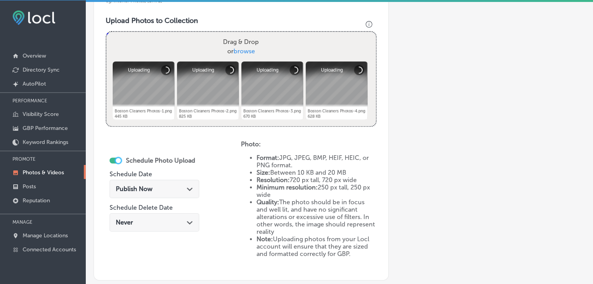
click at [163, 173] on div "Schedule Photo Upload Schedule Date Publish Now Path Created with Sketch. Sched…" at bounding box center [154, 195] width 90 height 85
click at [167, 185] on div "Publish Now Path Created with Sketch." at bounding box center [154, 188] width 77 height 7
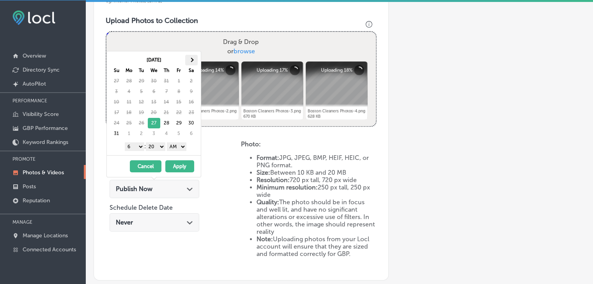
click at [191, 55] on th at bounding box center [191, 60] width 12 height 11
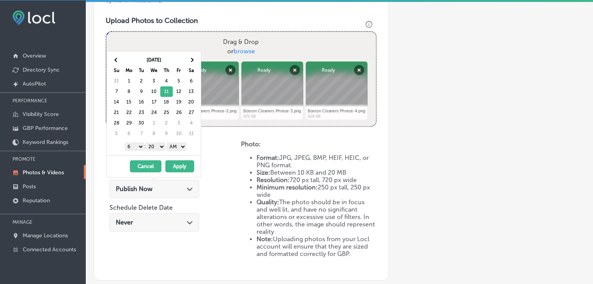
drag, startPoint x: 134, startPoint y: 144, endPoint x: 136, endPoint y: 148, distance: 4.4
click at [134, 144] on select "1 2 3 4 5 6 7 8 9 10 11 12" at bounding box center [134, 147] width 19 height 9
click at [154, 150] on div "1 2 3 4 5 6 7 8 9 10 11 12 : 00 10 20 30 40 50 AM PM" at bounding box center [155, 147] width 91 height 12
click at [157, 147] on select "00 10 20 30 40 50" at bounding box center [155, 147] width 19 height 9
drag, startPoint x: 167, startPoint y: 146, endPoint x: 176, endPoint y: 148, distance: 9.3
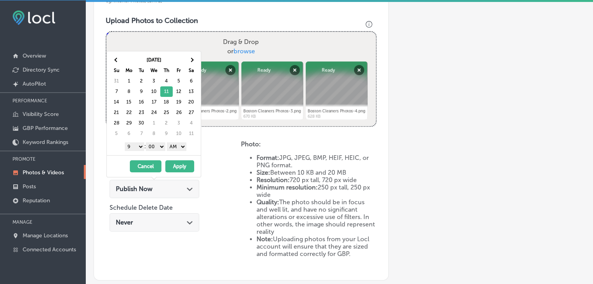
click at [175, 144] on select "AM PM" at bounding box center [176, 147] width 19 height 9
click at [178, 161] on button "Apply" at bounding box center [179, 167] width 29 height 12
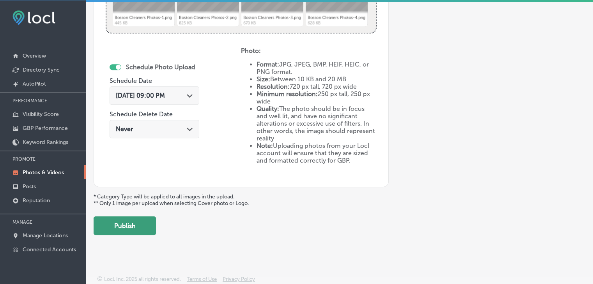
click at [146, 222] on button "Publish" at bounding box center [125, 226] width 62 height 19
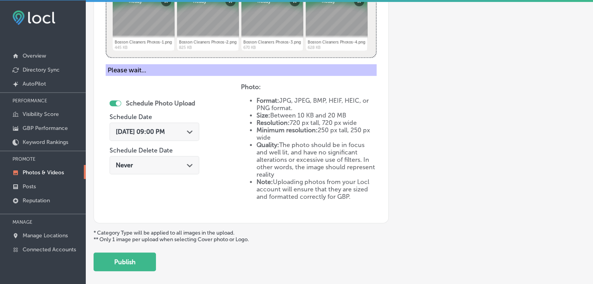
scroll to position [249, 0]
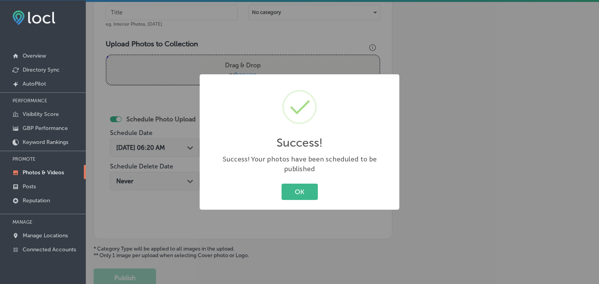
click at [171, 58] on div "Success! × Success! Your photos have been scheduled to be published OK Cancel" at bounding box center [299, 142] width 599 height 284
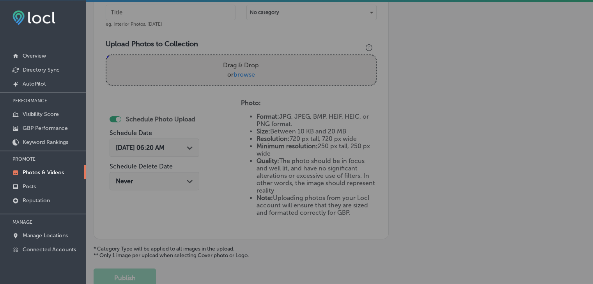
click at [186, 10] on input "text" at bounding box center [171, 13] width 130 height 16
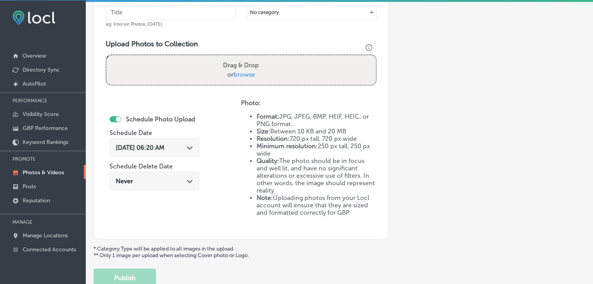
paste input "Boston Cleaners, [DATE], Week"
type input "Boston Cleaners, [DATE], Week 3"
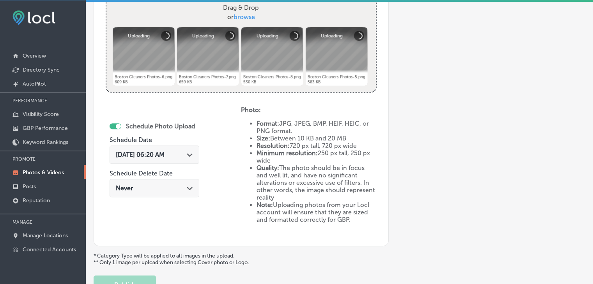
scroll to position [327, 0]
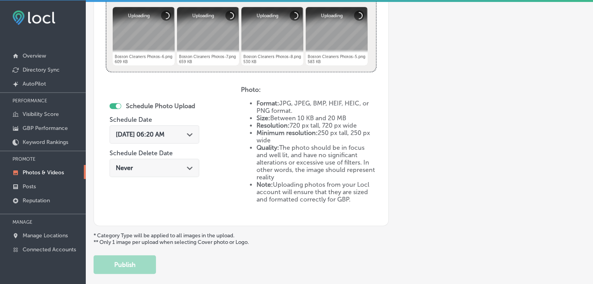
click at [193, 131] on div "Path Created with Sketch." at bounding box center [190, 134] width 6 height 6
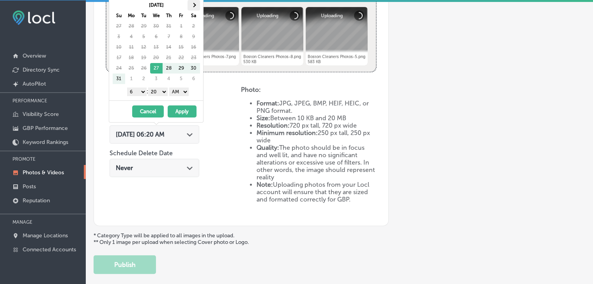
click at [196, 2] on th at bounding box center [193, 5] width 12 height 11
click at [142, 91] on select "1 2 3 4 5 6 7 8 9 10 11 12" at bounding box center [136, 92] width 19 height 9
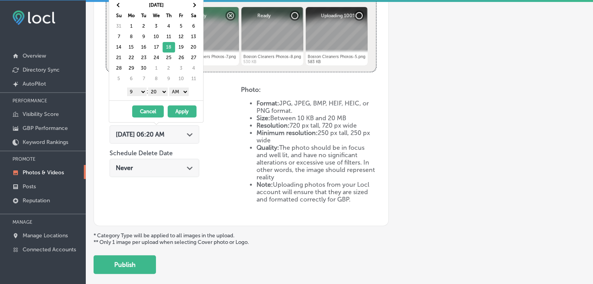
click at [154, 88] on select "00 10 20 30 40 50" at bounding box center [157, 92] width 19 height 9
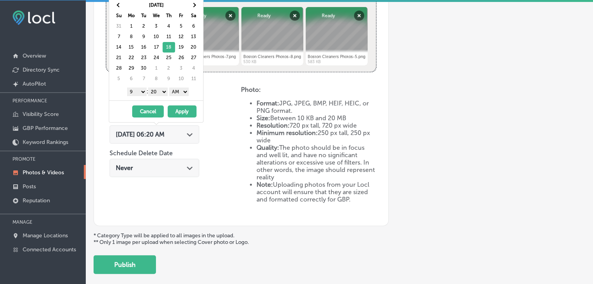
click at [162, 91] on select "00 10 20 30 40 50" at bounding box center [157, 92] width 19 height 9
drag, startPoint x: 165, startPoint y: 97, endPoint x: 174, endPoint y: 93, distance: 9.8
click at [173, 91] on select "AM PM" at bounding box center [178, 92] width 19 height 9
click at [170, 88] on select "AM PM" at bounding box center [178, 92] width 19 height 9
click at [180, 94] on select "AM PM" at bounding box center [178, 92] width 19 height 9
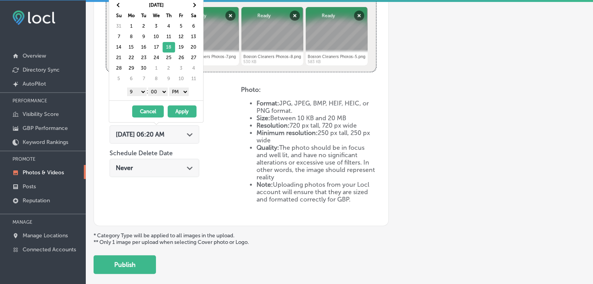
click at [181, 106] on button "Apply" at bounding box center [182, 112] width 29 height 12
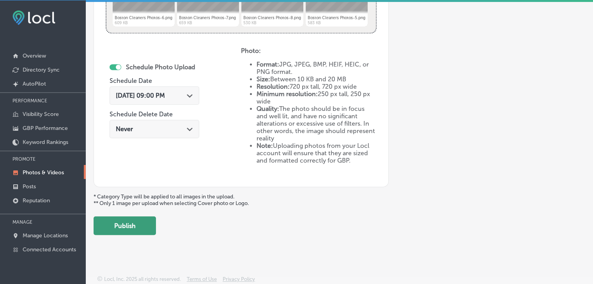
click at [143, 219] on button "Publish" at bounding box center [125, 226] width 62 height 19
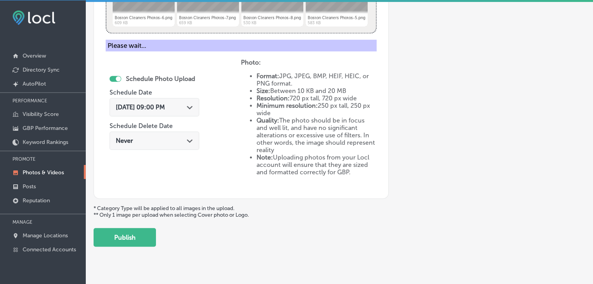
scroll to position [171, 0]
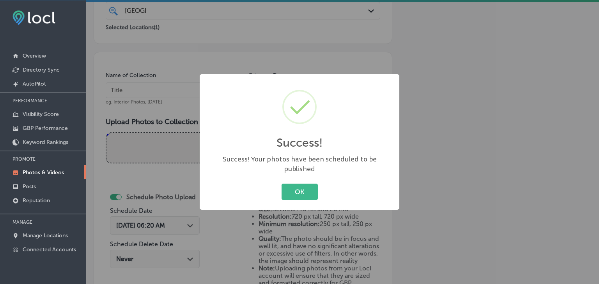
click at [164, 87] on div "Success! × Success! Your photos have been scheduled to be published OK Cancel" at bounding box center [299, 142] width 599 height 284
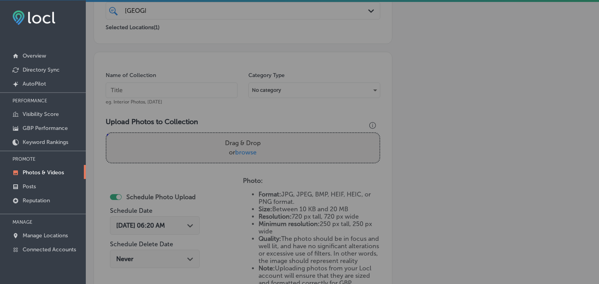
click at [166, 79] on div "Name of Collection eg. Interior Photos, [DATE]" at bounding box center [172, 89] width 132 height 34
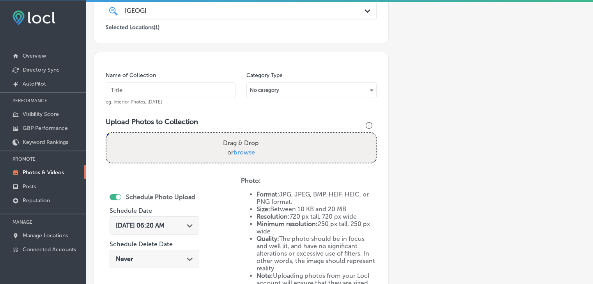
click at [167, 84] on input "text" at bounding box center [171, 91] width 130 height 16
paste input "Boston Cleaners, [DATE], Week"
type input "Boston Cleaners, [DATE], Week 4"
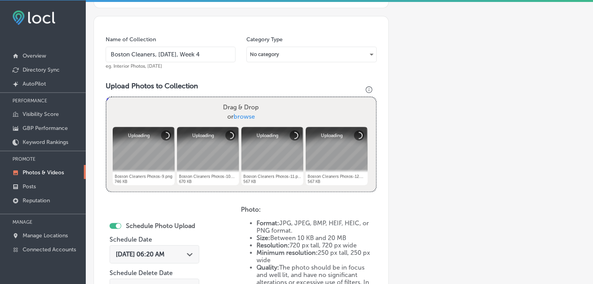
scroll to position [249, 0]
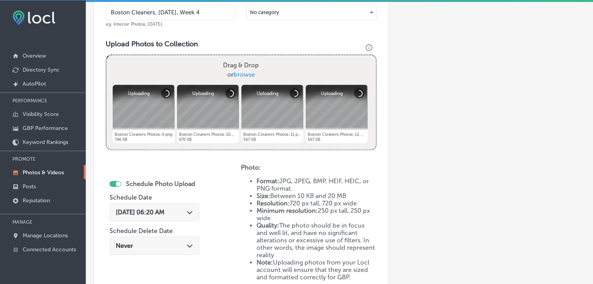
click at [175, 208] on div "[DATE] 06:20 AM Path Created with Sketch." at bounding box center [154, 212] width 90 height 18
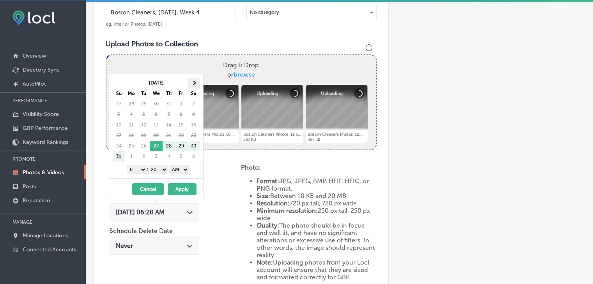
click at [198, 86] on th at bounding box center [193, 83] width 12 height 11
click at [133, 170] on select "1 2 3 4 5 6 7 8 9 10 11 12" at bounding box center [136, 170] width 19 height 9
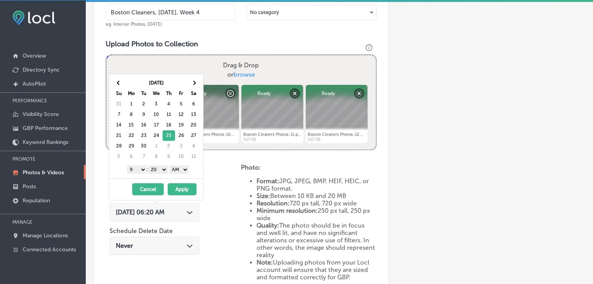
drag, startPoint x: 152, startPoint y: 164, endPoint x: 156, endPoint y: 171, distance: 8.6
click at [152, 165] on div "1 2 3 4 5 6 7 8 9 10 11 12 : 00 10 20 30 40 50 AM PM" at bounding box center [157, 170] width 91 height 12
click at [156, 172] on select "00 10 20 30 40 50" at bounding box center [157, 170] width 19 height 9
click at [186, 174] on div "1 2 3 4 5 6 7 8 9 10 11 12 : 00 10 20 30 40 50 AM PM" at bounding box center [157, 170] width 91 height 12
click at [181, 169] on select "AM PM" at bounding box center [178, 170] width 19 height 9
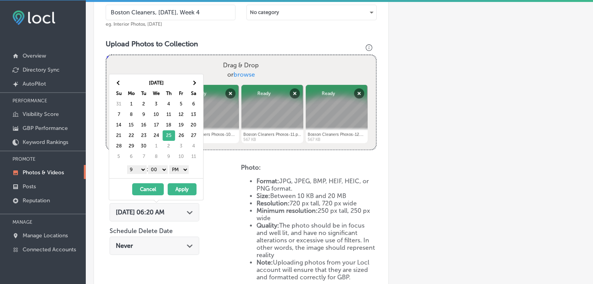
drag, startPoint x: 181, startPoint y: 184, endPoint x: 196, endPoint y: 186, distance: 15.3
click at [181, 184] on button "Apply" at bounding box center [182, 190] width 29 height 12
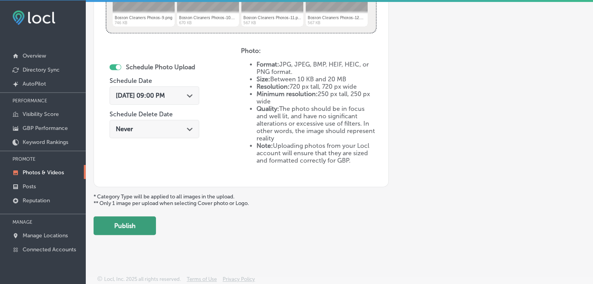
click at [118, 221] on button "Publish" at bounding box center [125, 226] width 62 height 19
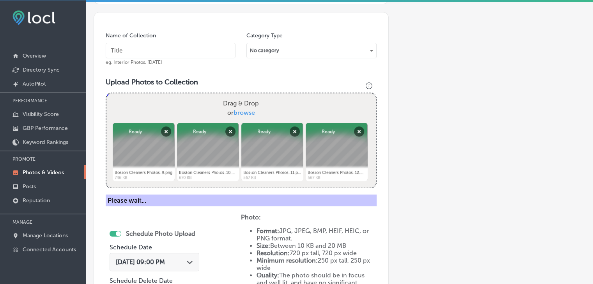
scroll to position [210, 0]
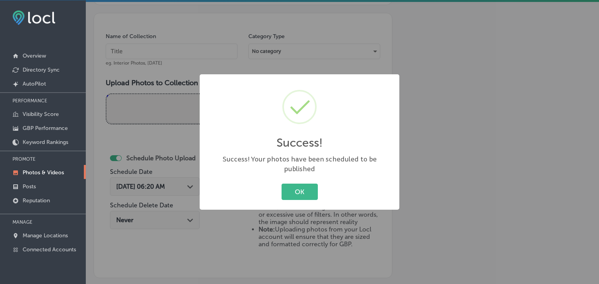
click at [172, 71] on div "Success! × Success! Your photos have been scheduled to be published OK Cancel" at bounding box center [299, 142] width 599 height 284
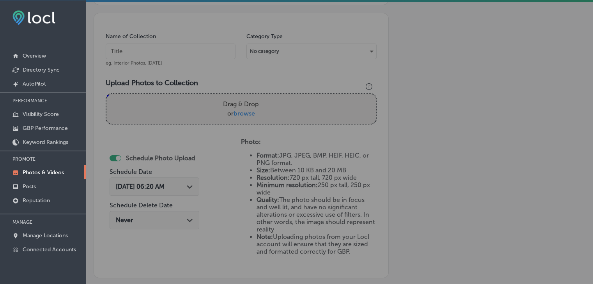
click at [172, 55] on input "text" at bounding box center [171, 52] width 130 height 16
paste input "Boston Cleaners, [DATE], Week"
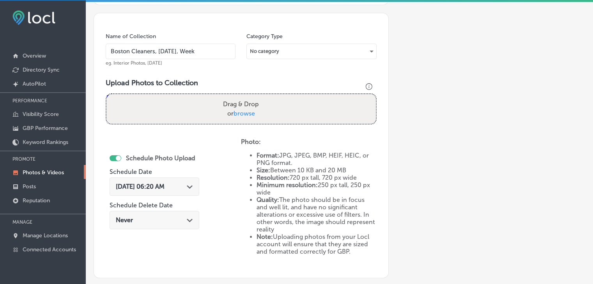
click at [164, 51] on input "Boston Cleaners, [DATE], Week" at bounding box center [171, 52] width 130 height 16
type input "Boston Cleaners, [DATE], Week 1"
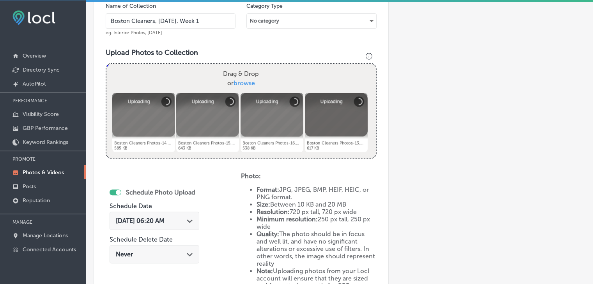
scroll to position [249, 0]
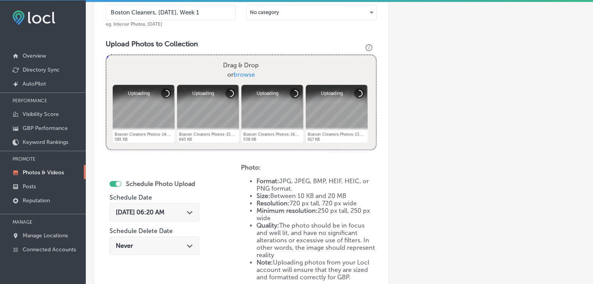
click at [186, 222] on div "[DATE] 06:20 AM Path Created with Sketch." at bounding box center [154, 214] width 90 height 26
click at [186, 209] on div "[DATE] 06:20 AM Path Created with Sketch." at bounding box center [154, 212] width 77 height 7
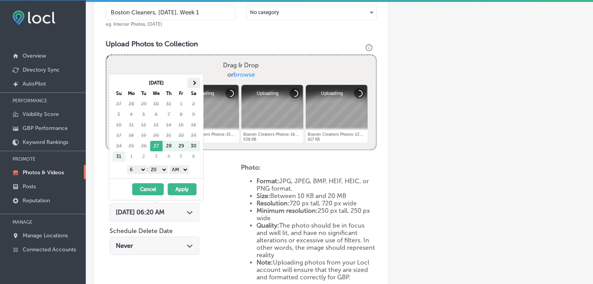
click at [194, 81] on th at bounding box center [193, 83] width 12 height 11
click at [138, 173] on div "1 2 3 4 5 6 7 8 9 10 11 12 : 00 10 20 30 40 50 AM PM" at bounding box center [157, 170] width 91 height 12
click at [140, 166] on select "1 2 3 4 5 6 7 8 9 10 11 12" at bounding box center [136, 170] width 19 height 9
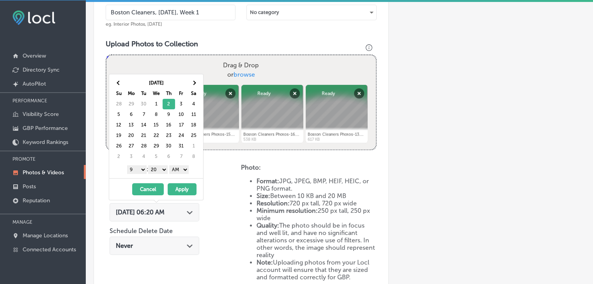
drag, startPoint x: 160, startPoint y: 166, endPoint x: 161, endPoint y: 171, distance: 5.5
click at [160, 166] on select "00 10 20 30 40 50" at bounding box center [157, 170] width 19 height 9
click at [179, 170] on select "AM PM" at bounding box center [178, 170] width 19 height 9
click at [182, 186] on button "Apply" at bounding box center [182, 190] width 29 height 12
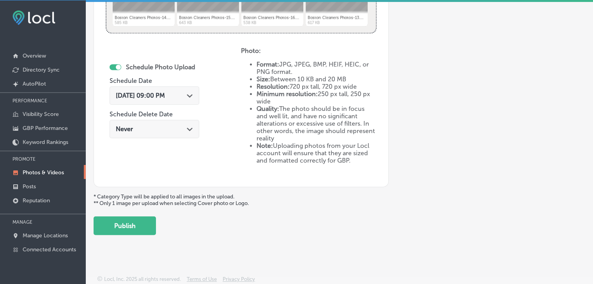
click at [140, 218] on button "Publish" at bounding box center [125, 226] width 62 height 19
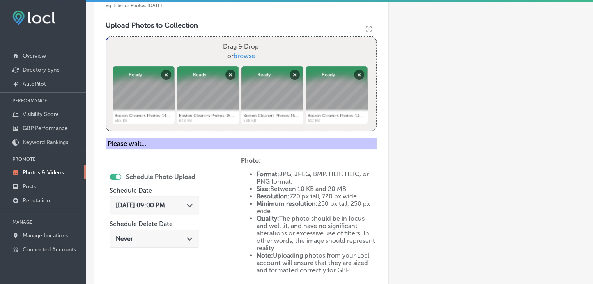
scroll to position [171, 0]
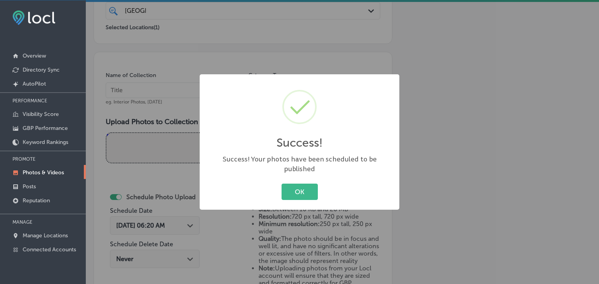
click at [161, 111] on div "Success! × Success! Your photos have been scheduled to be published OK Cancel" at bounding box center [299, 142] width 599 height 284
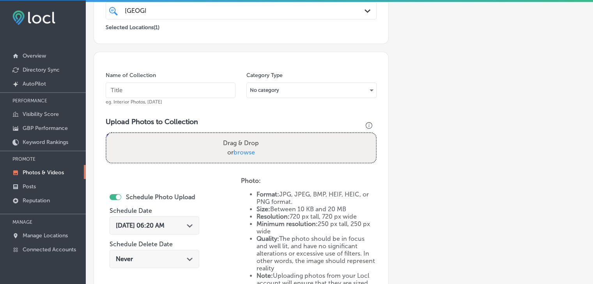
click at [172, 90] on input "text" at bounding box center [171, 91] width 130 height 16
paste input "Boston Cleaners, [DATE], Week"
type input "Boston Cleaners, [DATE], Week 2"
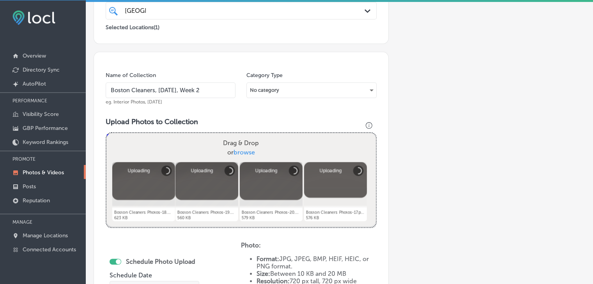
scroll to position [249, 0]
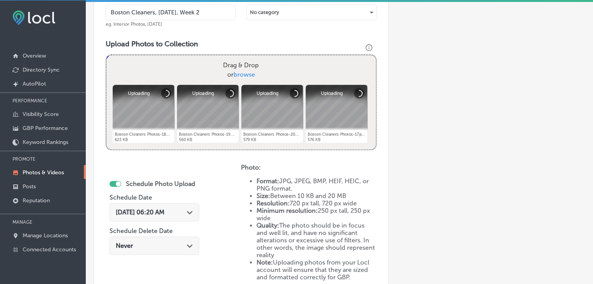
click at [181, 215] on div "[DATE] 06:20 AM Path Created with Sketch." at bounding box center [154, 212] width 90 height 18
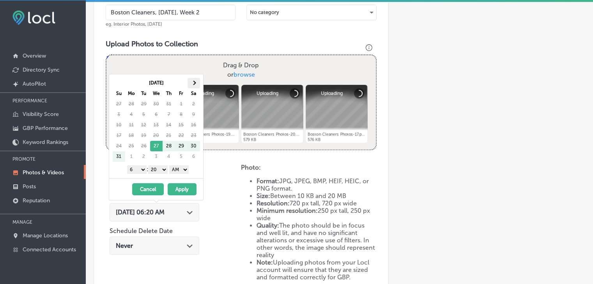
click at [190, 83] on th at bounding box center [193, 83] width 12 height 11
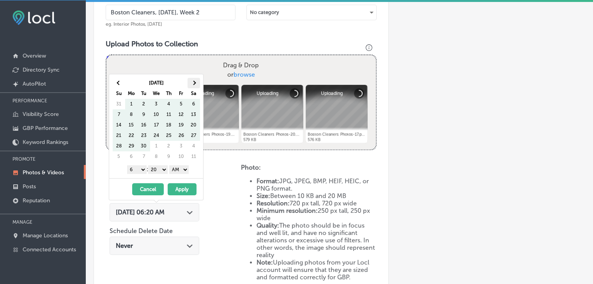
click at [194, 78] on th at bounding box center [193, 83] width 12 height 11
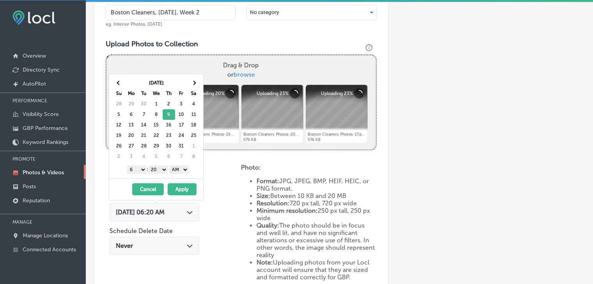
click at [136, 164] on div "1 2 3 4 5 6 7 8 9 10 11 12 : 00 10 20 30 40 50 AM PM" at bounding box center [157, 170] width 91 height 12
click at [138, 166] on select "1 2 3 4 5 6 7 8 9 10 11 12" at bounding box center [136, 170] width 19 height 9
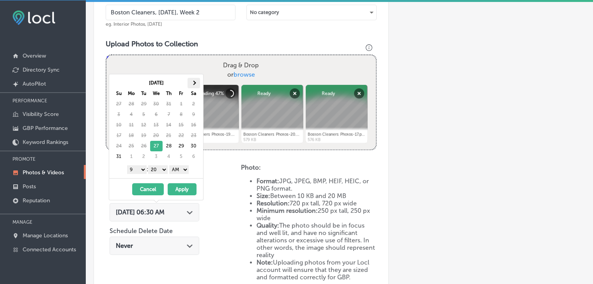
click at [193, 81] on span at bounding box center [193, 83] width 4 height 4
click at [193, 82] on span at bounding box center [193, 83] width 4 height 4
click at [161, 173] on div "1 2 3 4 5 6 7 8 9 10 11 12 : 00 10 20 30 40 50 AM PM" at bounding box center [157, 170] width 91 height 12
drag, startPoint x: 174, startPoint y: 173, endPoint x: 178, endPoint y: 172, distance: 4.4
click at [178, 171] on select "AM PM" at bounding box center [178, 170] width 19 height 9
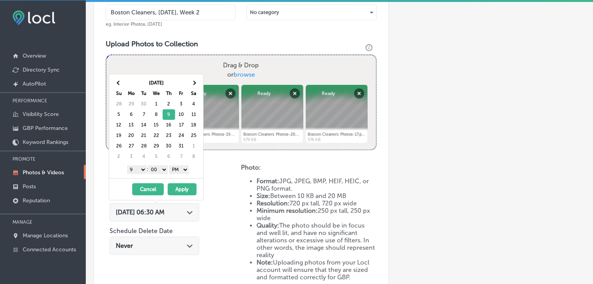
click at [178, 185] on button "Apply" at bounding box center [182, 190] width 29 height 12
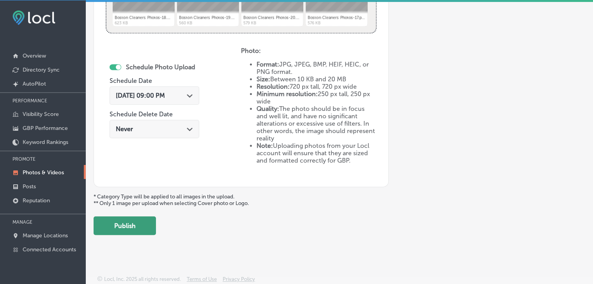
click at [152, 230] on button "Publish" at bounding box center [125, 226] width 62 height 19
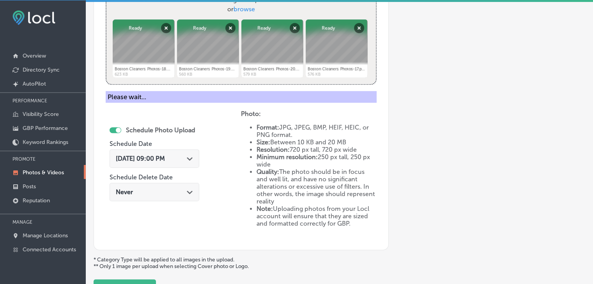
scroll to position [210, 0]
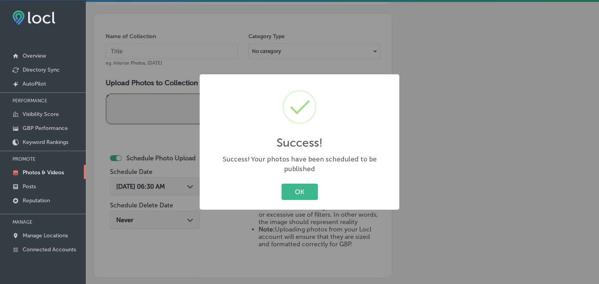
click at [191, 58] on div "Success! × Success! Your photos have been scheduled to be published OK Cancel" at bounding box center [299, 142] width 599 height 284
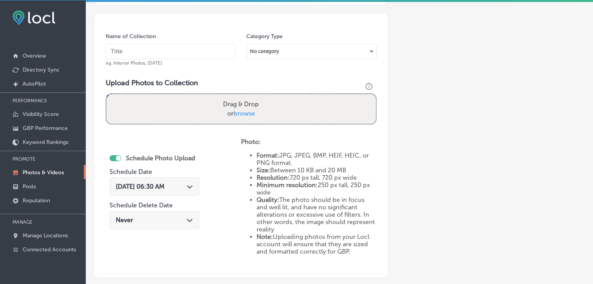
click at [189, 56] on input "text" at bounding box center [171, 52] width 130 height 16
paste input "Boston Cleaners, [DATE], Week"
type input "Boston Cleaners, [DATE], Week 3"
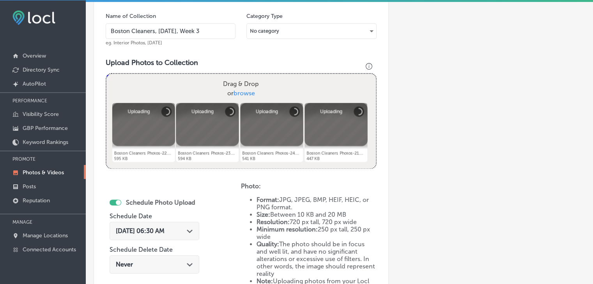
scroll to position [249, 0]
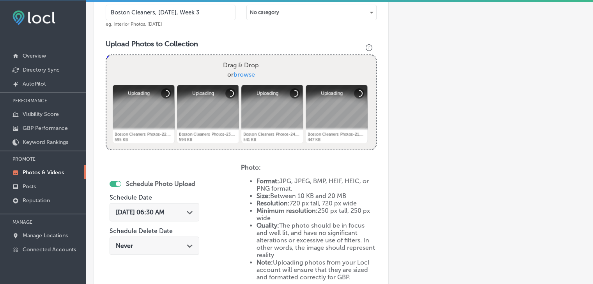
click at [179, 219] on div "[DATE] 06:30 AM Path Created with Sketch." at bounding box center [154, 212] width 90 height 18
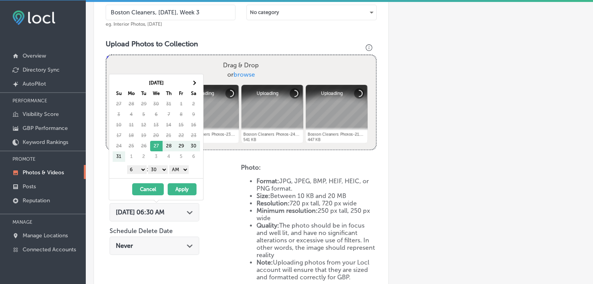
click at [192, 77] on div "[DATE] Su Mo Tu We Th Fr Sa 27 28 29 30 31 1 2 3 4 5 6 7 8 9 10 11 12 13 14 15 …" at bounding box center [156, 126] width 94 height 104
click at [195, 81] on th at bounding box center [193, 83] width 12 height 11
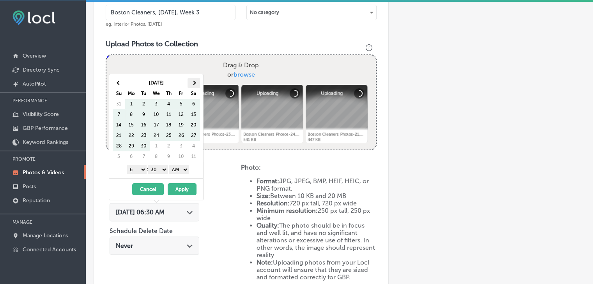
click at [189, 79] on th at bounding box center [193, 83] width 12 height 11
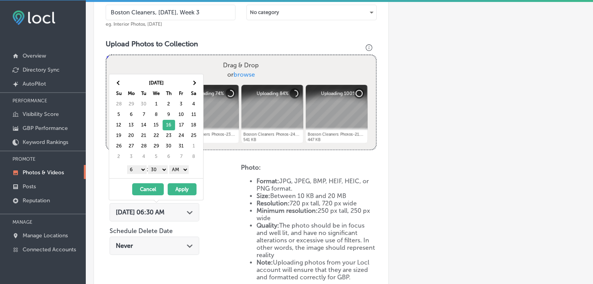
click at [147, 168] on div "1 2 3 4 5 6 7 8 9 10 11 12 : 00 10 20 30 40 50 AM PM" at bounding box center [157, 170] width 91 height 12
click at [144, 172] on select "1 2 3 4 5 6 7 8 9 10 11 12" at bounding box center [136, 170] width 19 height 9
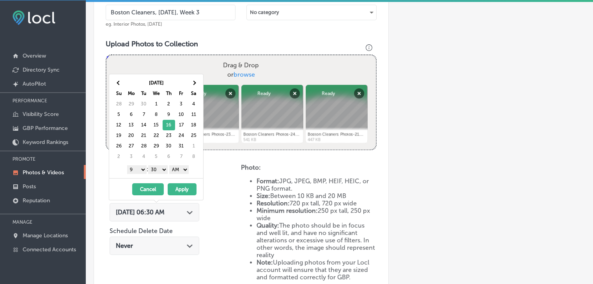
click at [167, 164] on div "1 2 3 4 5 6 7 8 9 10 11 12 : 00 10 20 30 40 50 AM PM" at bounding box center [157, 170] width 91 height 12
click at [167, 168] on select "00 10 20 30 40 50" at bounding box center [157, 170] width 19 height 9
click at [165, 172] on select "00 10 20 30 40 50" at bounding box center [157, 170] width 19 height 9
click at [162, 164] on div "1 2 3 4 5 6 7 8 9 10 11 12 : 00 10 20 30 40 50 AM PM" at bounding box center [157, 170] width 91 height 12
click at [162, 170] on select "00 10 20 30 40 50" at bounding box center [157, 170] width 19 height 9
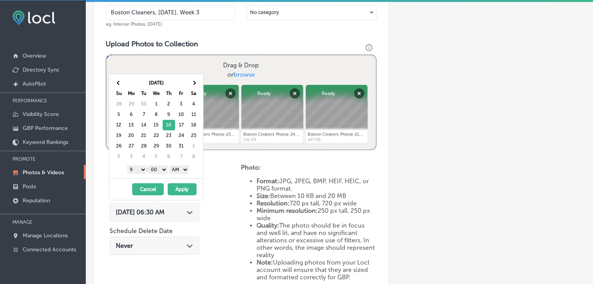
click at [173, 167] on select "AM PM" at bounding box center [178, 170] width 19 height 9
click at [170, 166] on select "AM PM" at bounding box center [178, 170] width 19 height 9
click at [175, 167] on select "AM PM" at bounding box center [178, 170] width 19 height 9
click at [178, 186] on button "Apply" at bounding box center [182, 190] width 29 height 12
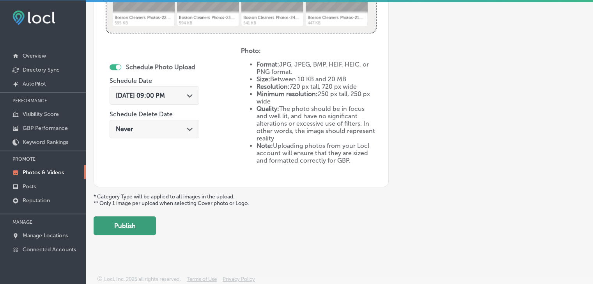
click at [112, 229] on button "Publish" at bounding box center [125, 226] width 62 height 19
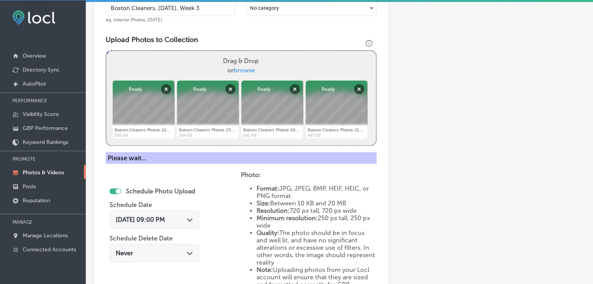
scroll to position [132, 0]
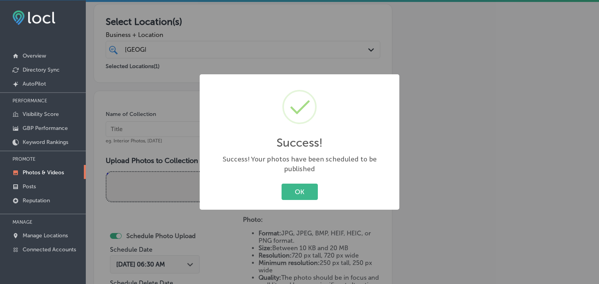
click at [189, 145] on div "Success! × Success! Your photos have been scheduled to be published OK Cancel" at bounding box center [299, 142] width 599 height 284
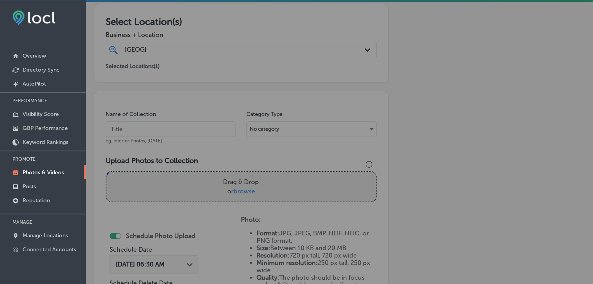
click at [186, 132] on input "text" at bounding box center [171, 130] width 130 height 16
paste input "Boston Cleaners, [DATE], Week"
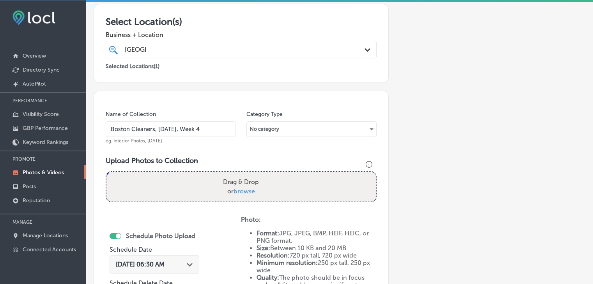
type input "Boston Cleaners, [DATE], Week 4"
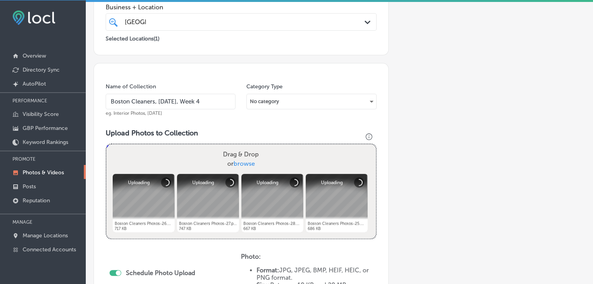
scroll to position [210, 0]
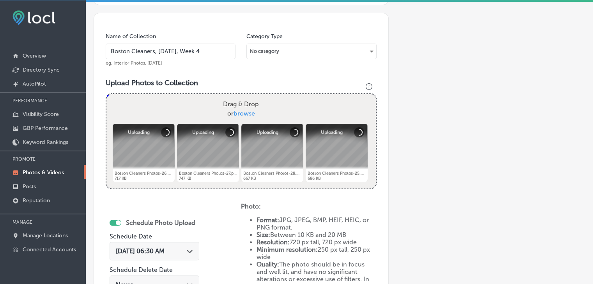
click at [161, 258] on div "[DATE] 06:30 AM Path Created with Sketch." at bounding box center [154, 251] width 90 height 18
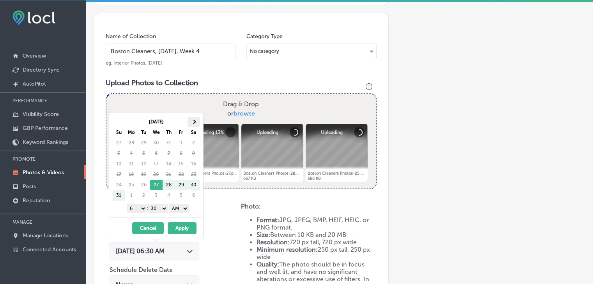
click at [198, 124] on th at bounding box center [193, 122] width 12 height 11
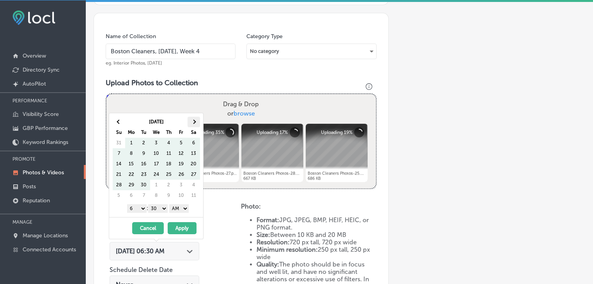
click at [191, 123] on th at bounding box center [193, 122] width 12 height 11
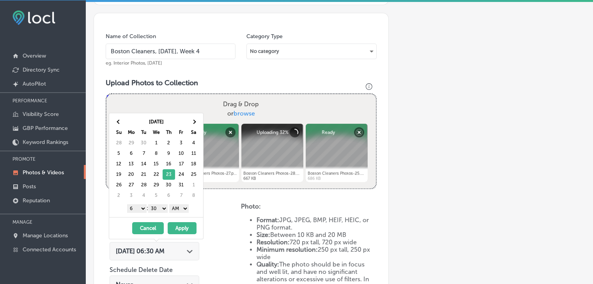
drag, startPoint x: 140, startPoint y: 202, endPoint x: 140, endPoint y: 206, distance: 3.9
click at [140, 203] on div "1 2 3 4 5 6 7 8 9 10 11 12 : 00 10 20 30 40 50 AM PM" at bounding box center [157, 209] width 91 height 12
click at [140, 207] on select "1 2 3 4 5 6 7 8 9 10 11 12" at bounding box center [136, 209] width 19 height 9
click at [166, 208] on select "00 10 20 30 40 50" at bounding box center [157, 209] width 19 height 9
drag, startPoint x: 196, startPoint y: 206, endPoint x: 194, endPoint y: 215, distance: 8.9
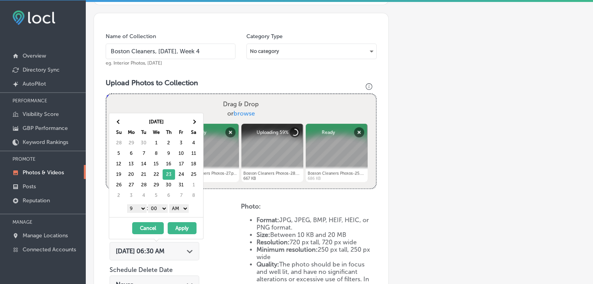
click at [196, 207] on div "1 2 3 4 5 6 7 8 9 10 11 12 : 00 10 20 30 40 50 AM PM" at bounding box center [157, 209] width 91 height 12
click at [184, 207] on select "AM PM" at bounding box center [178, 209] width 19 height 9
click at [180, 223] on button "Apply" at bounding box center [182, 229] width 29 height 12
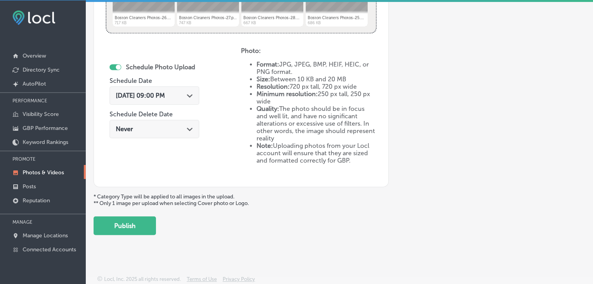
click at [133, 223] on button "Publish" at bounding box center [125, 226] width 62 height 19
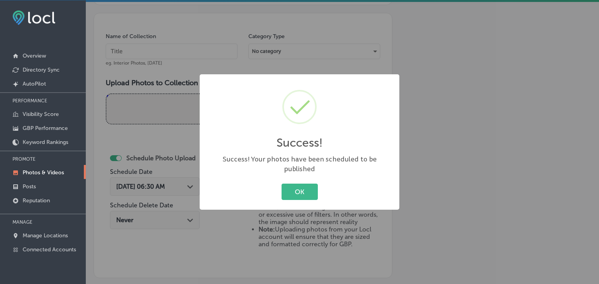
click at [184, 67] on div "Success! × Success! Your photos have been scheduled to be published OK Cancel" at bounding box center [299, 142] width 599 height 284
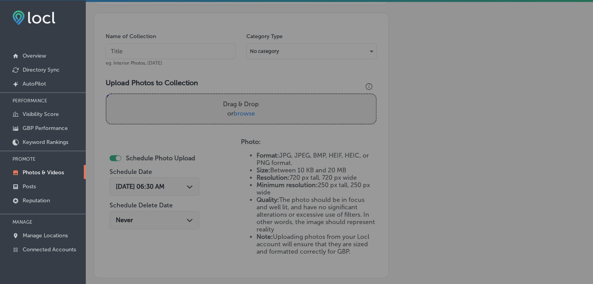
click at [187, 60] on div "Name of Collection eg. Interior Photos, [DATE]" at bounding box center [171, 50] width 130 height 34
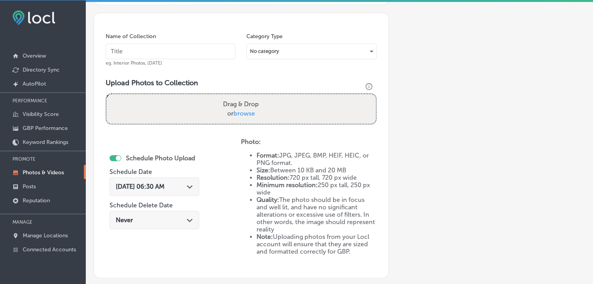
click at [189, 56] on input "text" at bounding box center [171, 52] width 130 height 16
paste input "Boston Cleaners, [DATE], Week"
type input "Boston Cleaners, [DATE], Week 5"
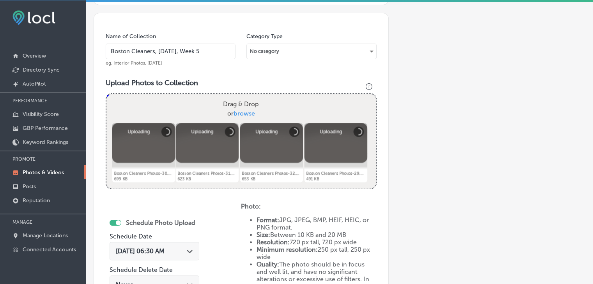
scroll to position [249, 0]
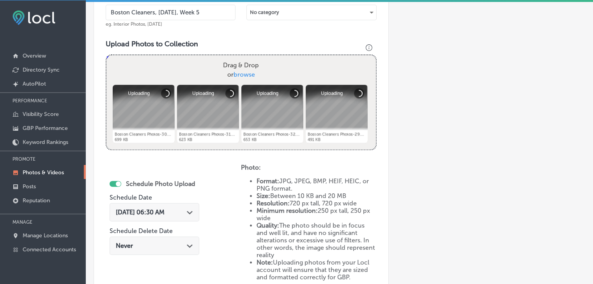
click at [163, 215] on div "[DATE] 06:30 AM Path Created with Sketch." at bounding box center [154, 212] width 90 height 18
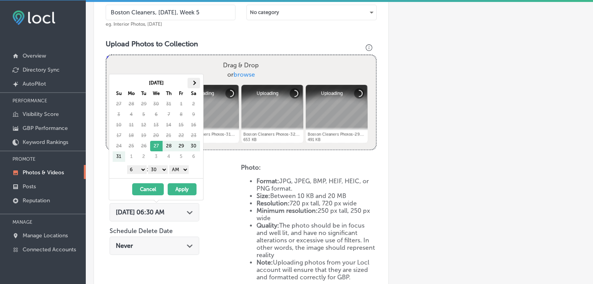
click at [190, 87] on th at bounding box center [193, 83] width 12 height 11
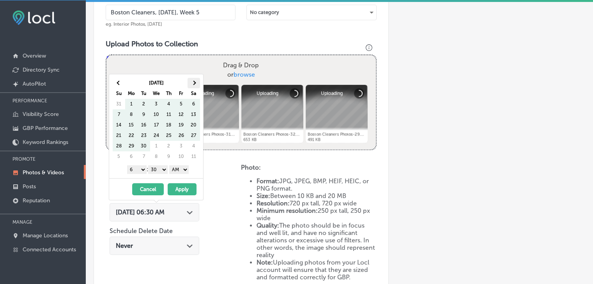
drag, startPoint x: 190, startPoint y: 87, endPoint x: 192, endPoint y: 81, distance: 5.6
click at [192, 81] on span at bounding box center [193, 83] width 4 height 4
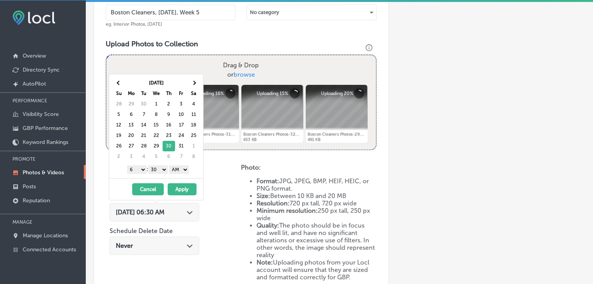
click at [142, 172] on select "1 2 3 4 5 6 7 8 9 10 11 12" at bounding box center [136, 170] width 19 height 9
click at [151, 167] on select "00 10 20 30 40 50" at bounding box center [157, 170] width 19 height 9
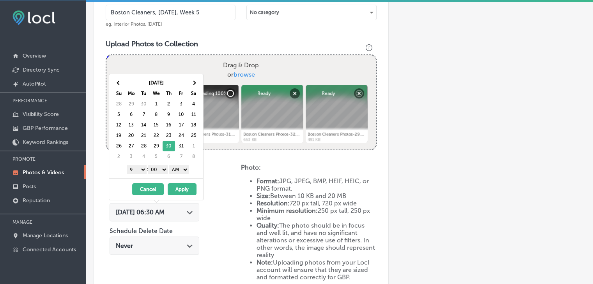
click at [179, 168] on select "AM PM" at bounding box center [178, 170] width 19 height 9
click at [180, 187] on button "Apply" at bounding box center [182, 190] width 29 height 12
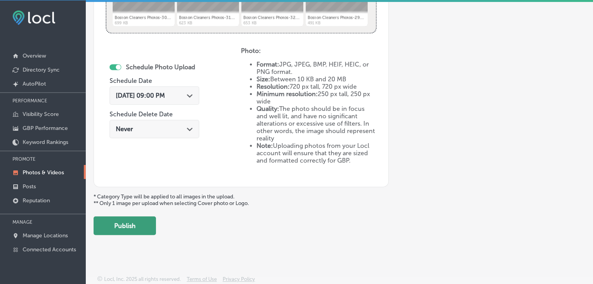
click at [139, 225] on button "Publish" at bounding box center [125, 226] width 62 height 19
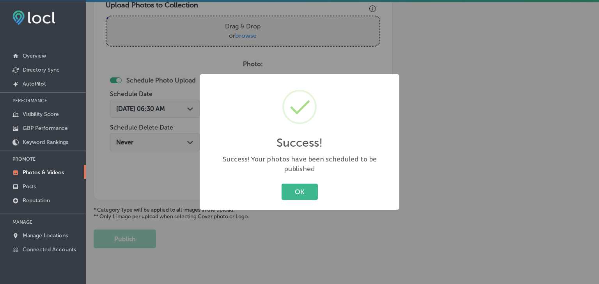
click at [185, 33] on div "Success! × Success! Your photos have been scheduled to be published OK Cancel" at bounding box center [299, 142] width 599 height 284
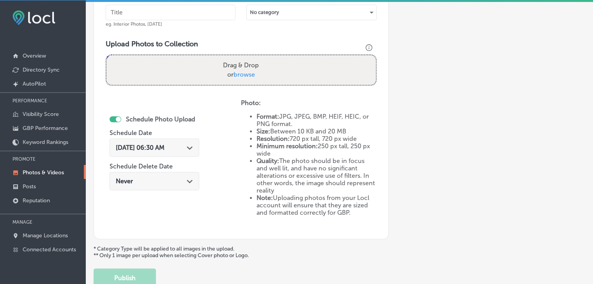
click at [199, 20] on div "Name of Collection eg. Interior Photos, [DATE]" at bounding box center [171, 11] width 130 height 34
click at [199, 14] on input "text" at bounding box center [171, 13] width 130 height 16
paste input "Boston Cleaners, [DATE], Week"
click at [161, 8] on input "Boston Cleaners, [DATE], Week" at bounding box center [171, 13] width 130 height 16
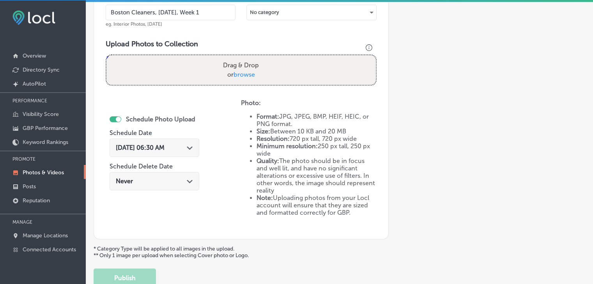
type input "Boston Cleaners, [DATE], Week 1"
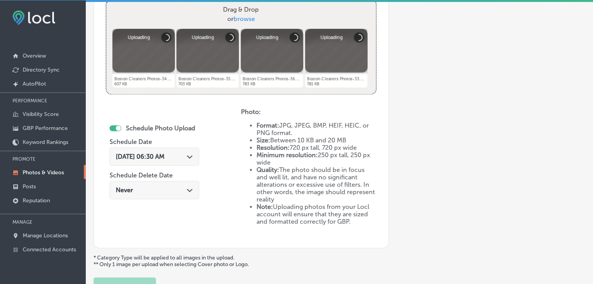
scroll to position [327, 0]
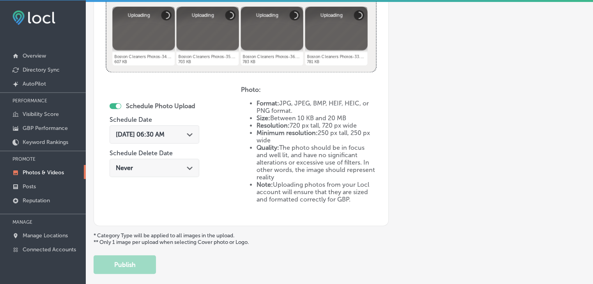
drag, startPoint x: 173, startPoint y: 141, endPoint x: 176, endPoint y: 130, distance: 10.8
click at [174, 141] on div "[DATE] 06:30 AM Path Created with Sketch." at bounding box center [154, 134] width 90 height 18
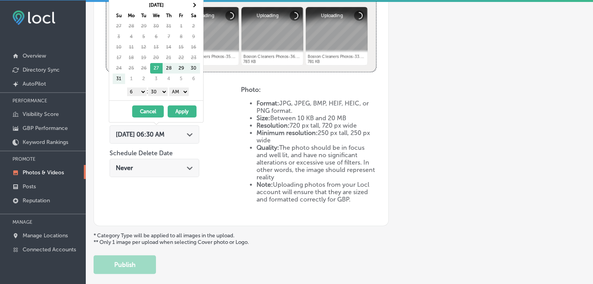
click at [192, 11] on th "Sa" at bounding box center [193, 16] width 12 height 11
click at [192, 5] on th at bounding box center [193, 5] width 12 height 11
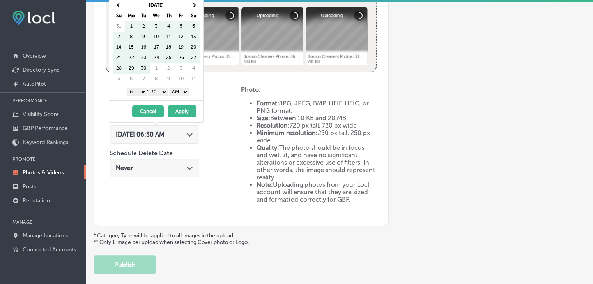
click at [192, 5] on th at bounding box center [193, 5] width 12 height 11
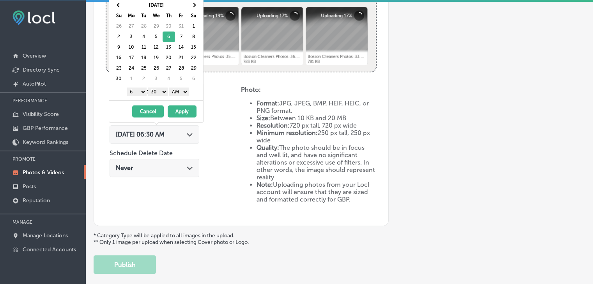
drag, startPoint x: 143, startPoint y: 86, endPoint x: 141, endPoint y: 91, distance: 5.3
click at [143, 86] on div "1 2 3 4 5 6 7 8 9 10 11 12 : 00 10 20 30 40 50 AM PM" at bounding box center [157, 92] width 91 height 12
click at [141, 91] on select "1 2 3 4 5 6 7 8 9 10 11 12" at bounding box center [136, 92] width 19 height 9
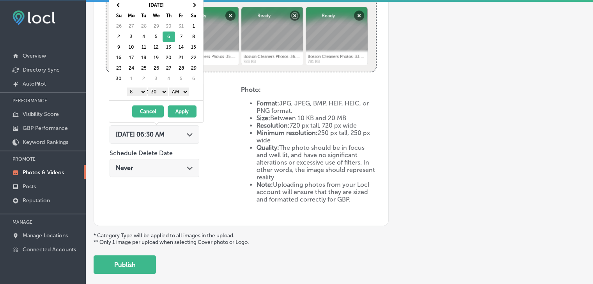
click at [140, 92] on select "1 2 3 4 5 6 7 8 9 10 11 12" at bounding box center [136, 92] width 19 height 9
click at [162, 92] on select "00 10 20 30 40 50" at bounding box center [157, 92] width 19 height 9
click at [183, 88] on select "AM PM" at bounding box center [178, 92] width 19 height 9
click at [182, 108] on button "Apply" at bounding box center [182, 112] width 29 height 12
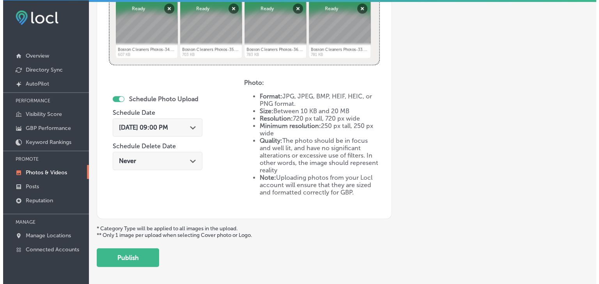
scroll to position [366, 0]
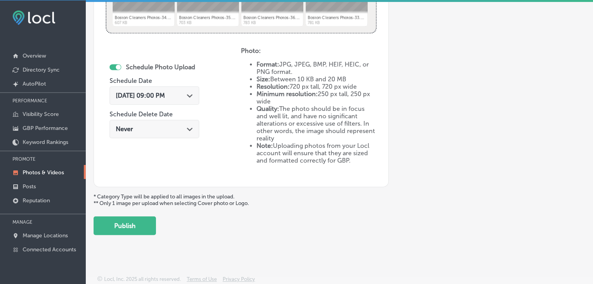
click at [139, 218] on button "Publish" at bounding box center [125, 226] width 62 height 19
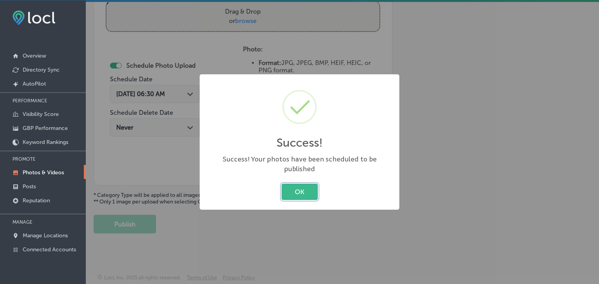
scroll to position [302, 0]
